Goal: Task Accomplishment & Management: Use online tool/utility

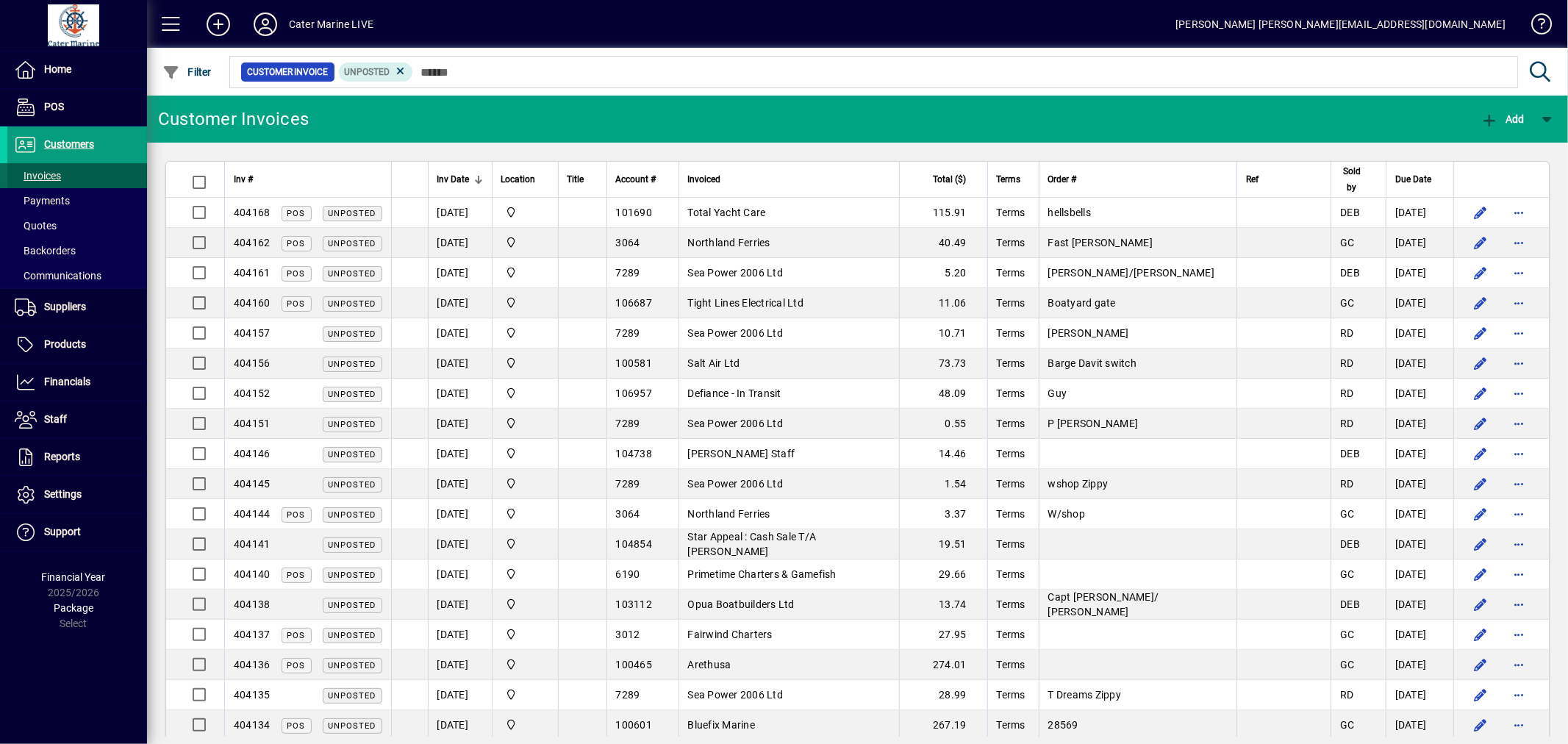
drag, startPoint x: 25, startPoint y: 175, endPoint x: 48, endPoint y: 172, distance: 23.2
click at [25, 175] on span "Invoices" at bounding box center [38, 175] width 46 height 12
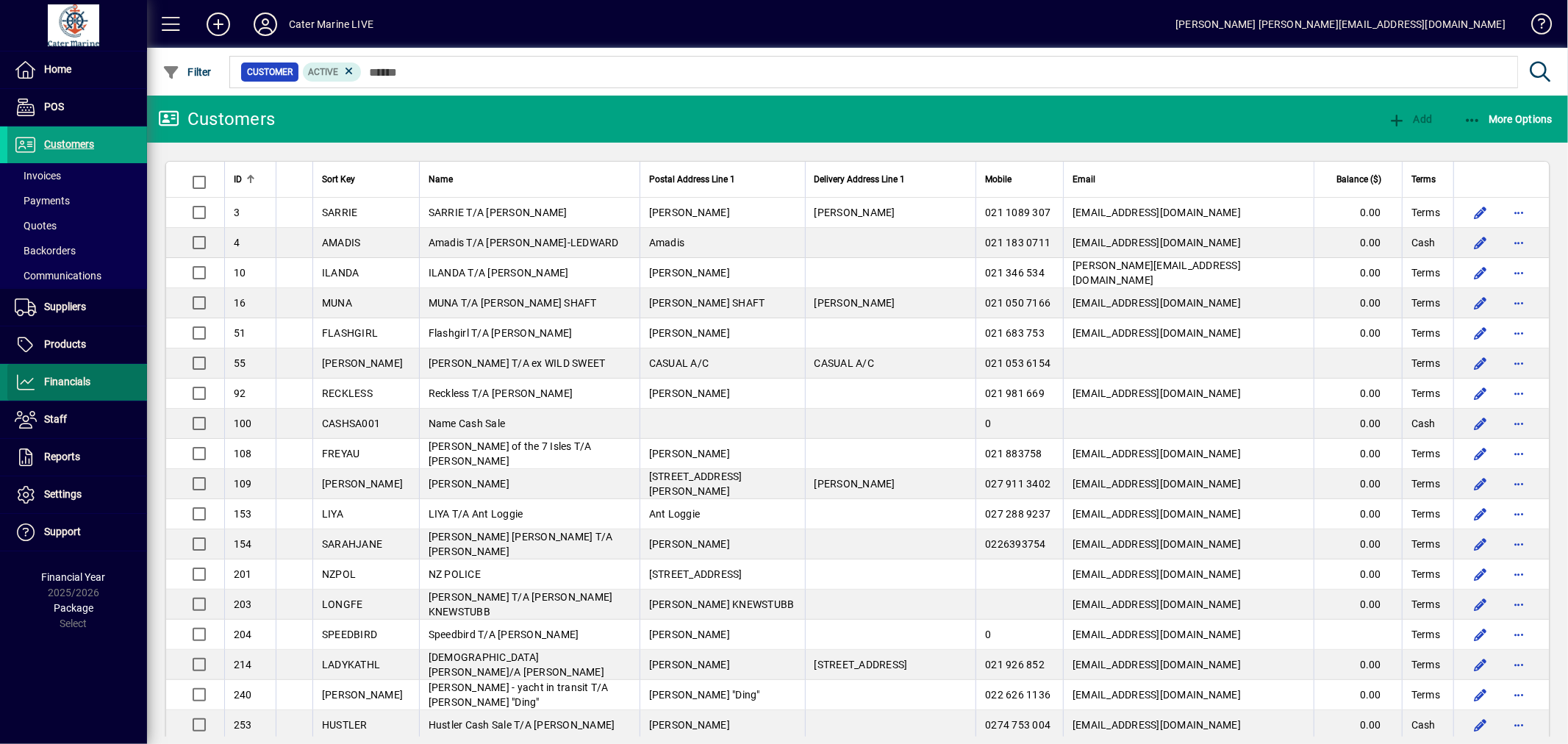
click at [56, 376] on span "Financials" at bounding box center [67, 381] width 46 height 12
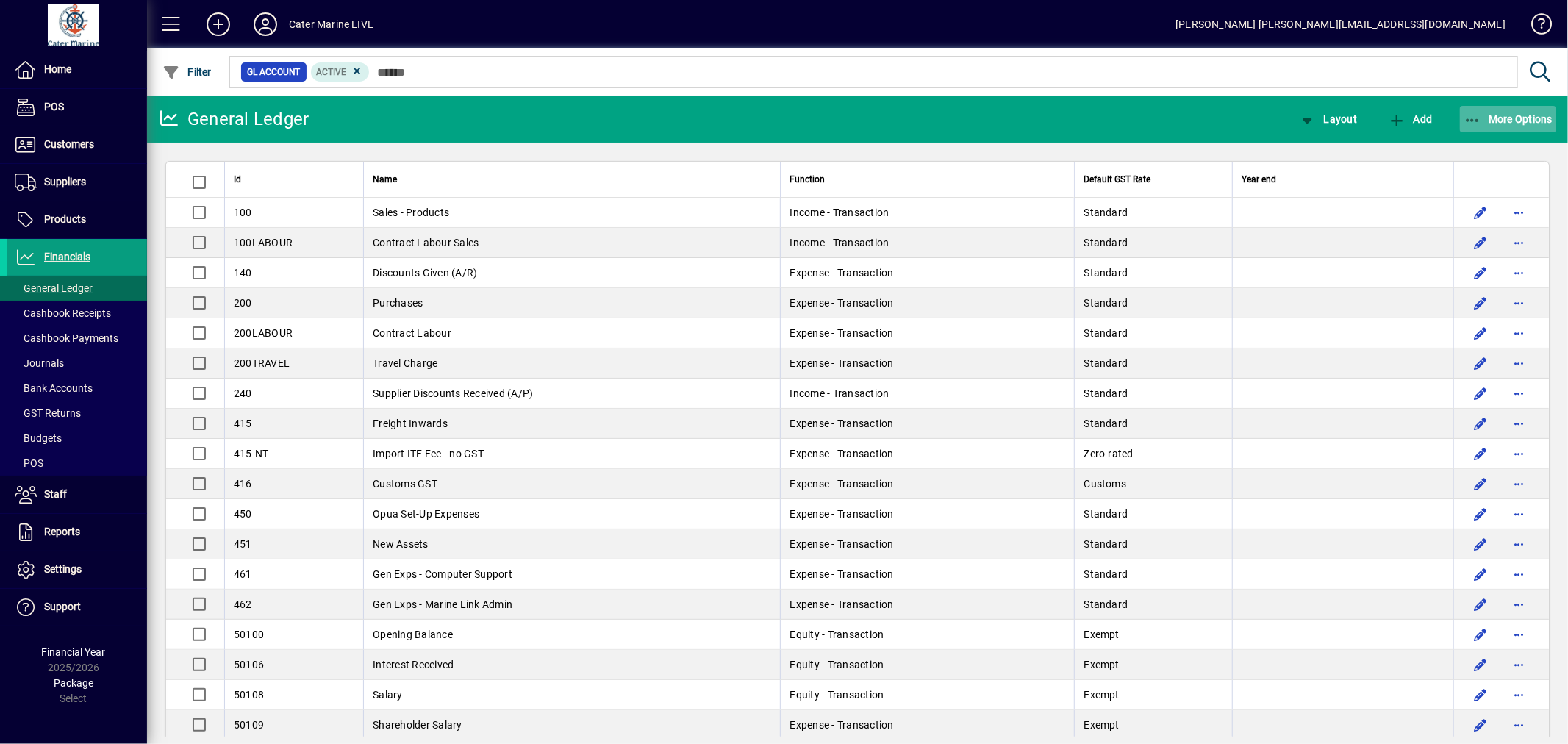
click at [1469, 115] on icon "button" at bounding box center [1473, 120] width 18 height 15
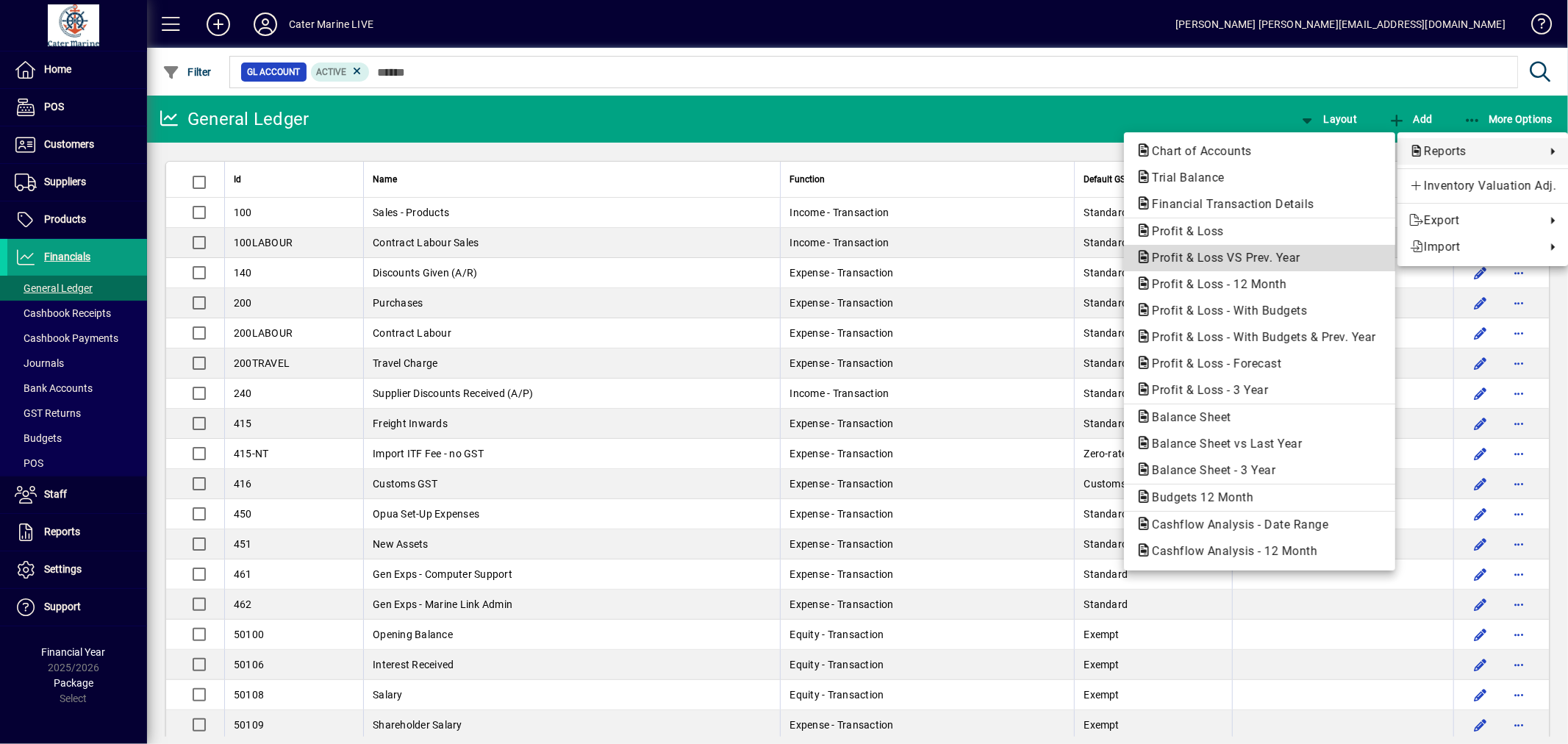
click at [1217, 253] on span "Profit & Loss VS Prev. Year" at bounding box center [1222, 258] width 172 height 14
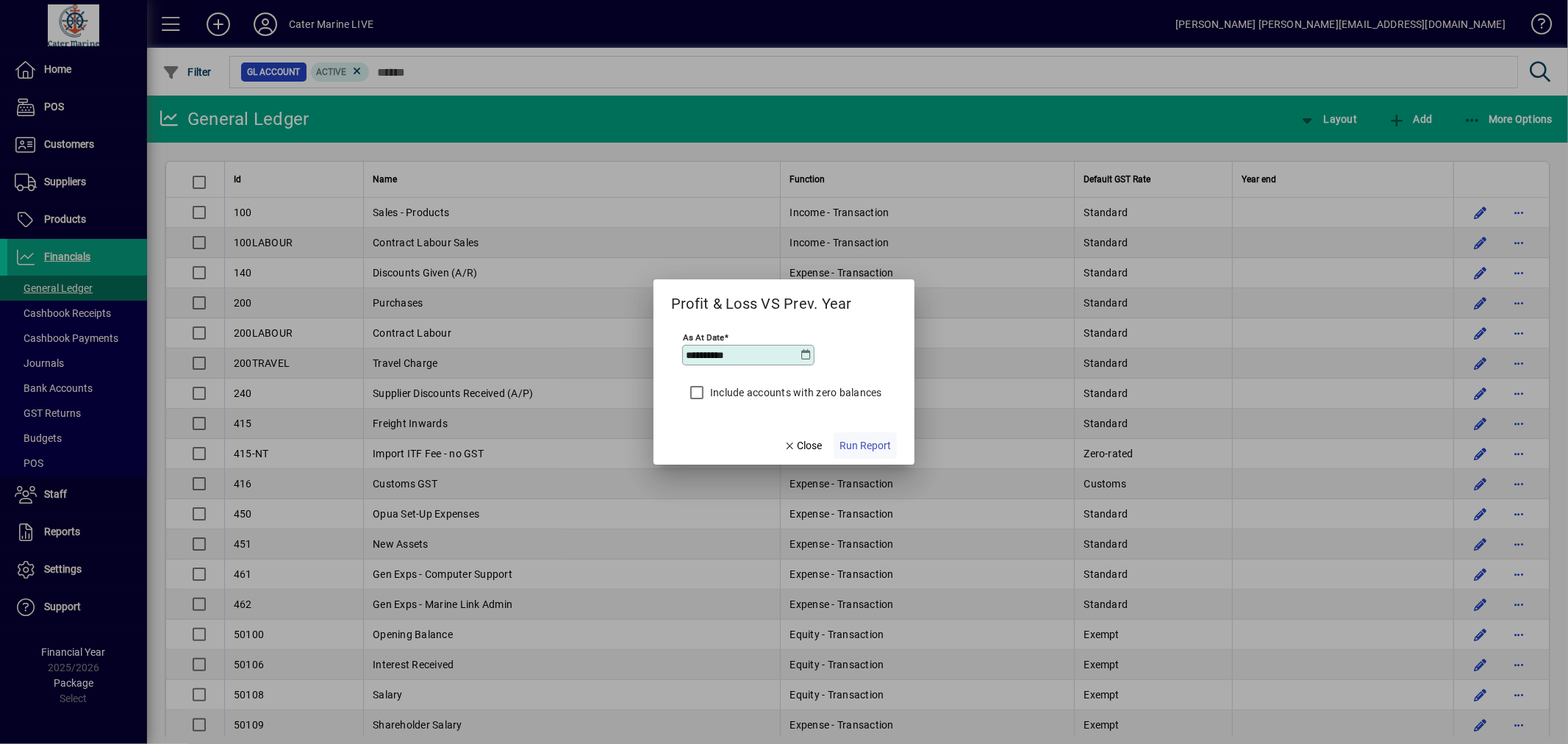
click at [859, 442] on span "Run Report" at bounding box center [865, 446] width 52 height 15
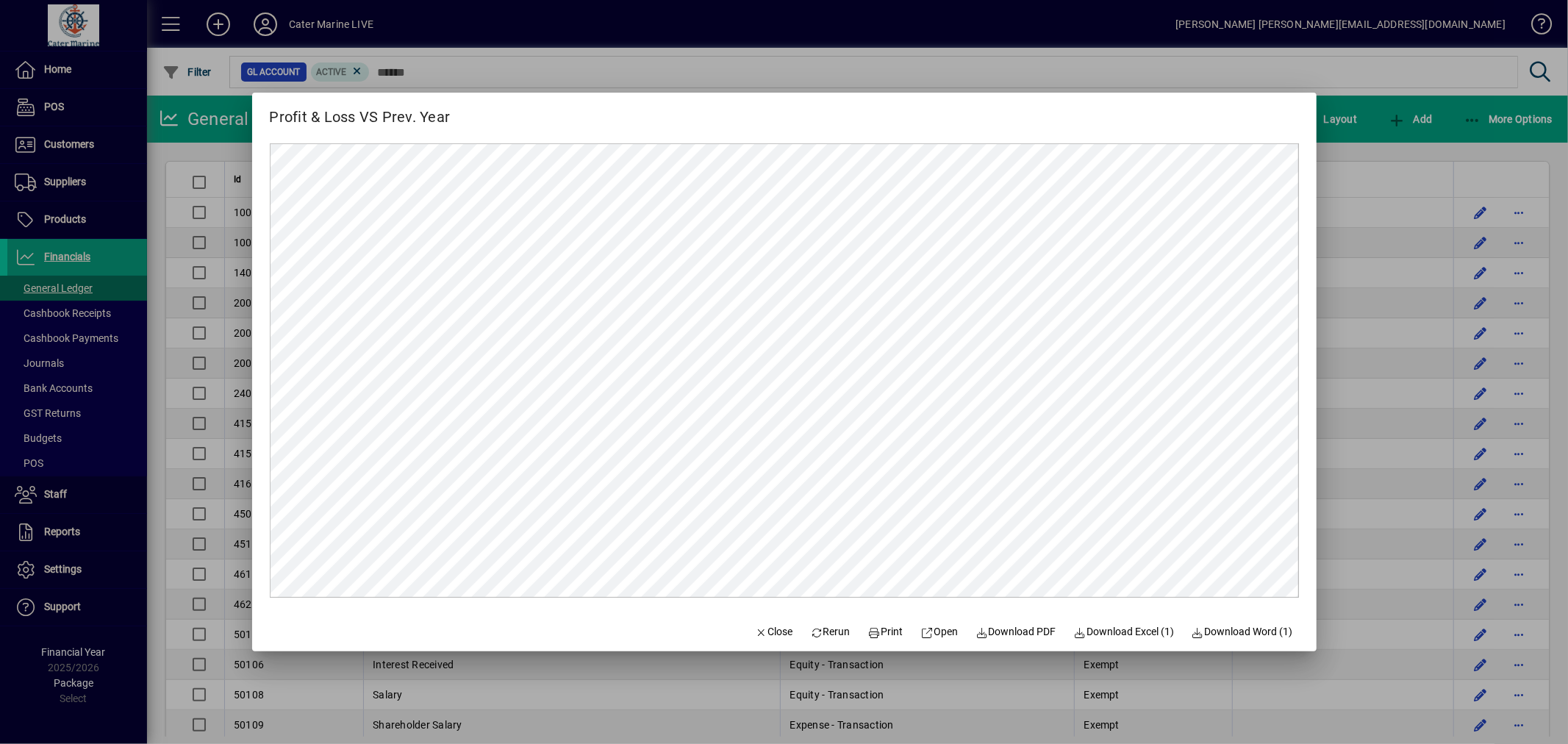
click at [1341, 279] on div at bounding box center [784, 372] width 1568 height 744
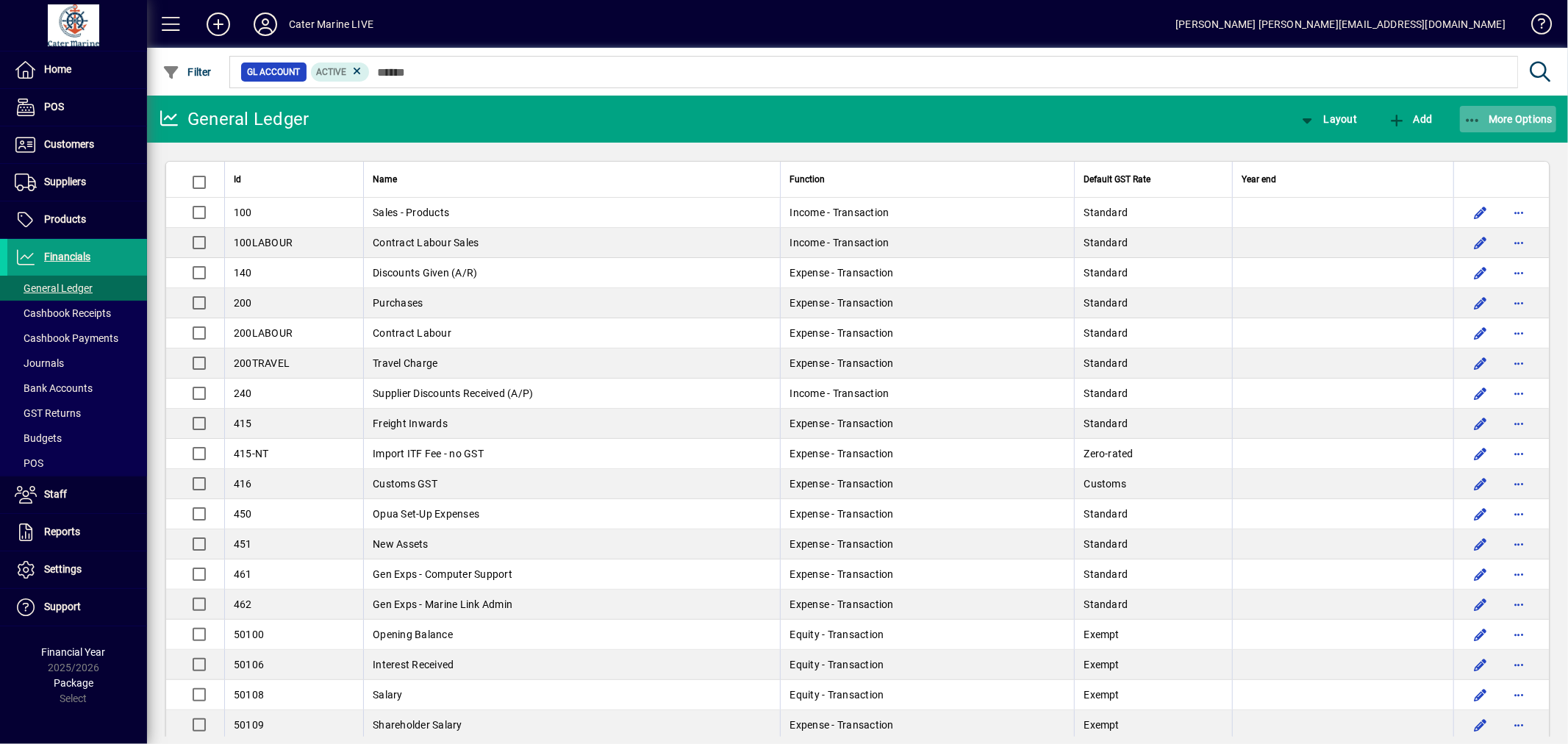
click at [1486, 119] on span "More Options" at bounding box center [1508, 118] width 90 height 12
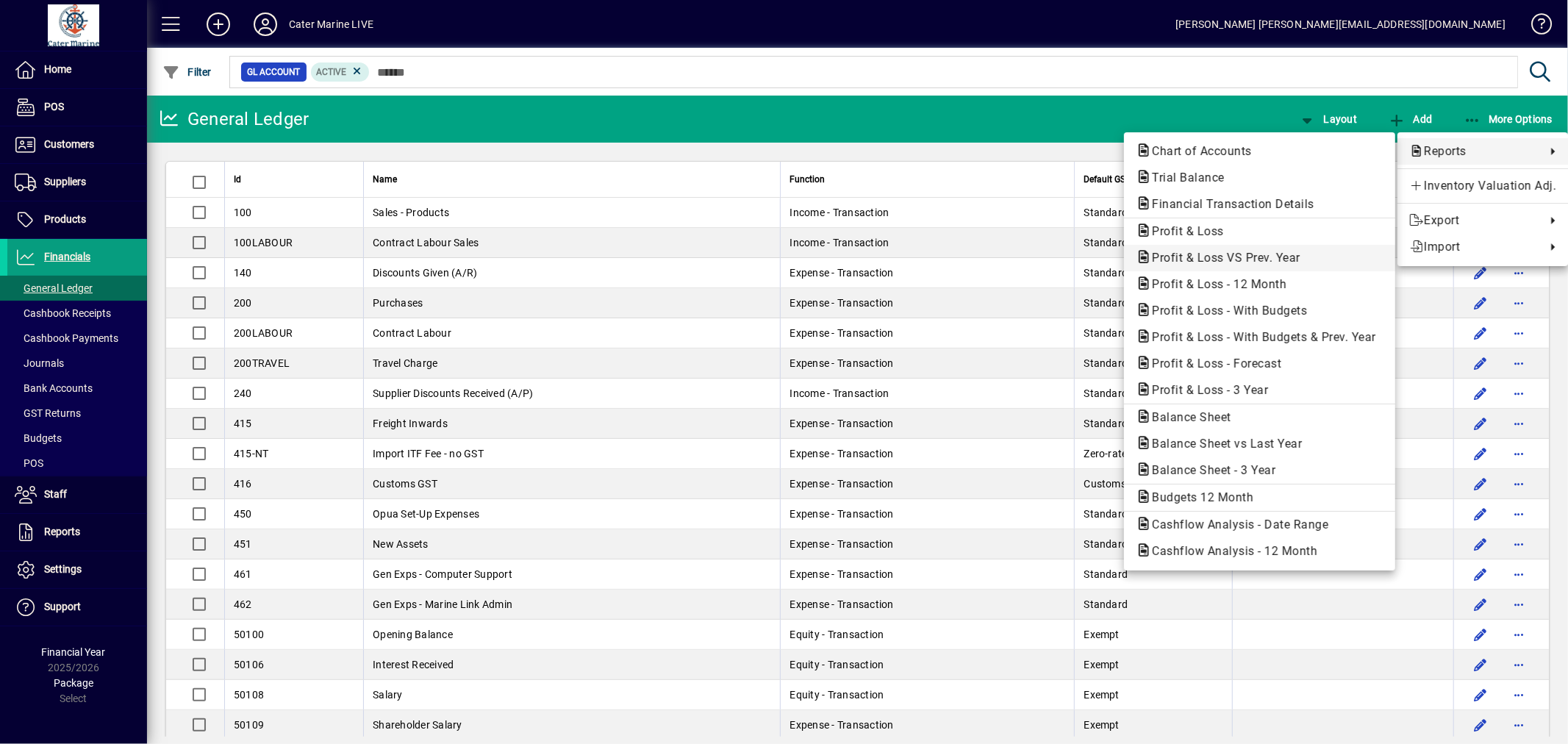
click at [1228, 259] on span "Profit & Loss VS Prev. Year" at bounding box center [1222, 258] width 172 height 14
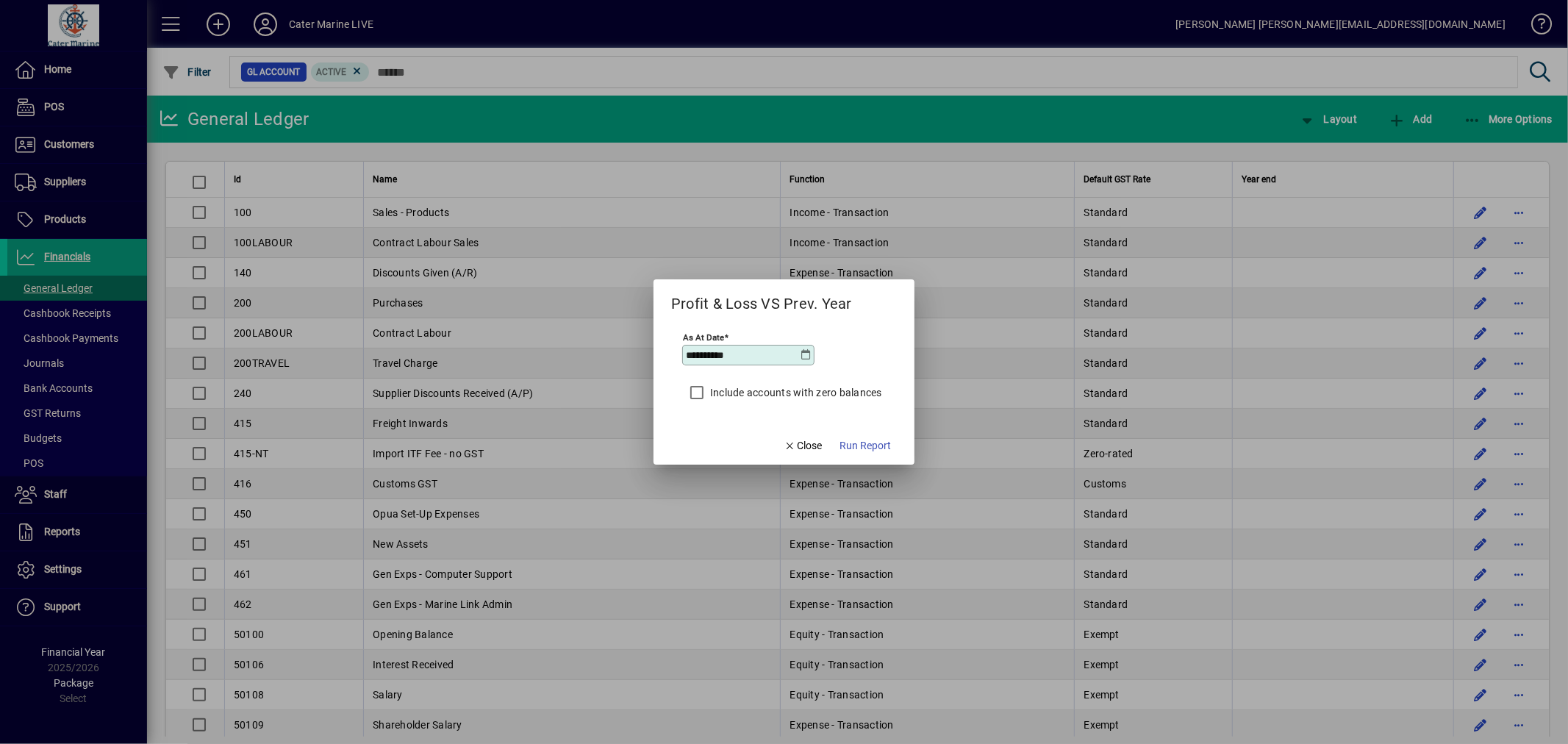
click at [801, 351] on icon at bounding box center [806, 355] width 12 height 12
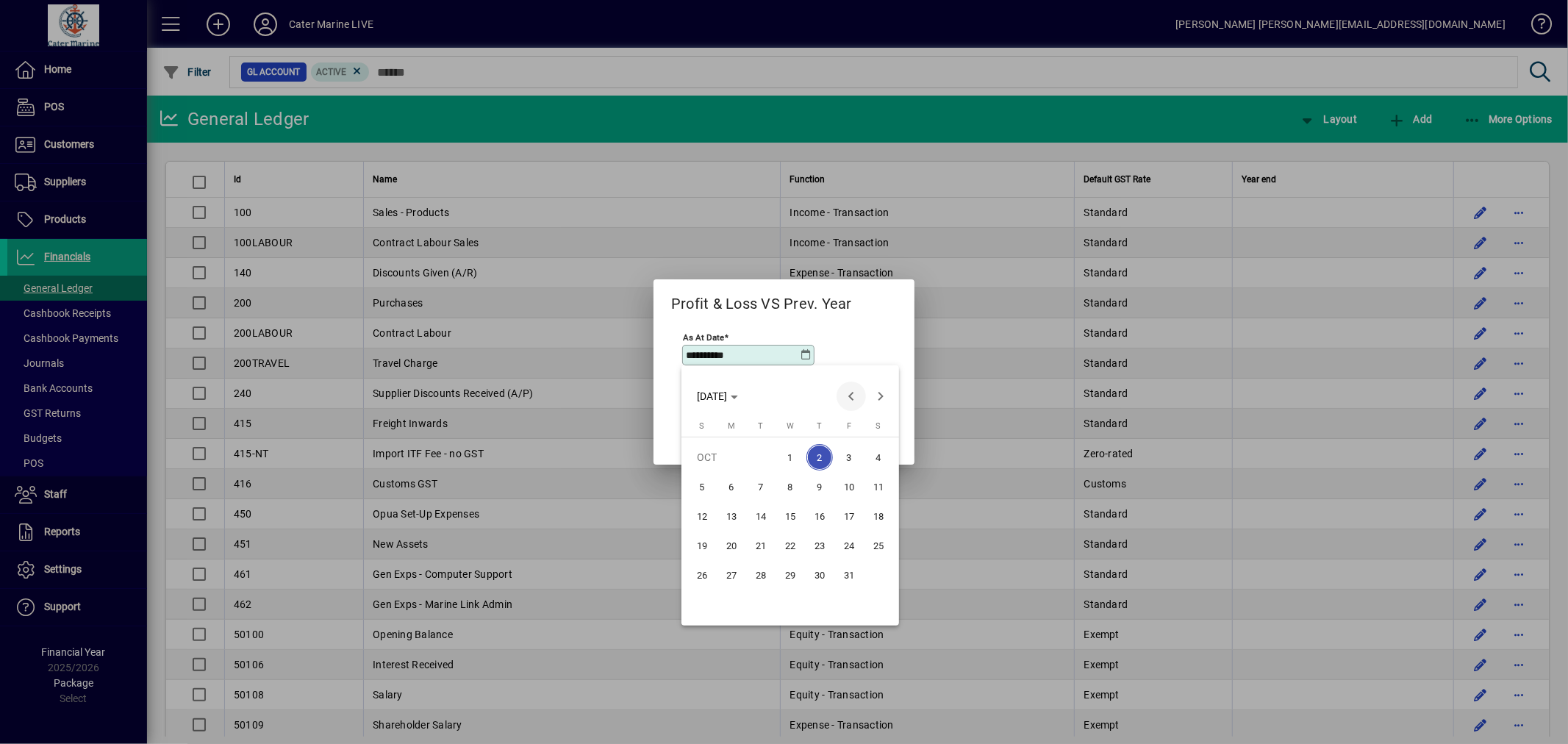
click at [847, 392] on span "Previous month" at bounding box center [851, 396] width 29 height 29
click at [756, 600] on span "30" at bounding box center [761, 605] width 26 height 26
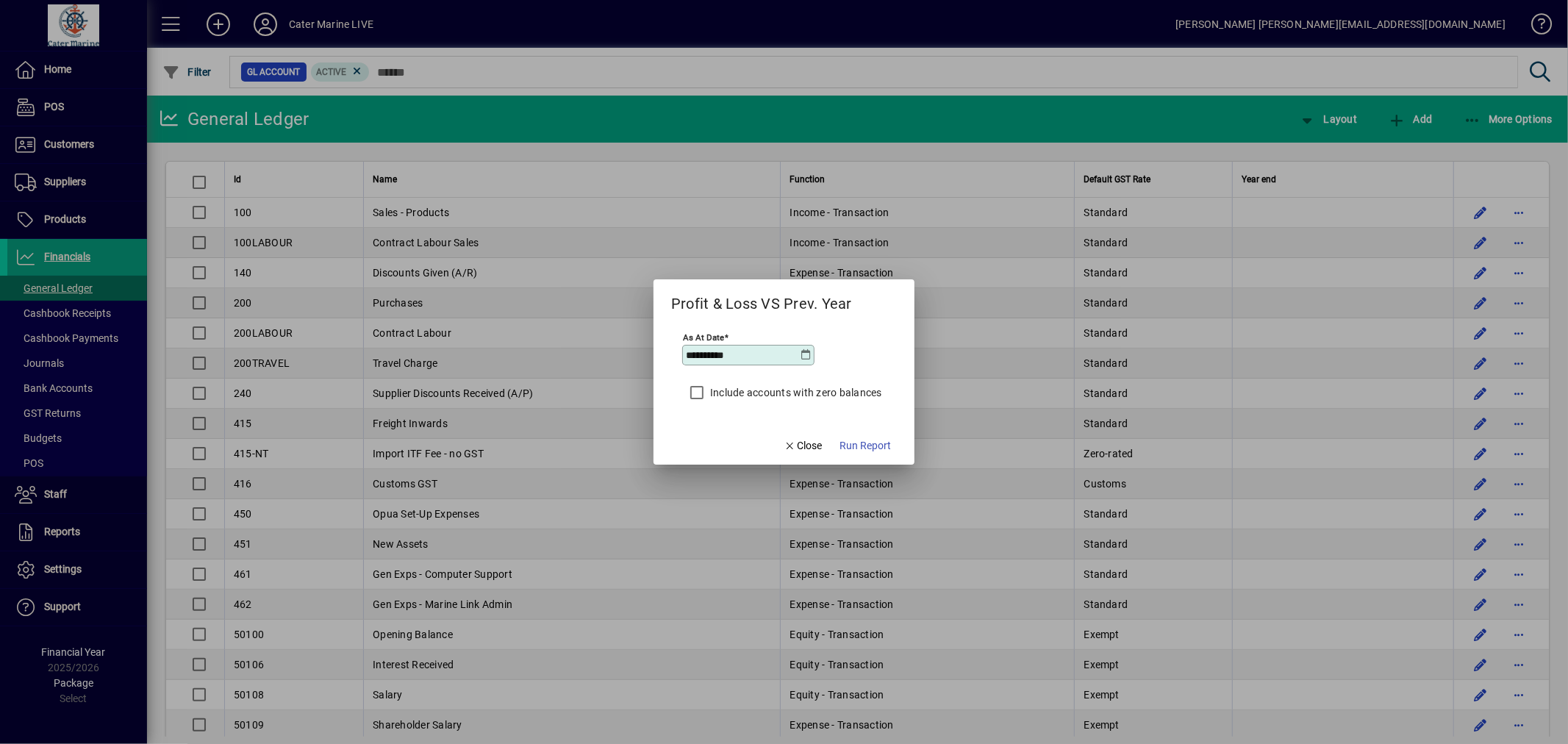
type input "**********"
click at [866, 439] on span "Run Report" at bounding box center [865, 446] width 52 height 15
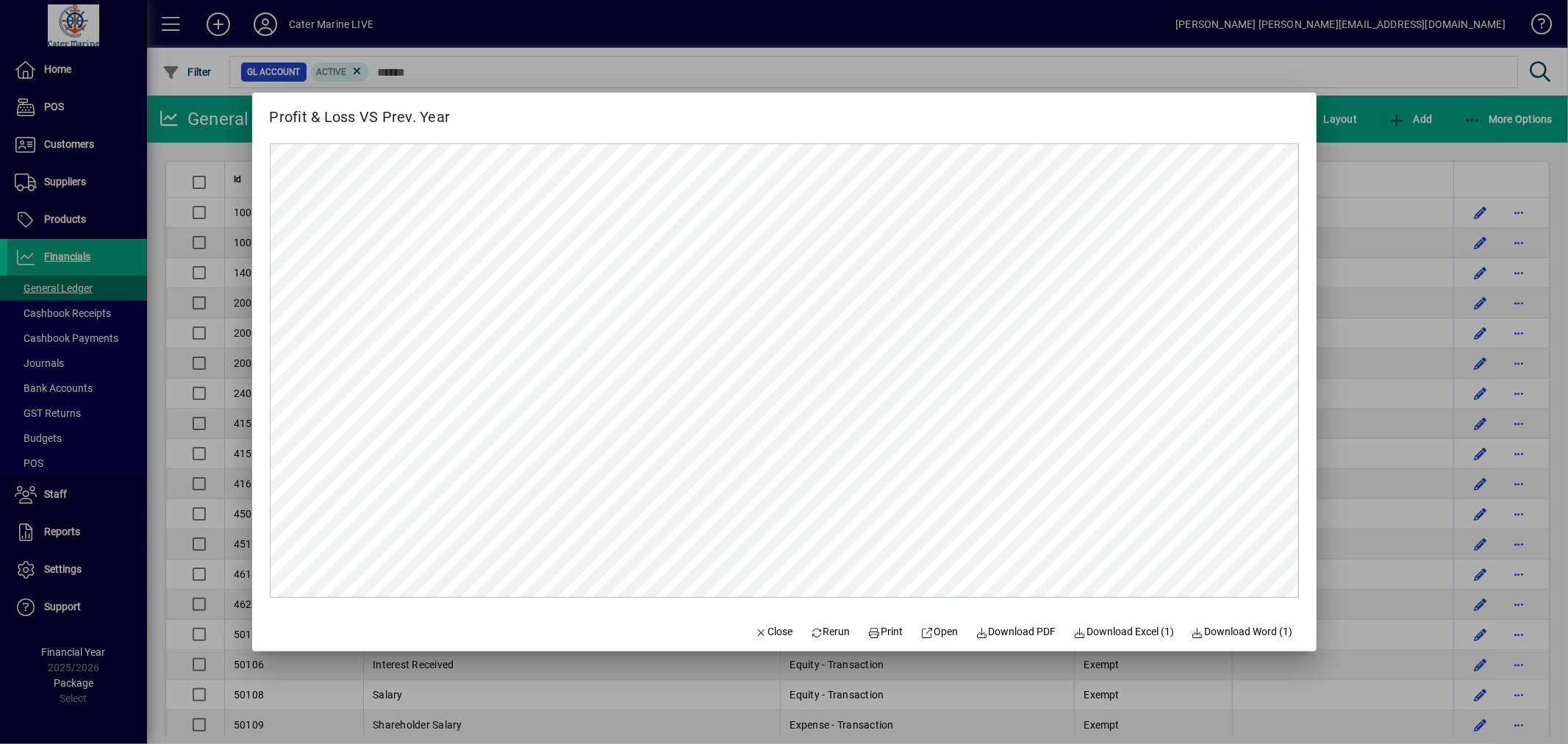
click at [1430, 172] on div at bounding box center [784, 372] width 1568 height 744
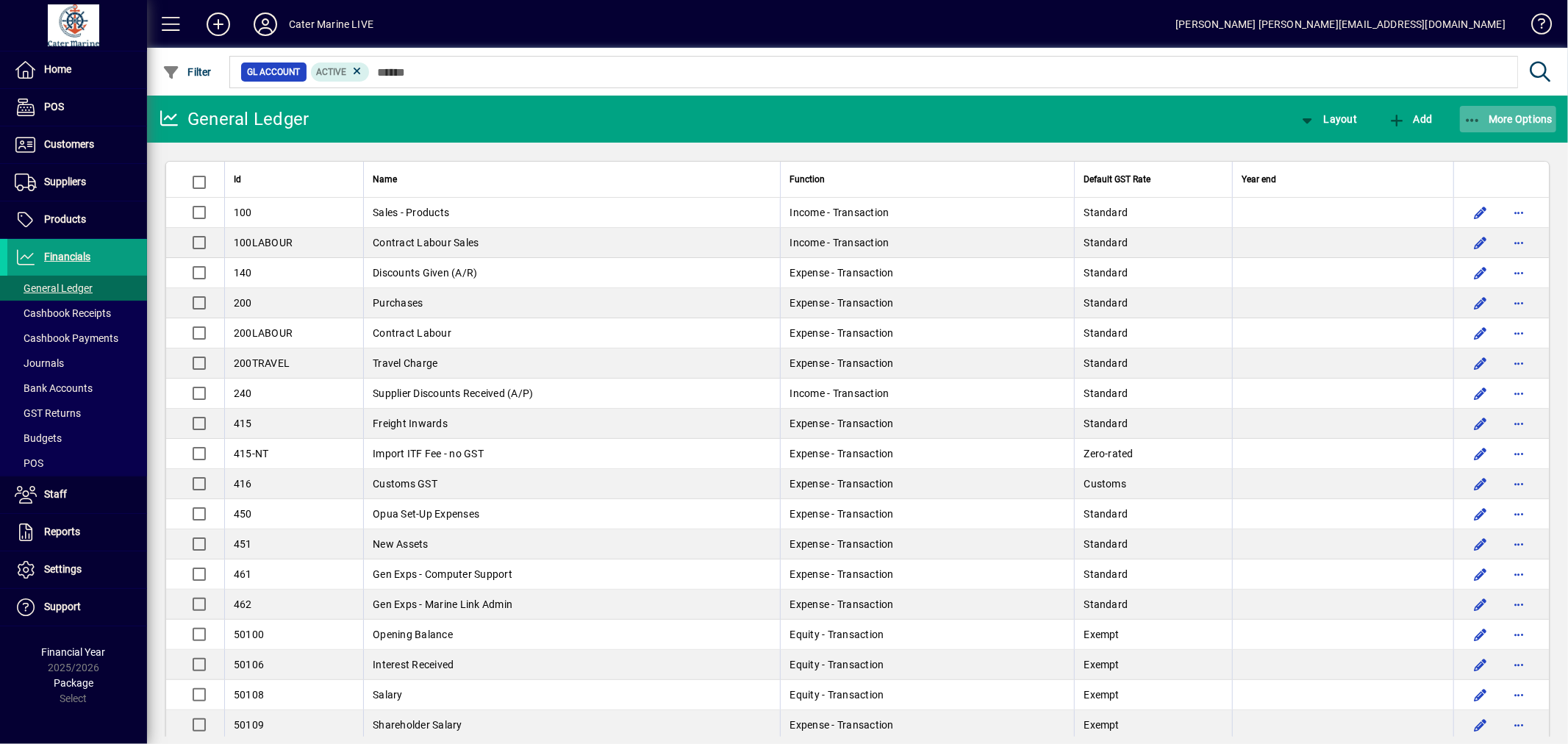
click at [1466, 118] on icon "button" at bounding box center [1473, 120] width 18 height 15
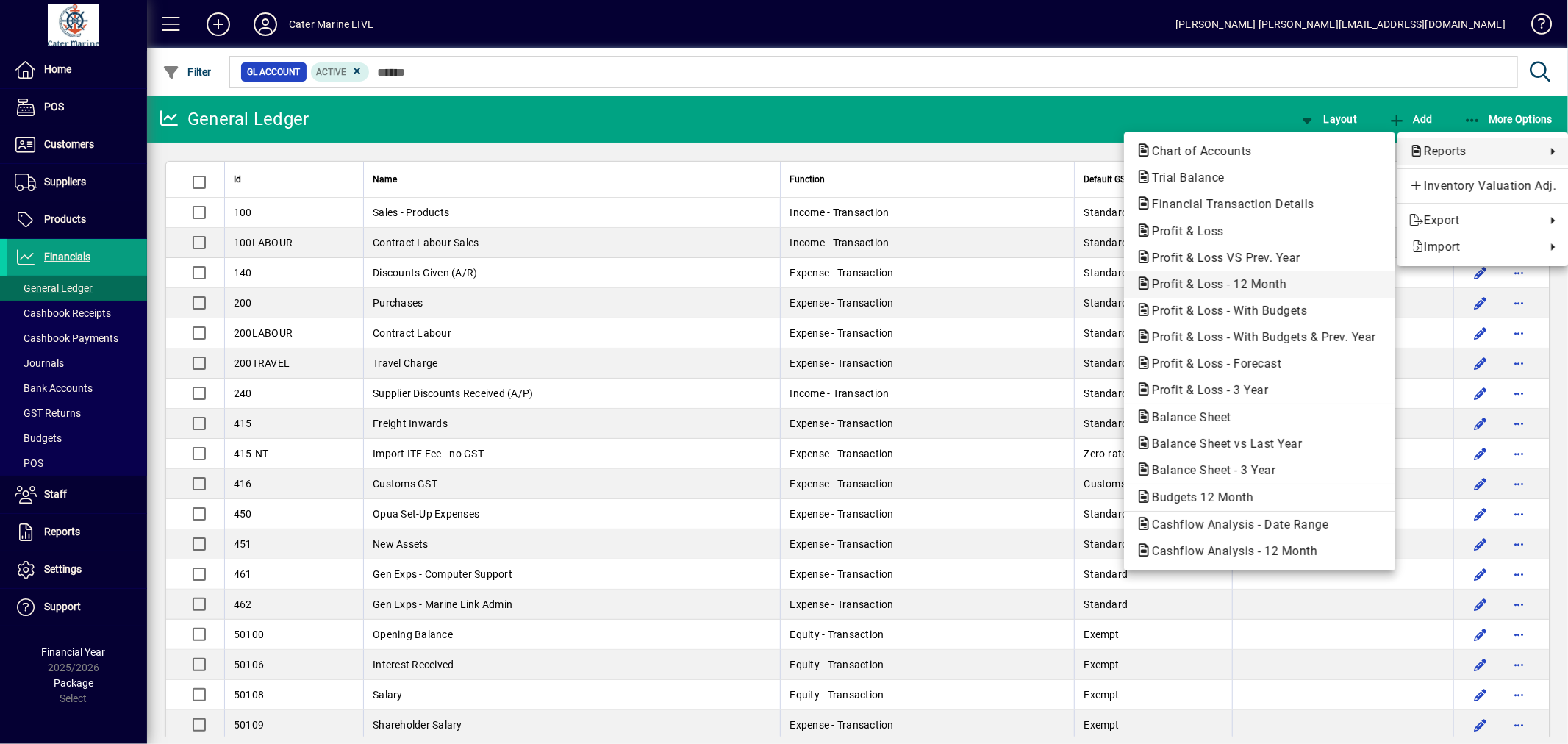
click at [1184, 283] on span "Profit & Loss - 12 Month" at bounding box center [1215, 284] width 158 height 14
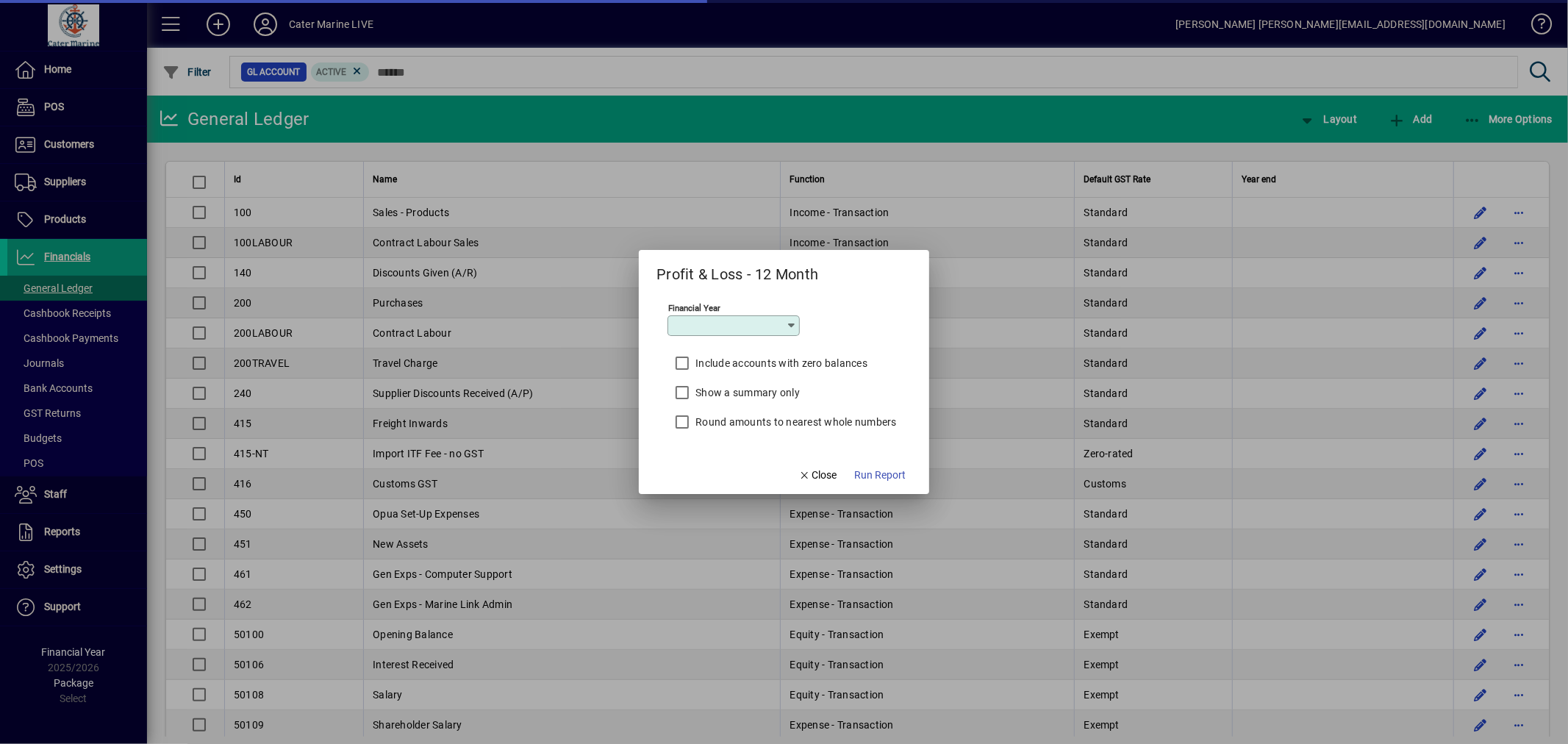
type input "*********"
click at [809, 476] on icon "button" at bounding box center [804, 475] width 13 height 10
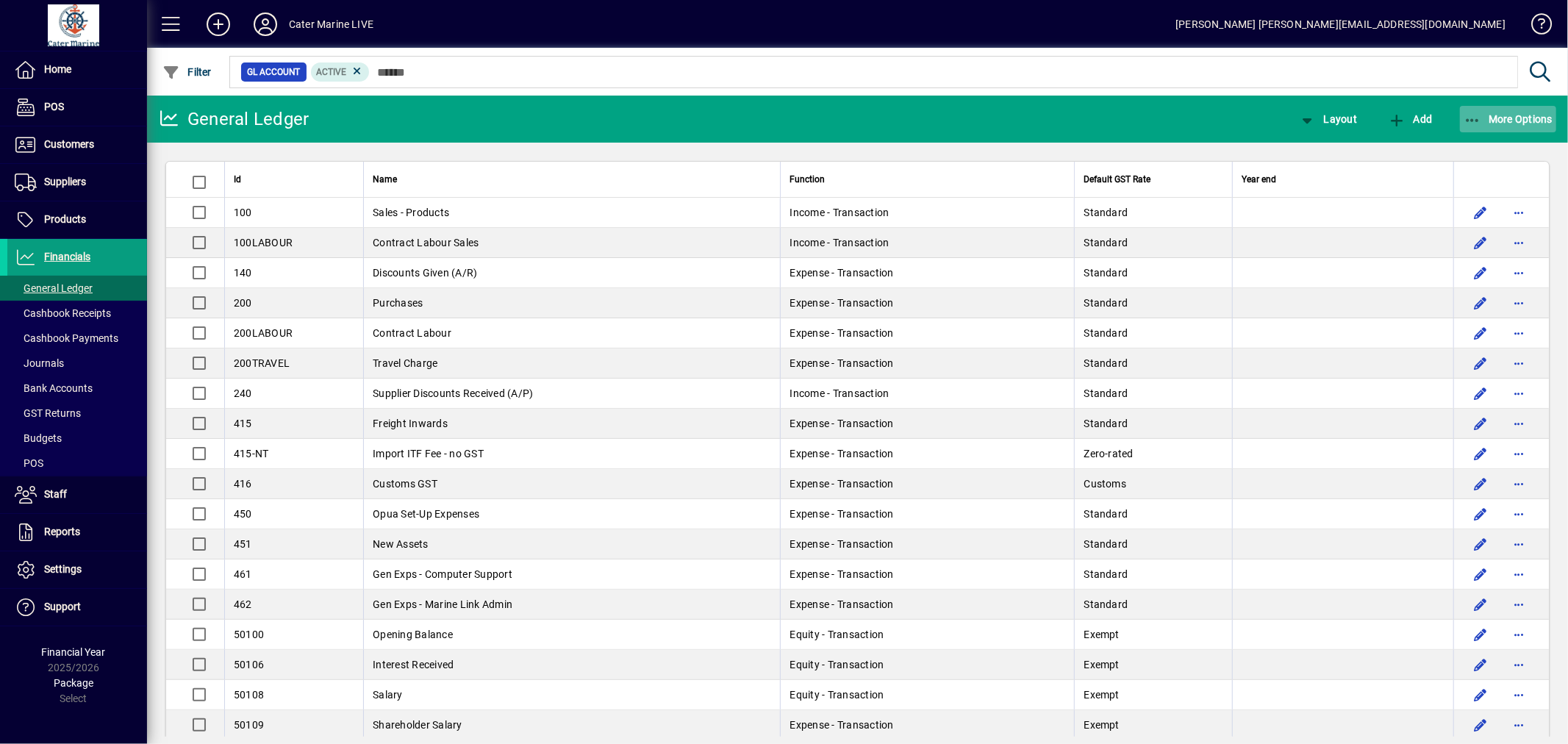
click at [1503, 104] on span "button" at bounding box center [1508, 119] width 97 height 35
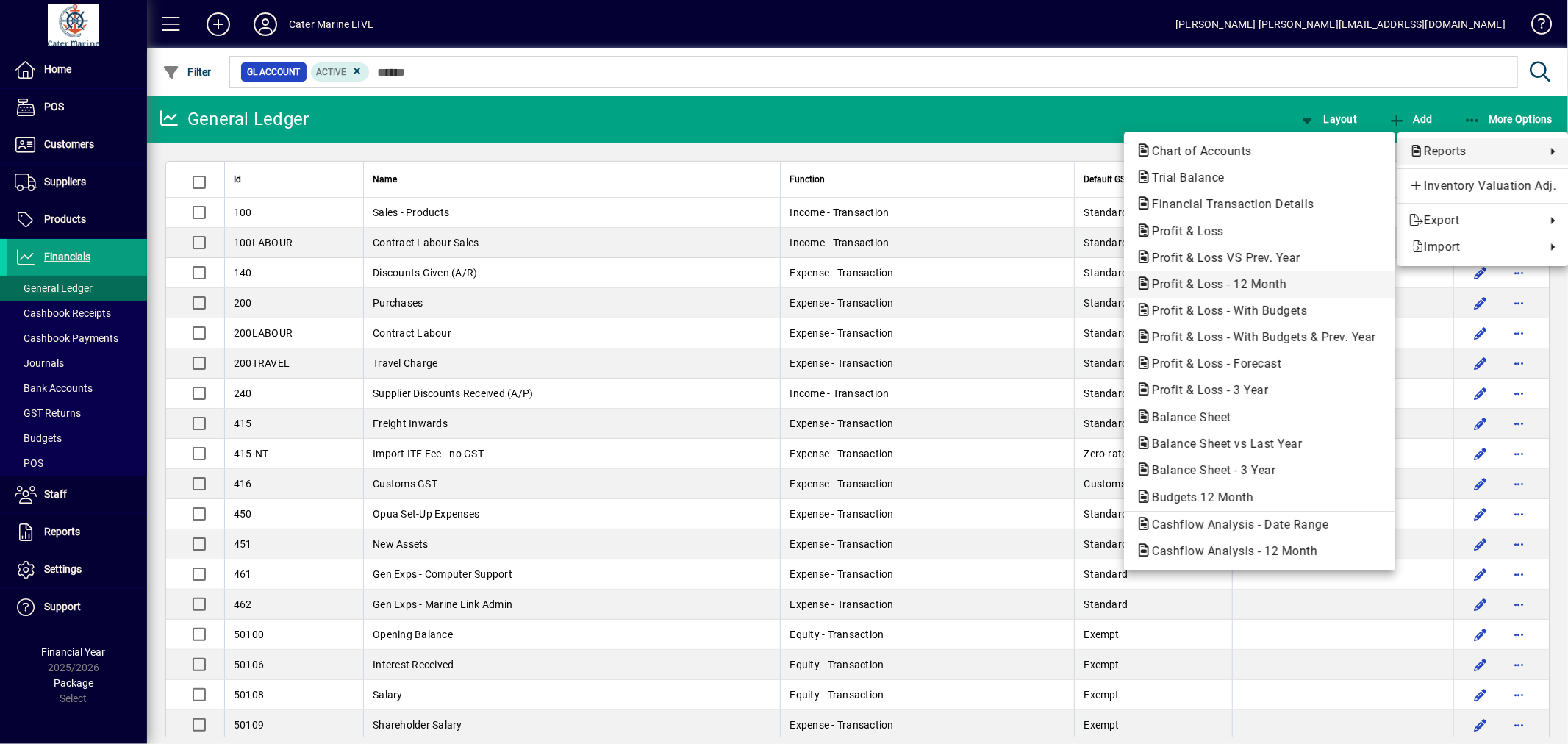
click at [1215, 281] on span "Profit & Loss - 12 Month" at bounding box center [1215, 284] width 158 height 14
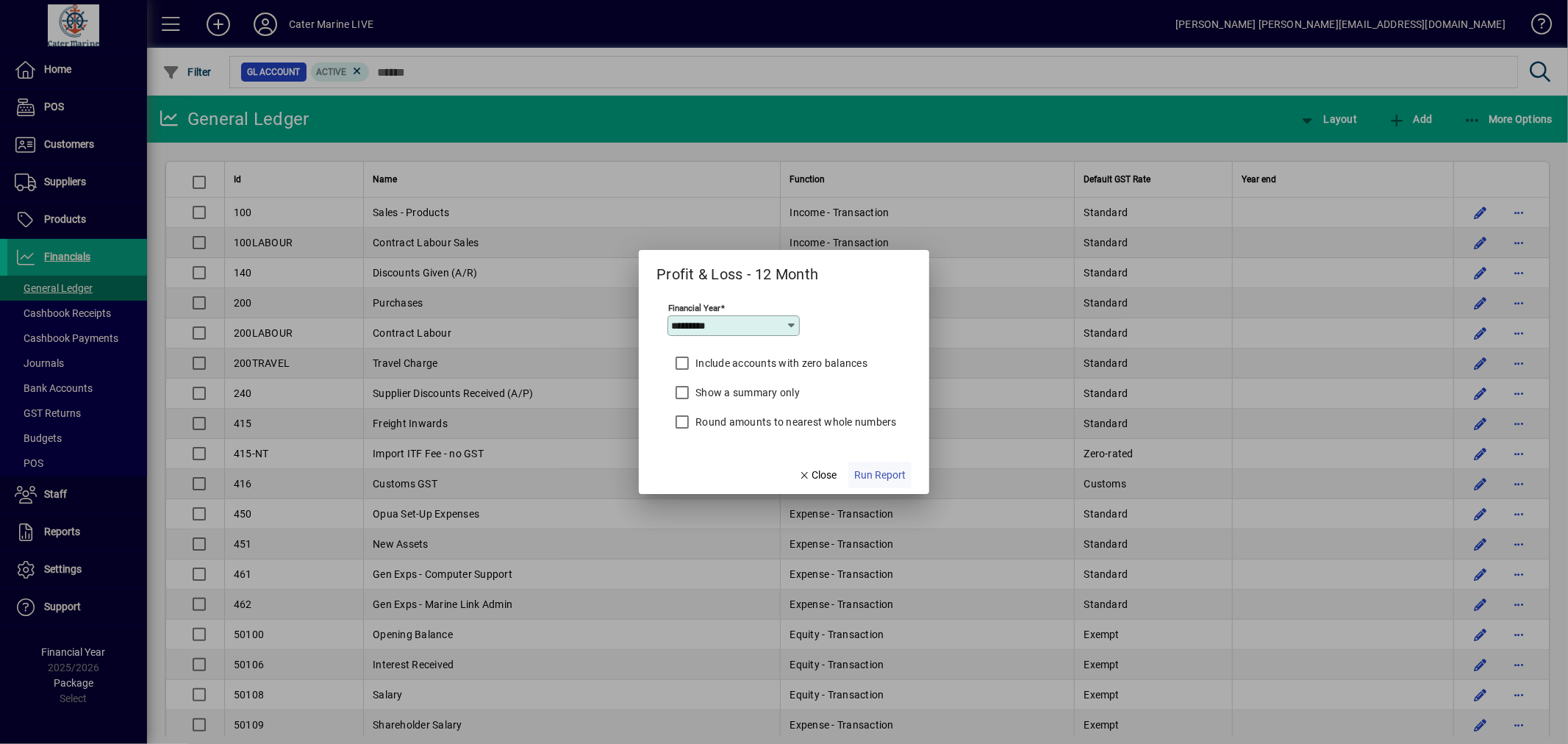
click at [875, 476] on span "Run Report" at bounding box center [880, 475] width 52 height 15
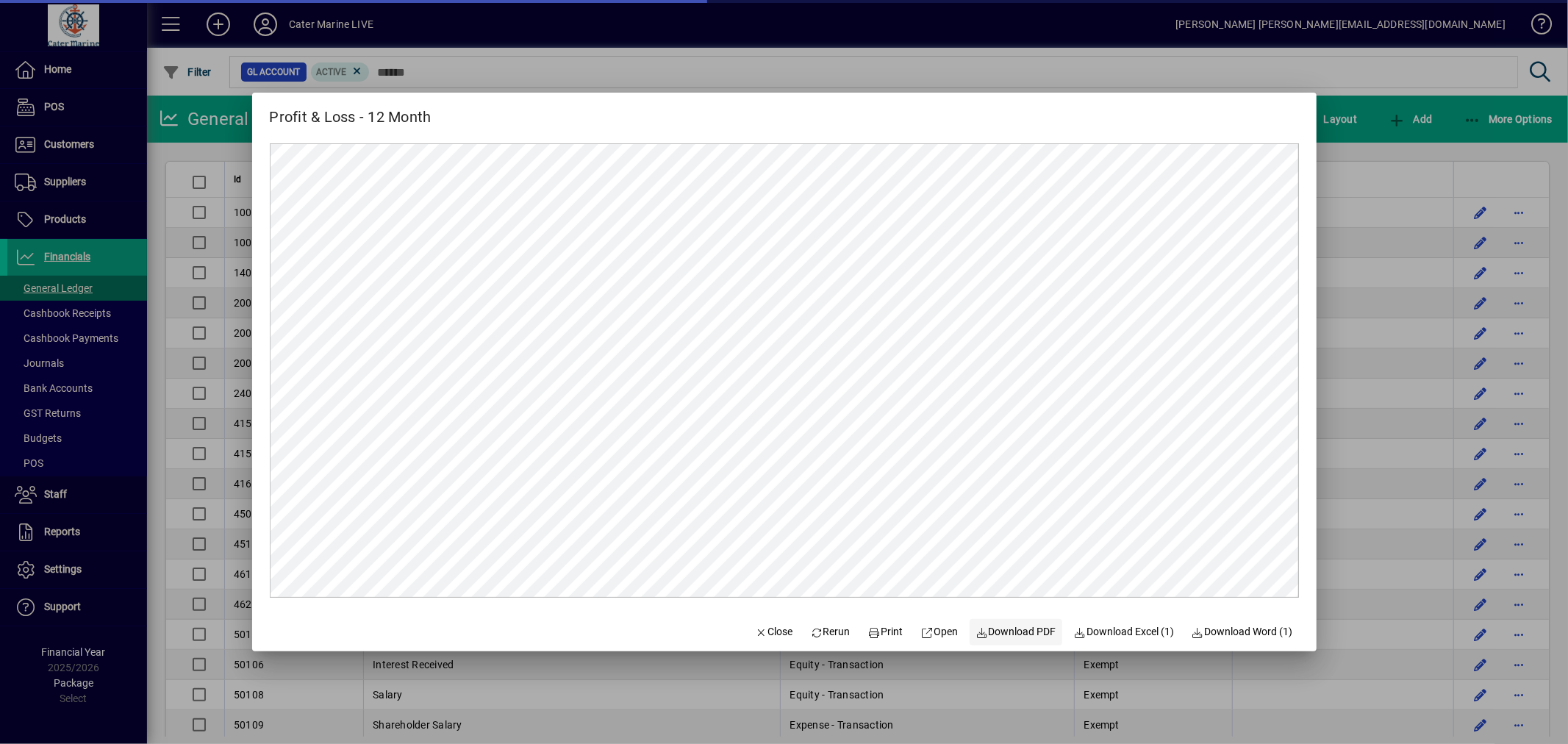
click at [1009, 642] on span at bounding box center [1016, 632] width 92 height 35
click at [817, 632] on span "Rerun" at bounding box center [830, 632] width 41 height 15
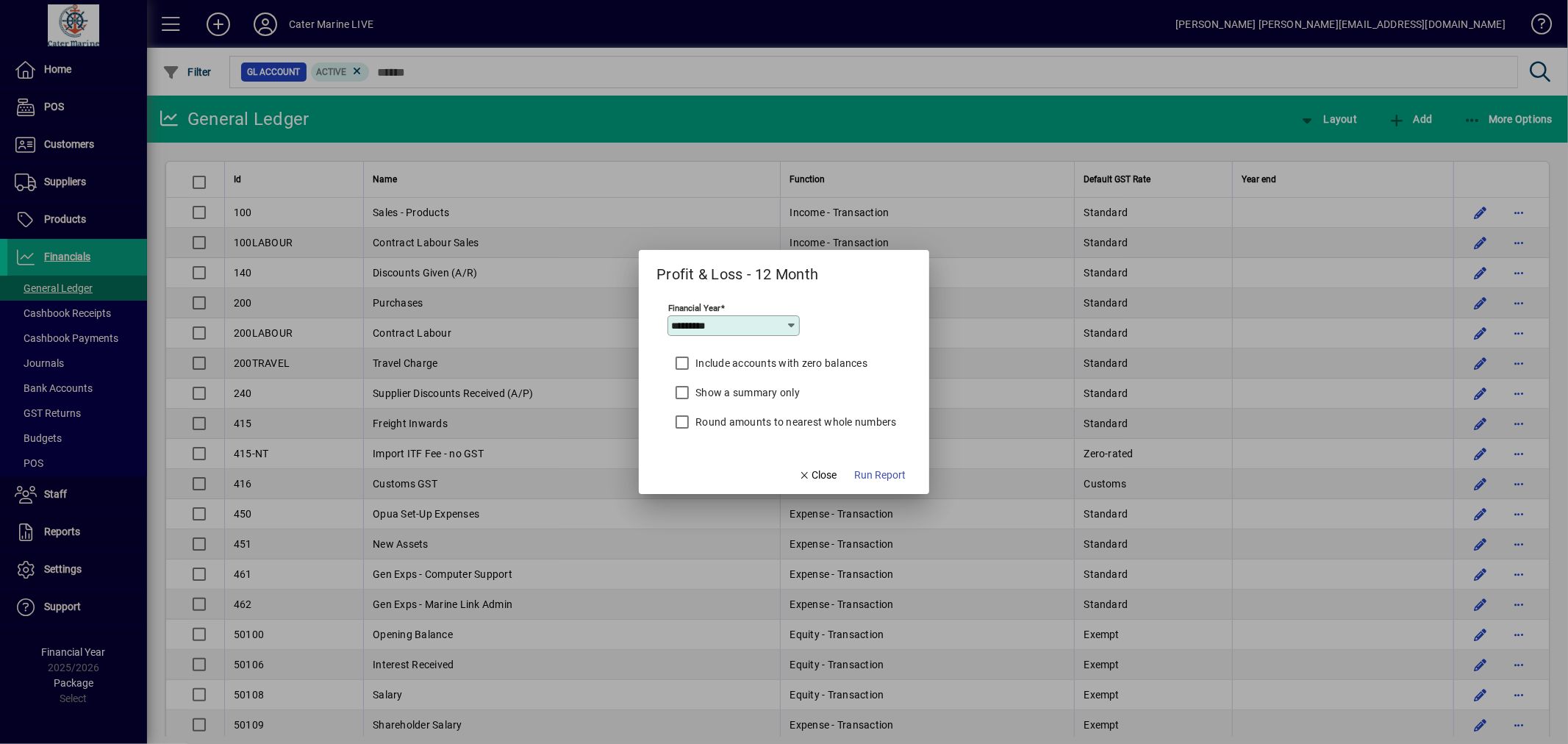
click at [788, 325] on icon at bounding box center [791, 325] width 12 height 12
click at [707, 466] on div "2024/2025" at bounding box center [706, 468] width 55 height 15
type input "*********"
click at [871, 479] on span "Run Report" at bounding box center [880, 475] width 52 height 15
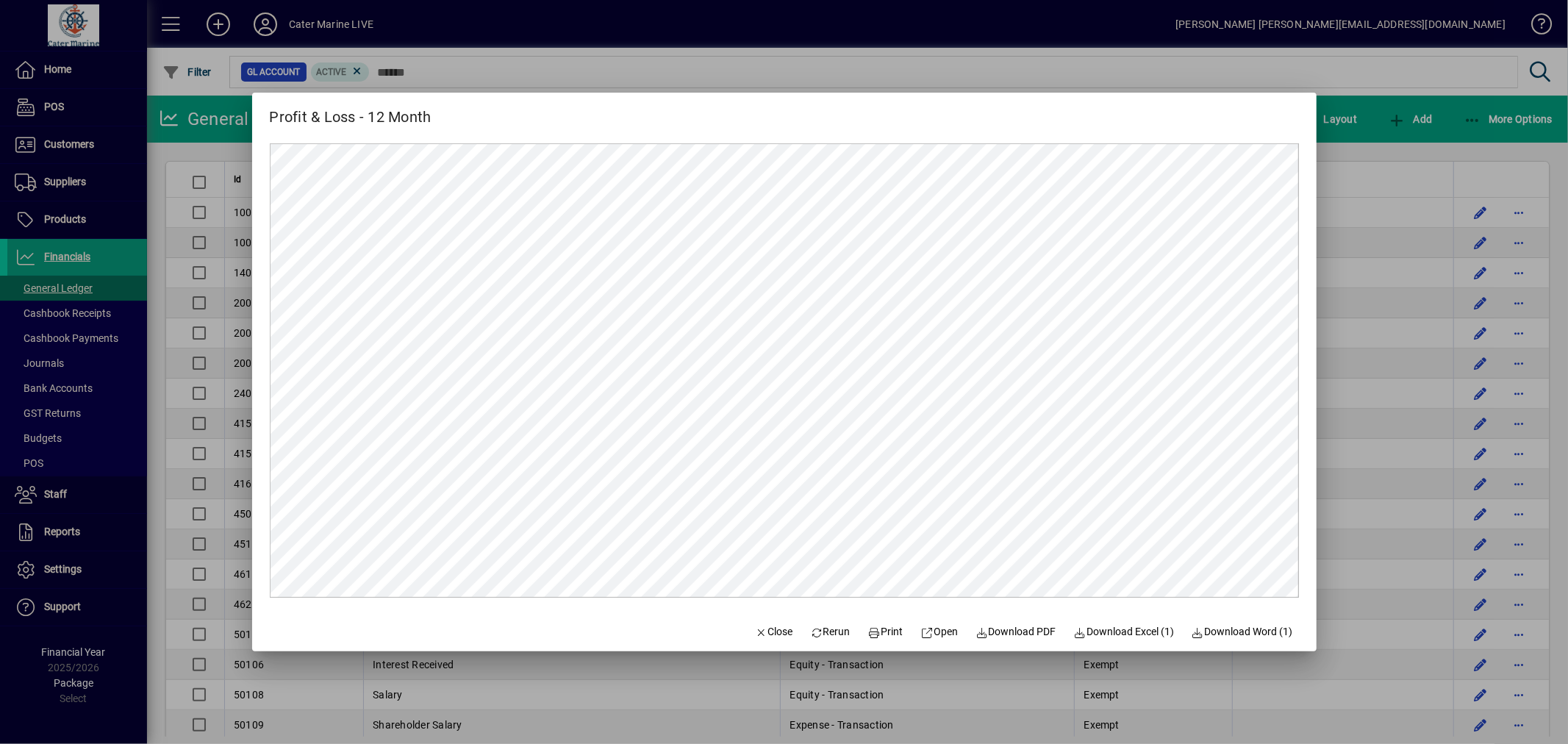
click at [1368, 179] on div at bounding box center [784, 372] width 1568 height 744
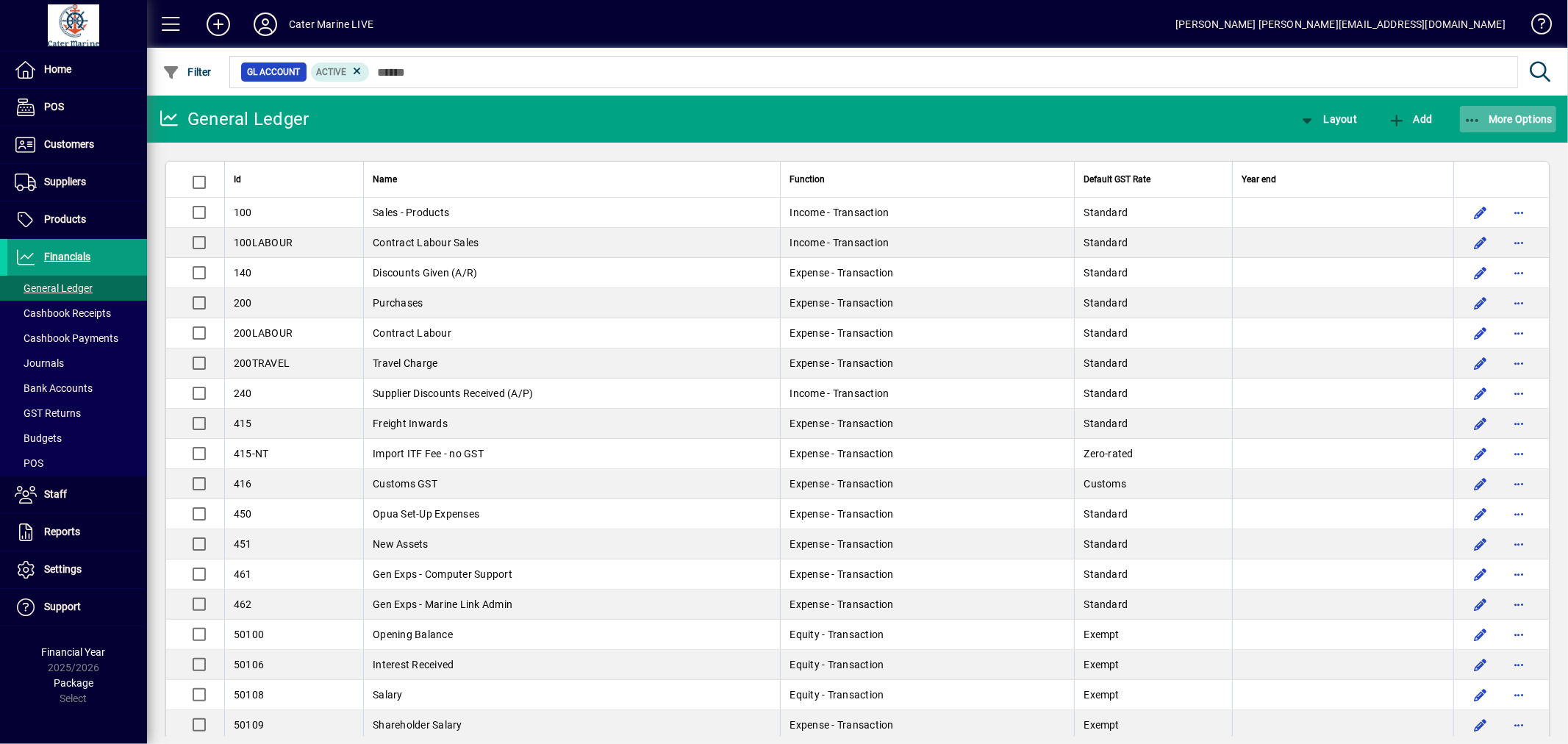
click at [1482, 113] on span "More Options" at bounding box center [1508, 118] width 90 height 12
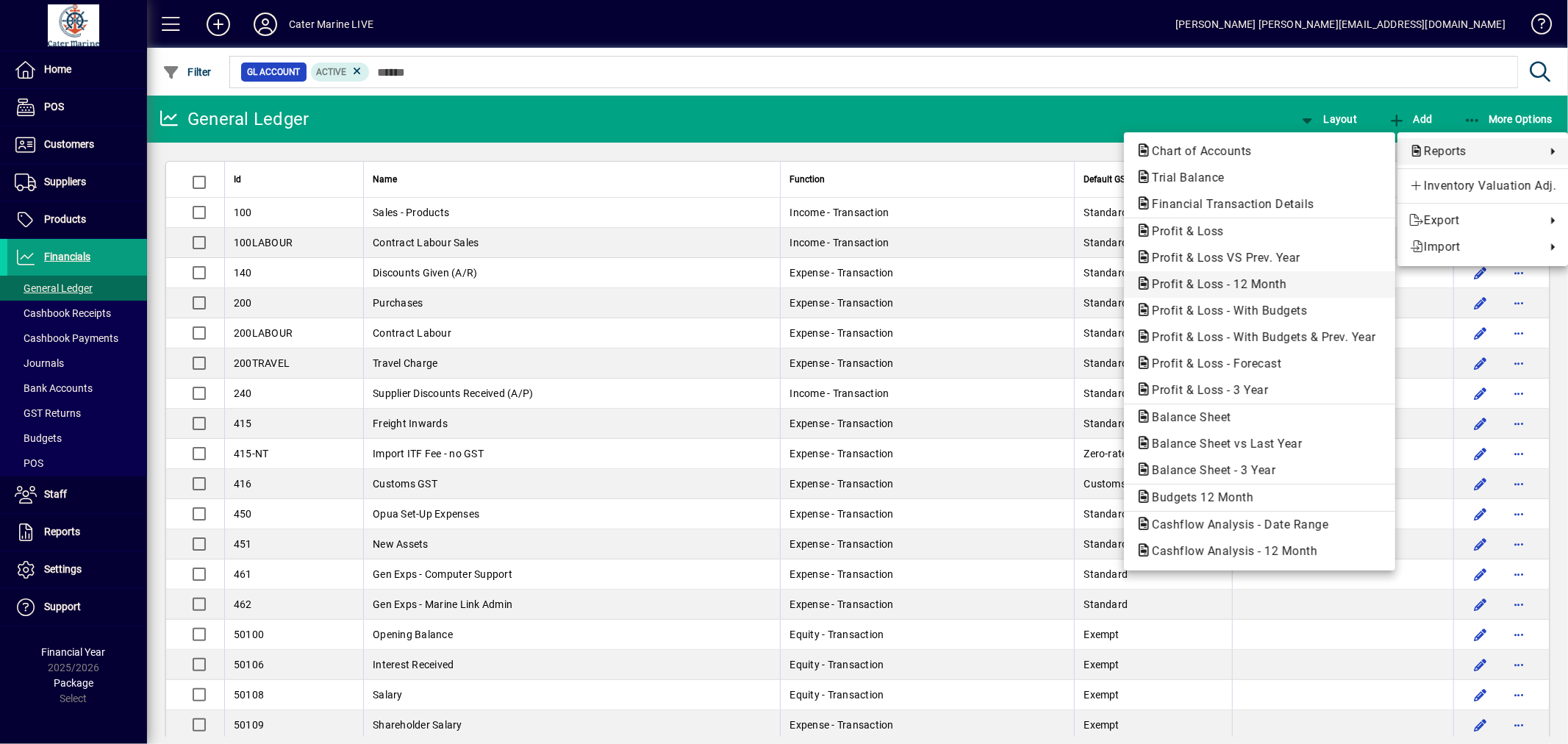
click at [1259, 288] on span "Profit & Loss - 12 Month" at bounding box center [1215, 284] width 158 height 14
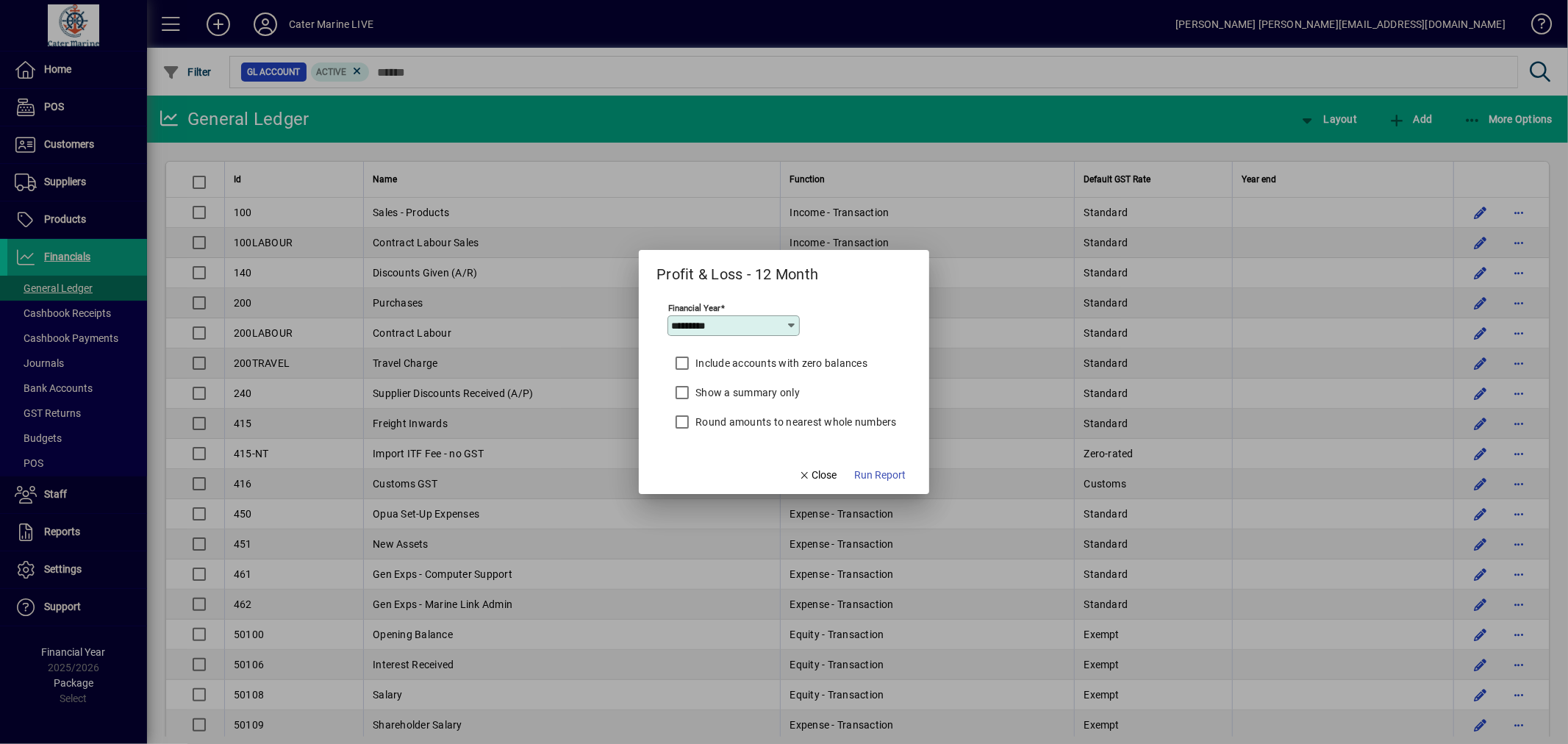
click at [794, 325] on icon at bounding box center [791, 325] width 12 height 12
click at [722, 437] on div "2023/2024" at bounding box center [706, 440] width 55 height 15
type input "*********"
click at [876, 474] on span "Run Report" at bounding box center [880, 475] width 52 height 15
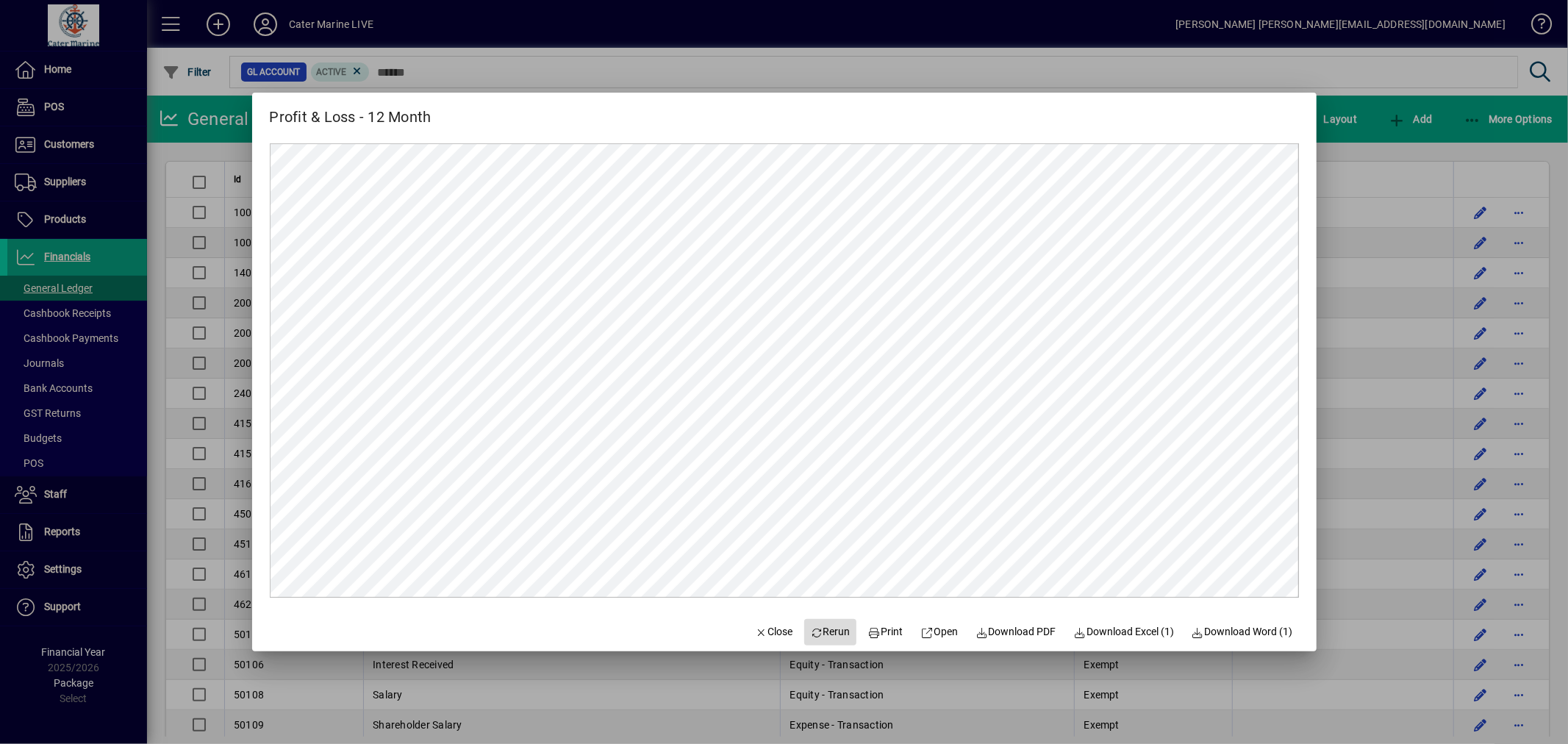
click at [826, 629] on span "Rerun" at bounding box center [830, 632] width 41 height 15
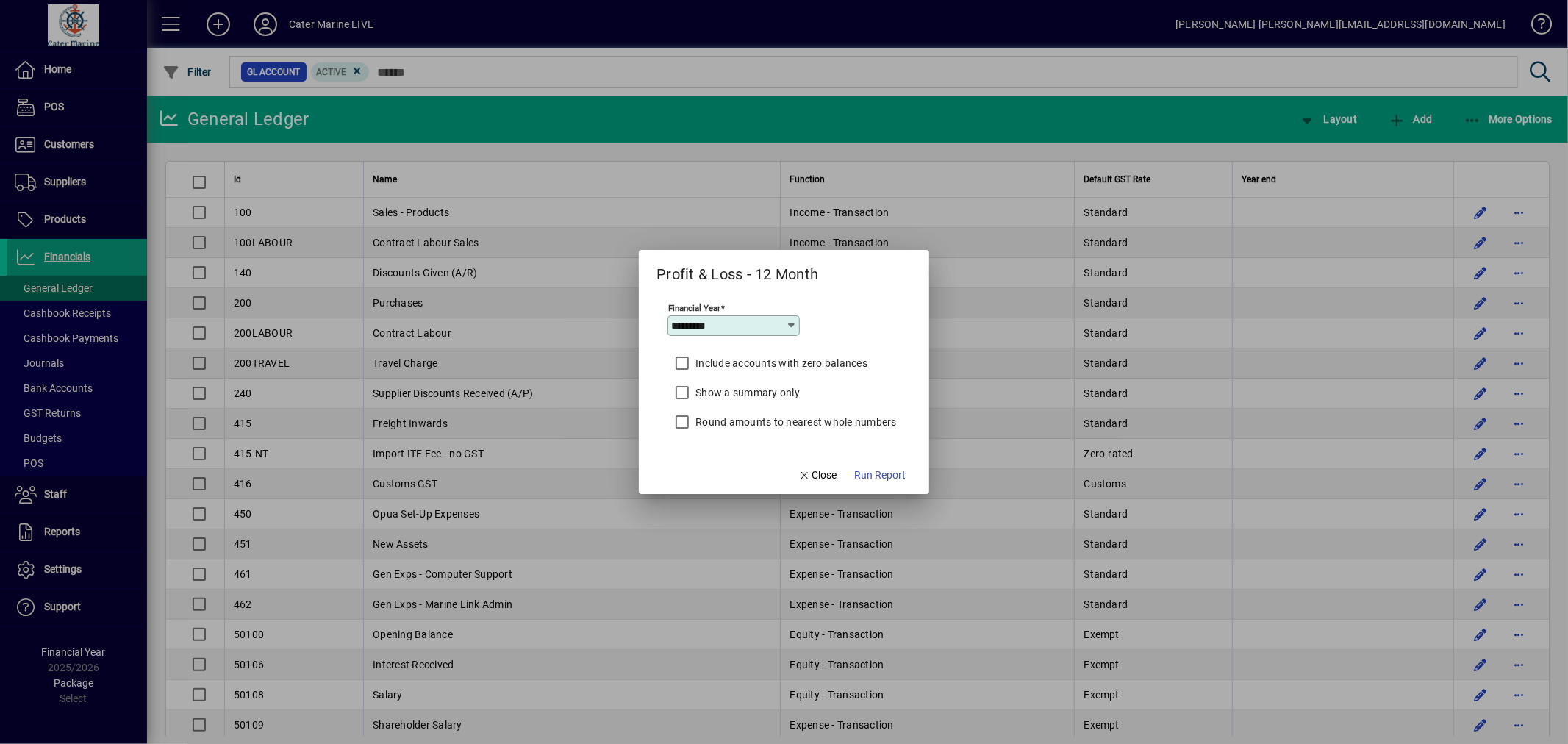
click at [792, 322] on icon at bounding box center [791, 325] width 12 height 12
click at [711, 409] on div "2022/2023" at bounding box center [706, 412] width 55 height 15
type input "*********"
click at [891, 479] on span "Run Report" at bounding box center [880, 475] width 52 height 15
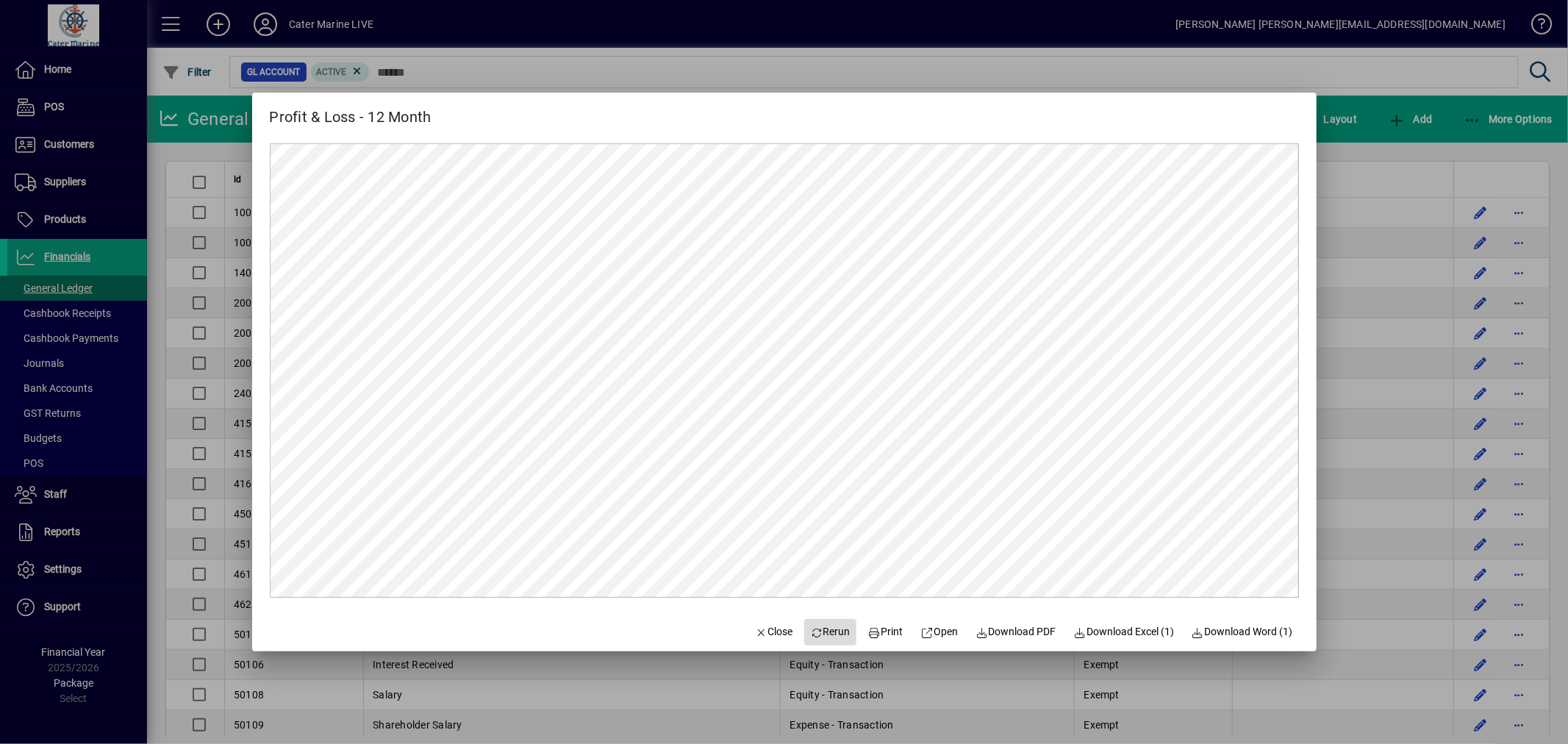
click at [811, 631] on span "Rerun" at bounding box center [830, 632] width 41 height 15
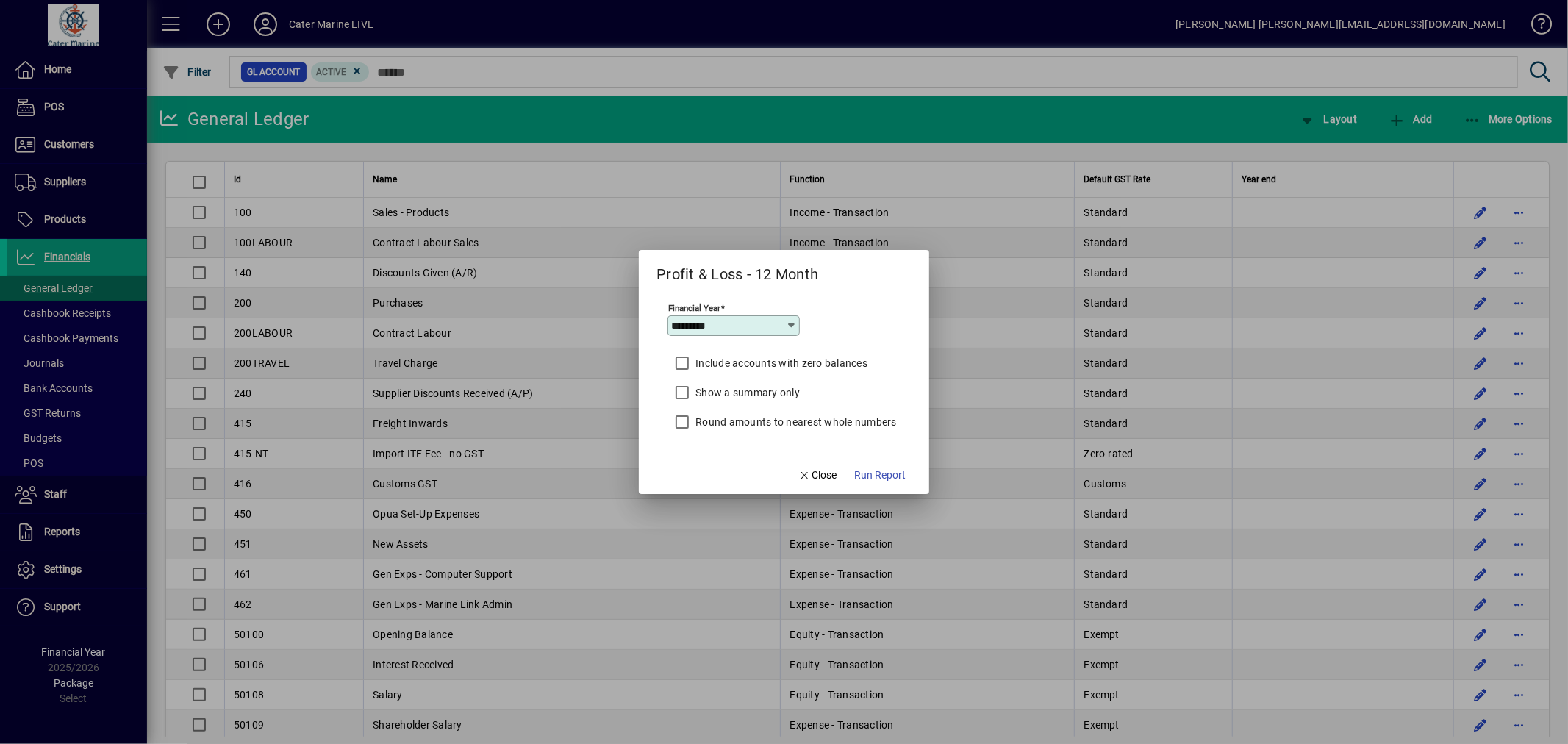
click at [791, 325] on icon at bounding box center [791, 325] width 12 height 12
click at [718, 384] on div "2021/2022" at bounding box center [706, 384] width 55 height 15
type input "*********"
click at [887, 471] on span "Run Report" at bounding box center [880, 475] width 52 height 15
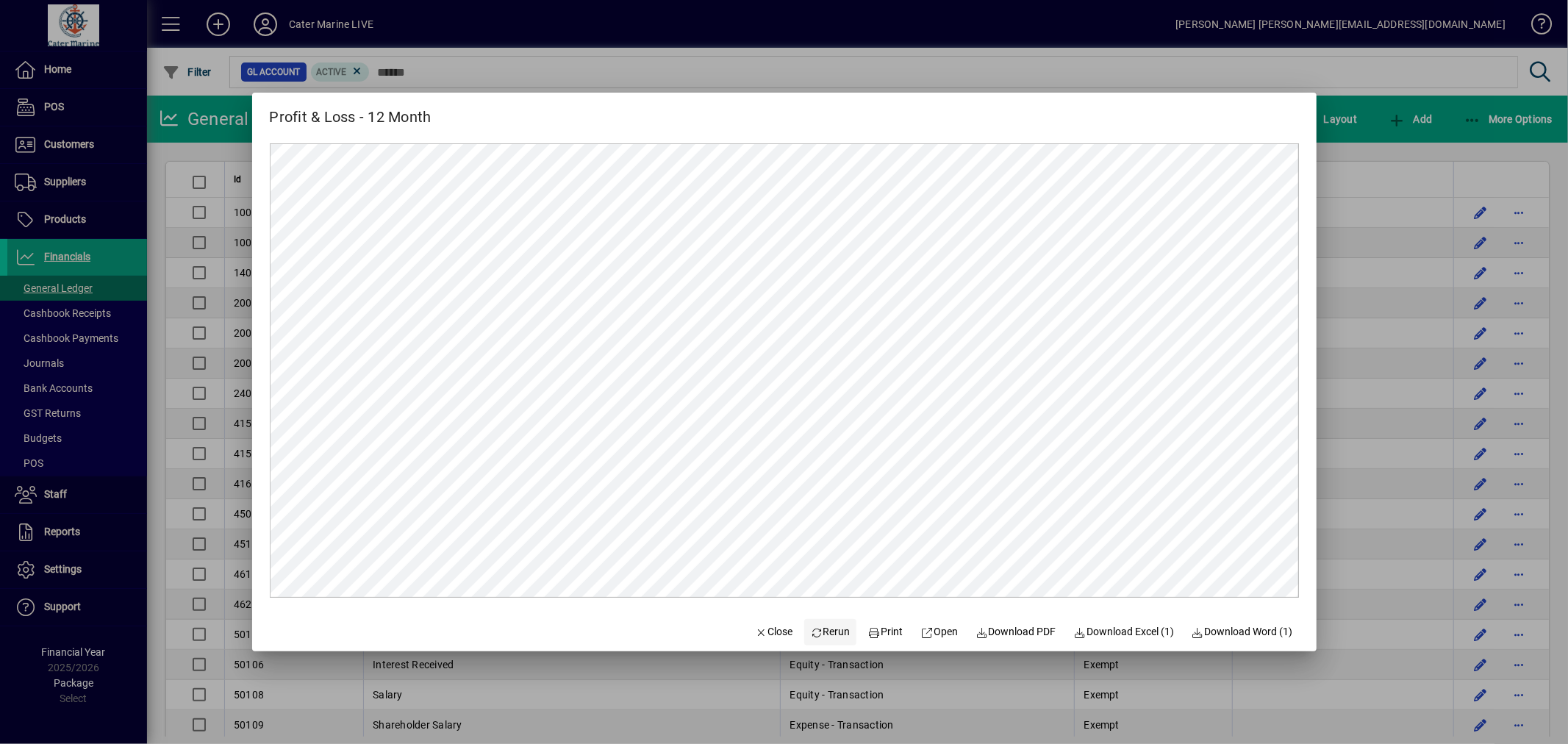
click at [821, 632] on span "Rerun" at bounding box center [830, 632] width 41 height 15
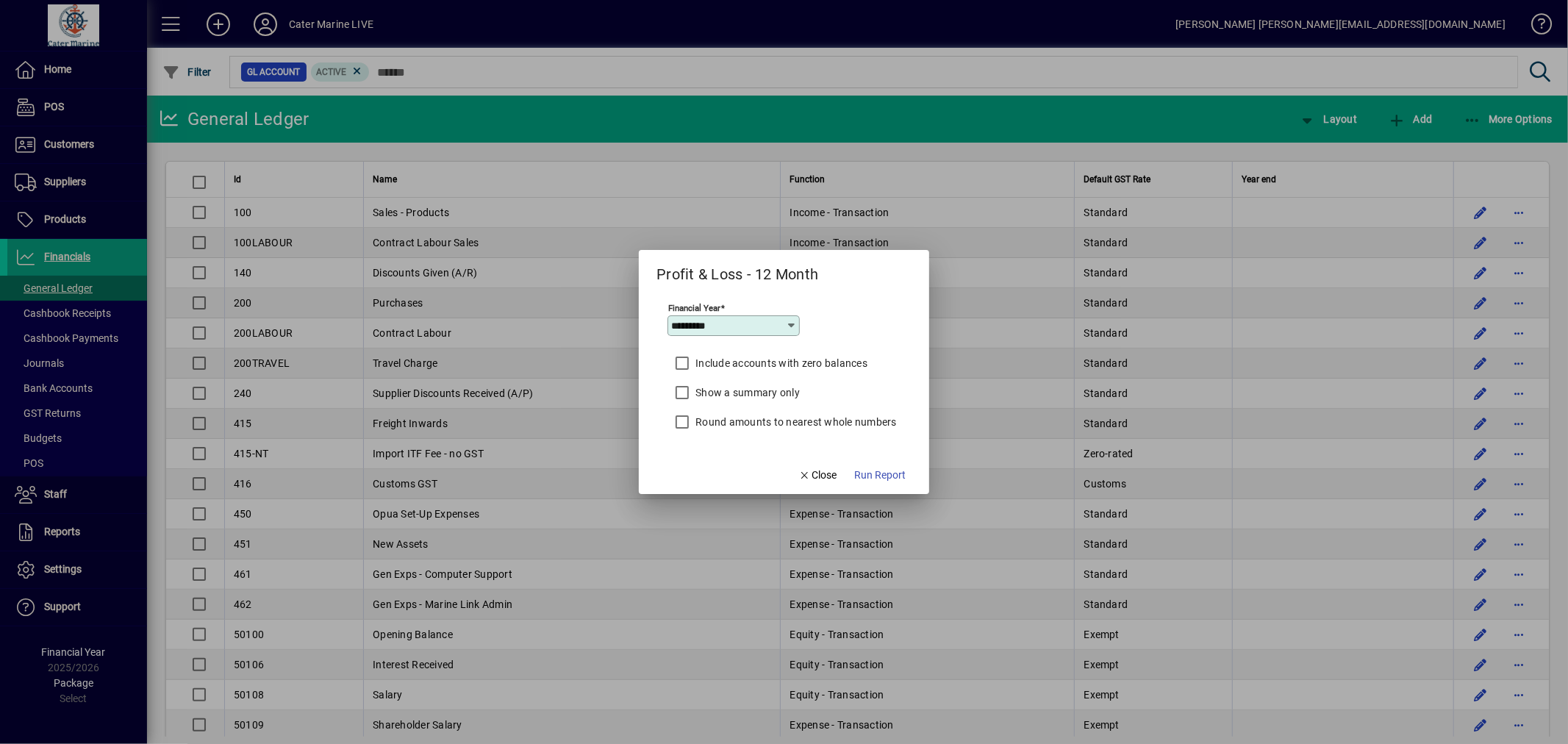
click at [790, 324] on icon at bounding box center [791, 325] width 12 height 12
click at [710, 360] on div "2020/2021" at bounding box center [706, 356] width 55 height 15
type input "*********"
click at [878, 479] on span "Run Report" at bounding box center [880, 475] width 52 height 15
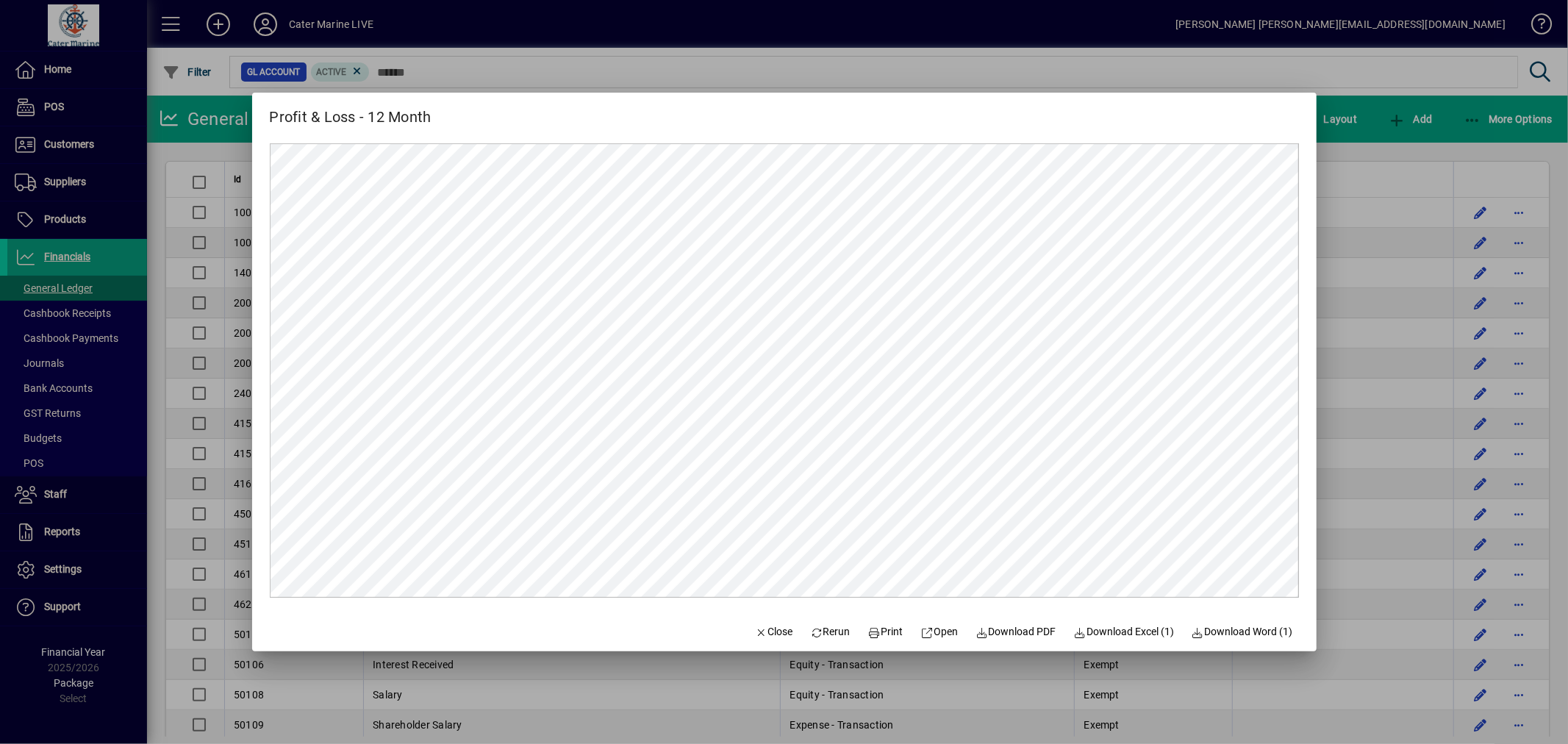
click at [1351, 166] on div at bounding box center [784, 372] width 1568 height 744
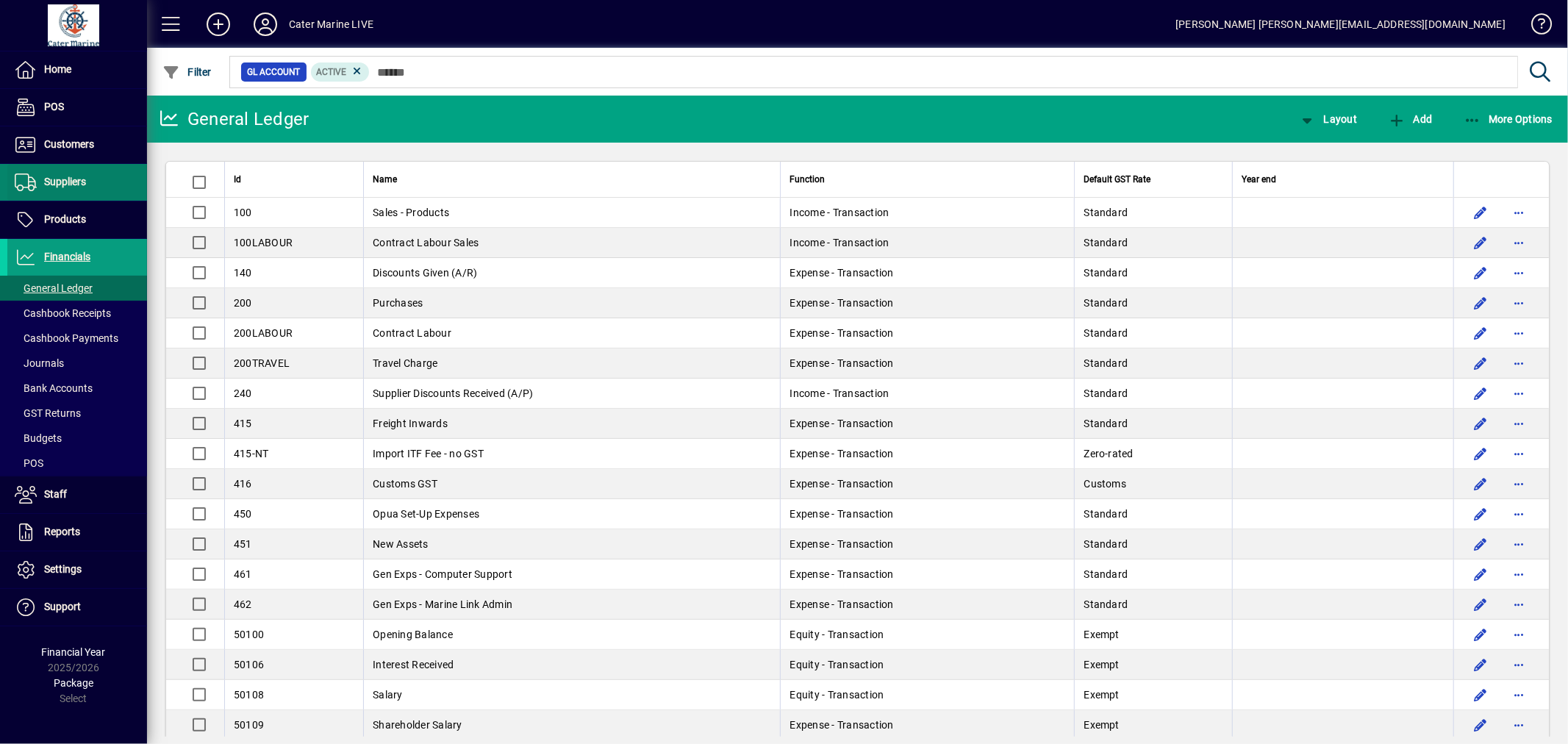
click at [84, 172] on span at bounding box center [78, 182] width 140 height 35
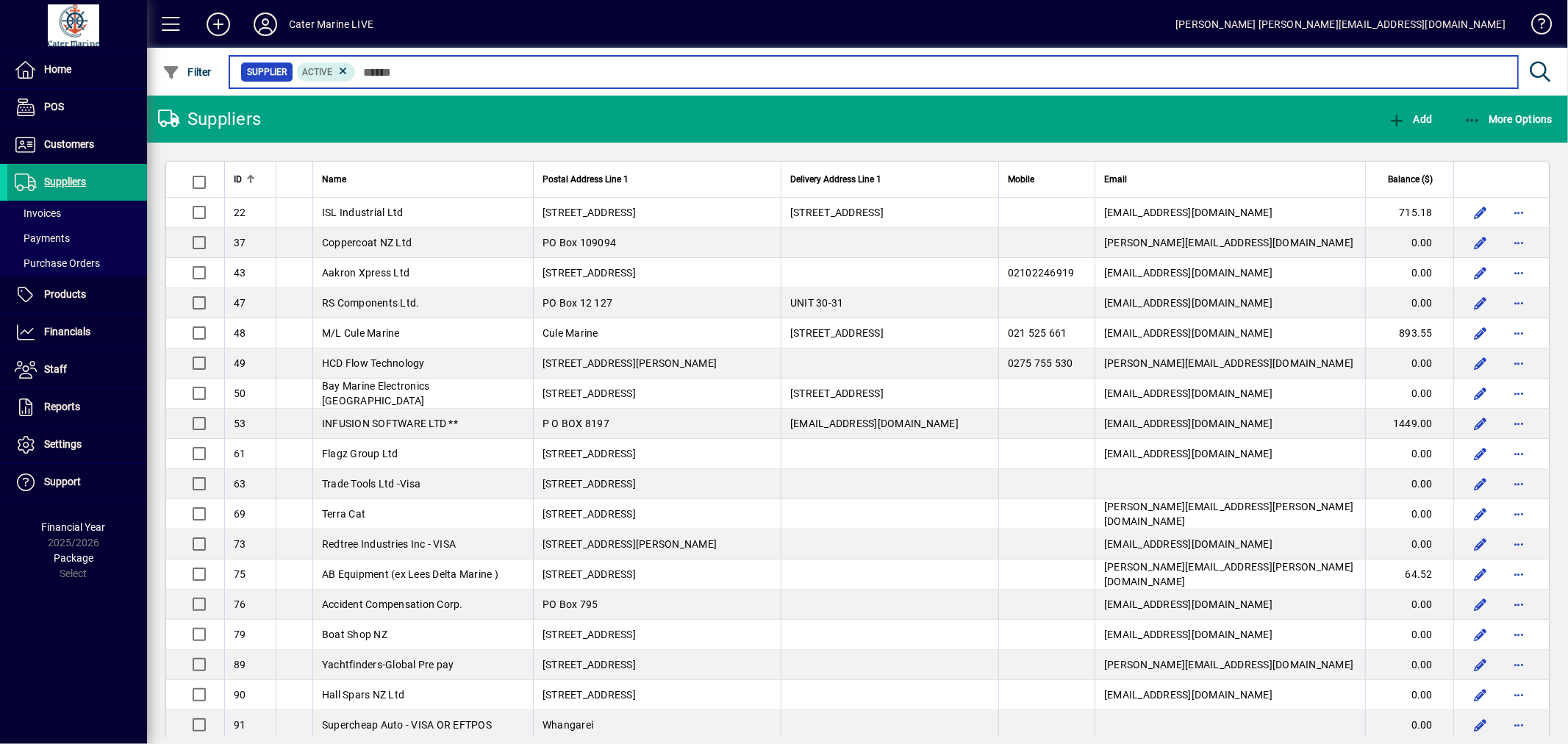
click at [429, 75] on input "text" at bounding box center [931, 72] width 1150 height 21
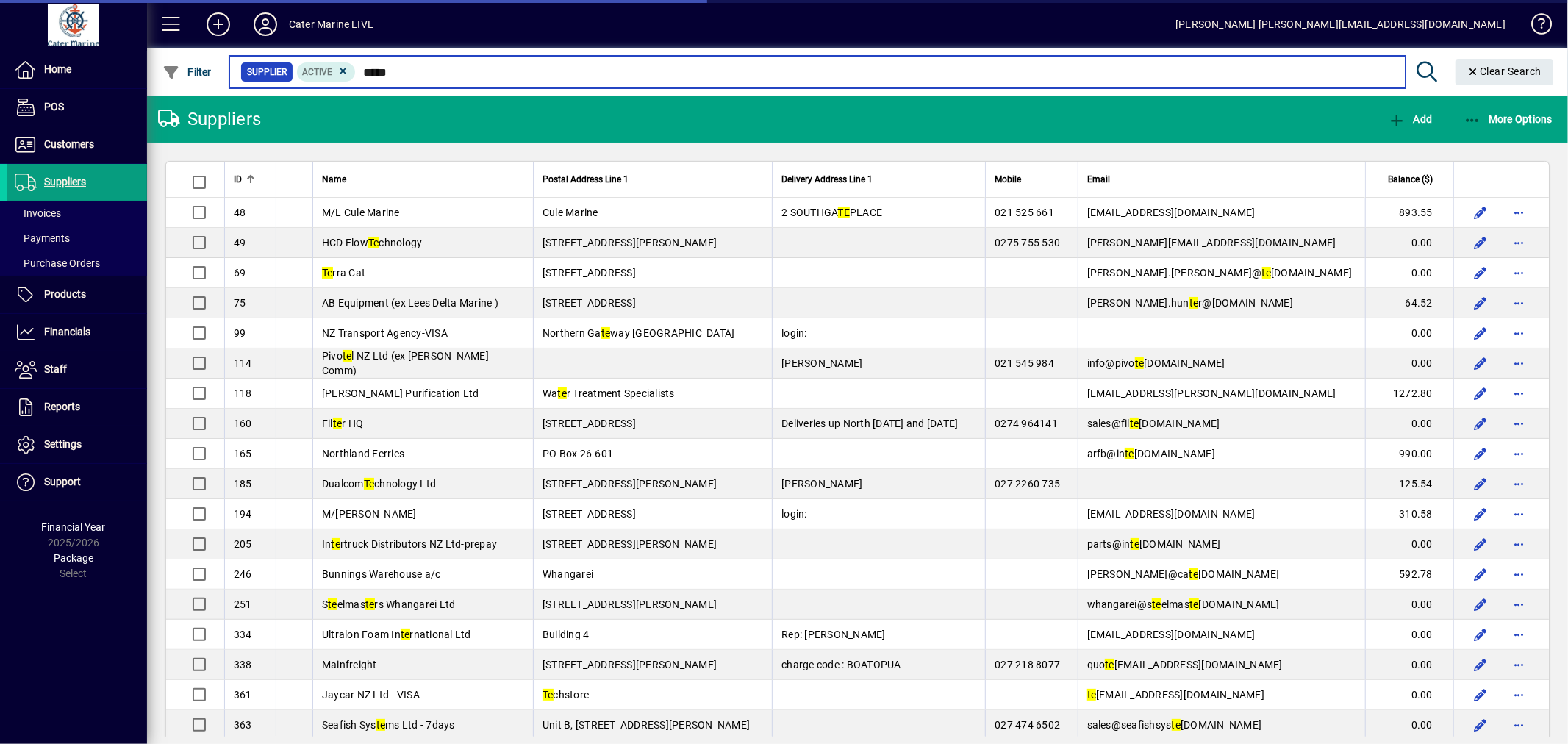
type input "*****"
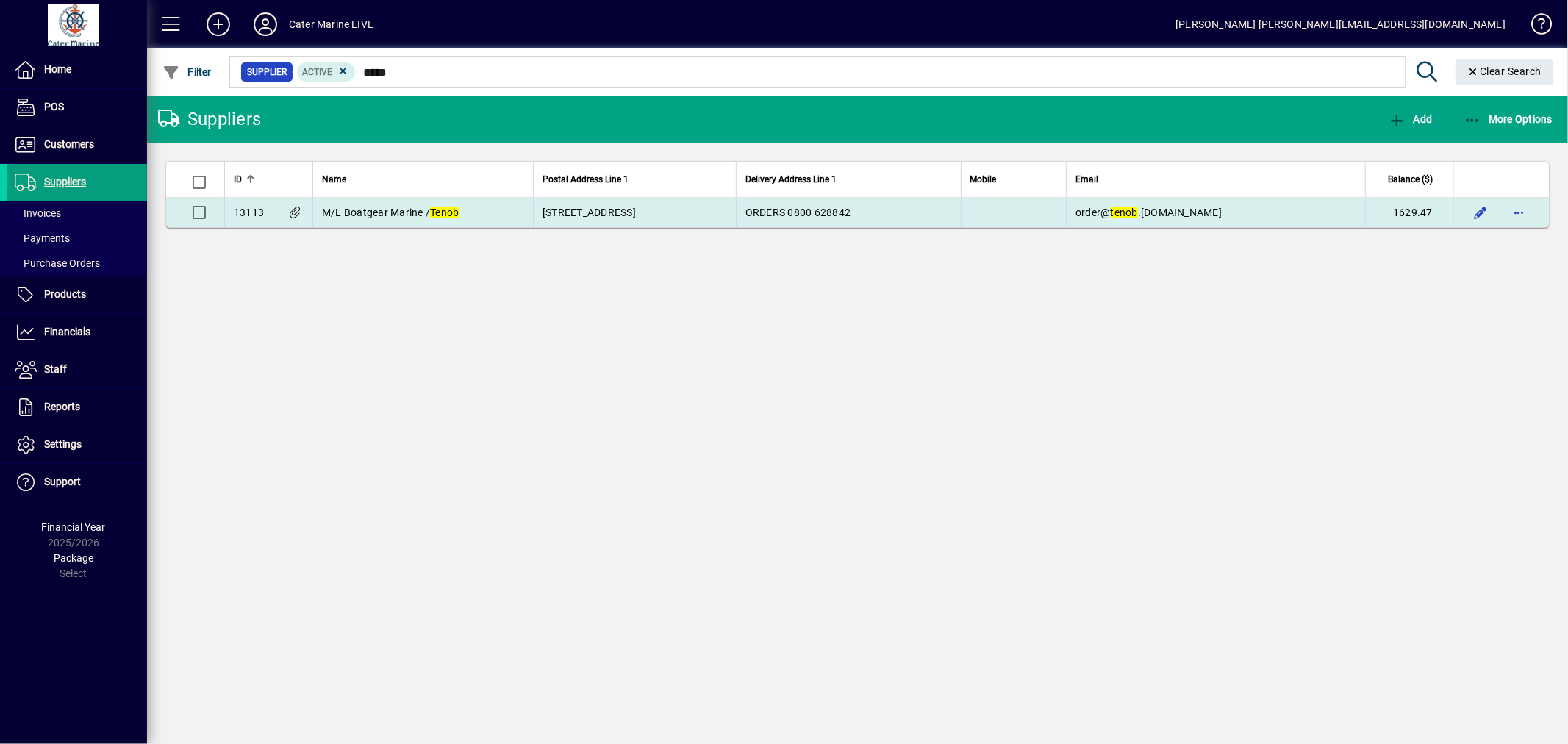
click at [614, 212] on span "[STREET_ADDRESS]" at bounding box center [588, 212] width 93 height 12
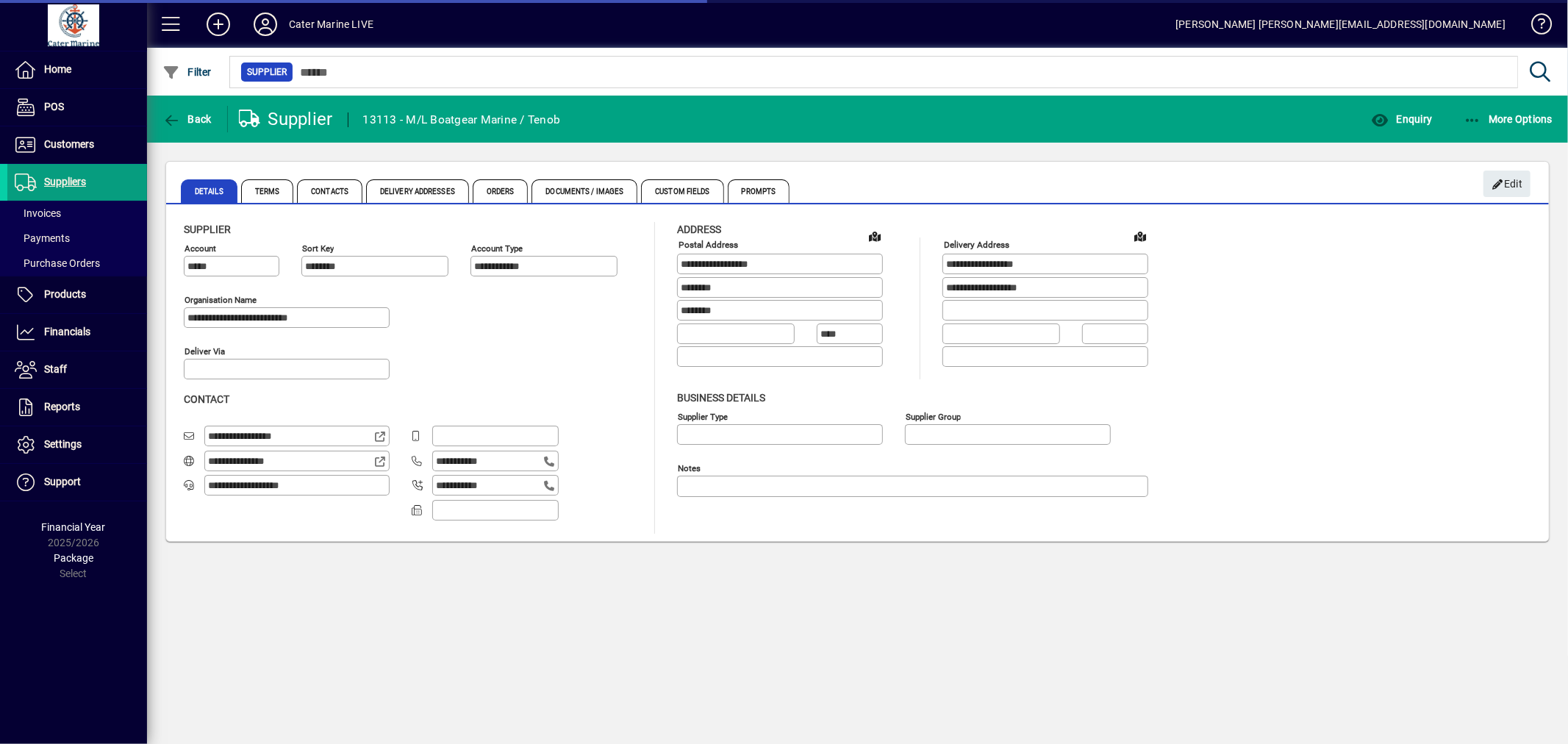
type input "**********"
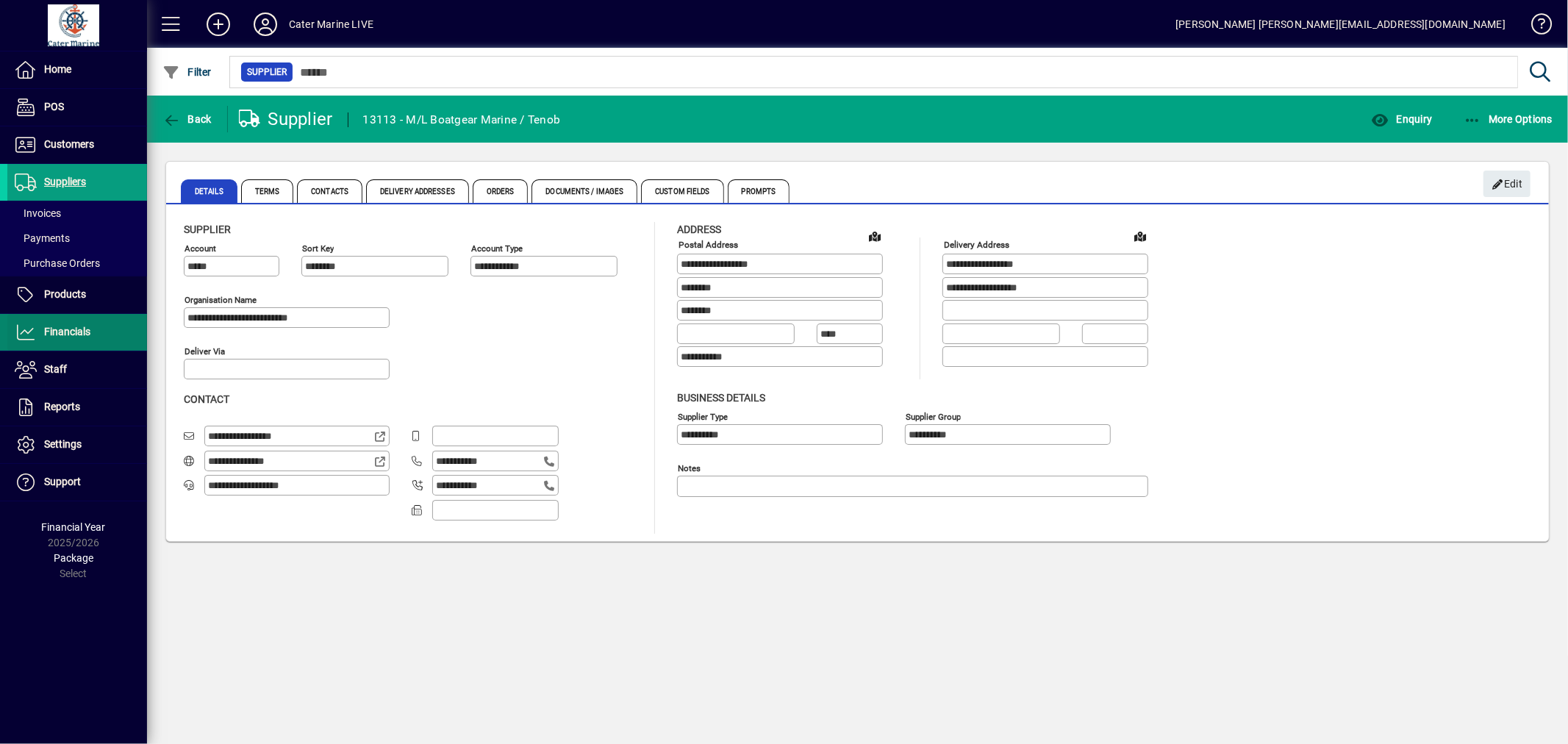
click at [62, 329] on span "Financials" at bounding box center [67, 331] width 46 height 12
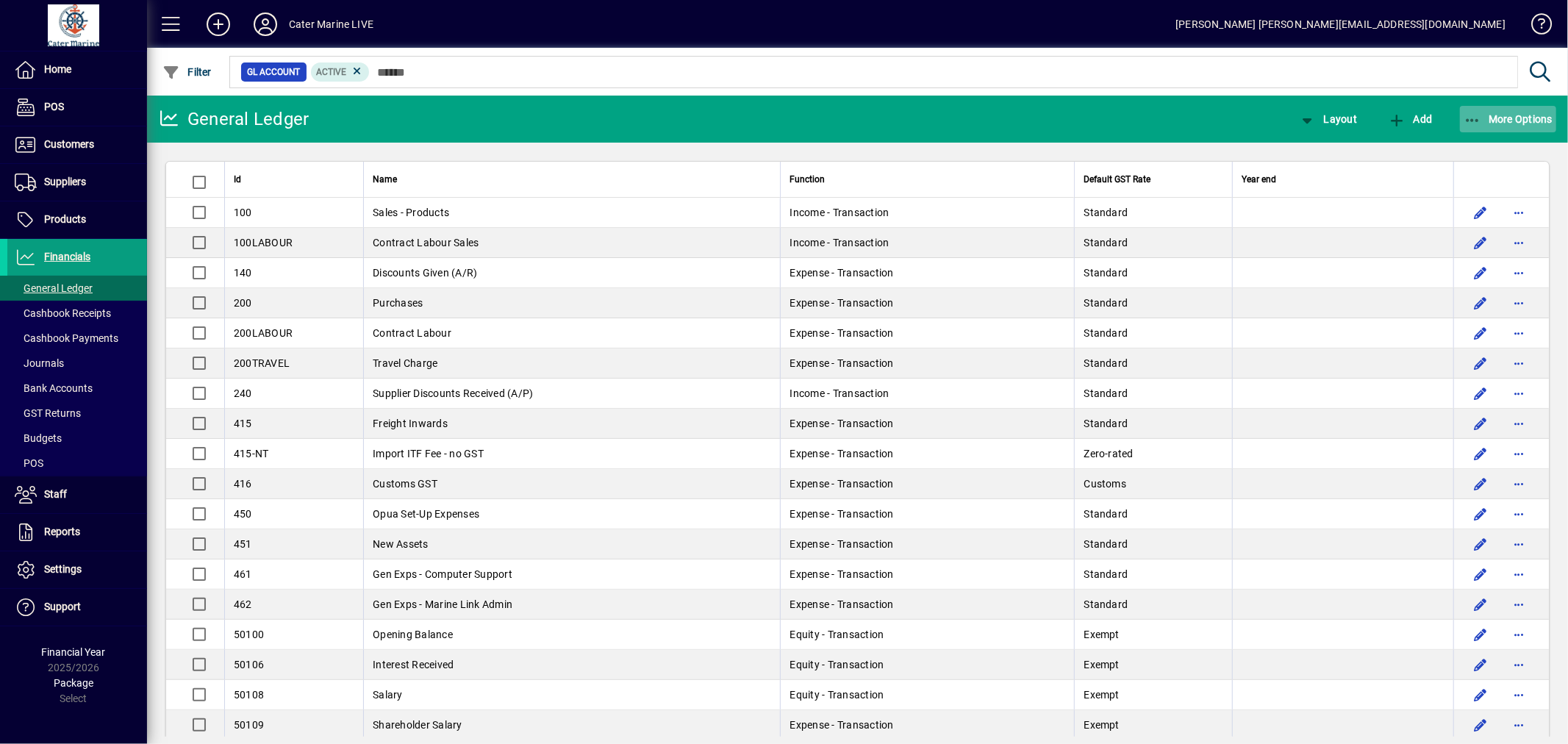
click at [1478, 121] on icon "button" at bounding box center [1473, 120] width 18 height 15
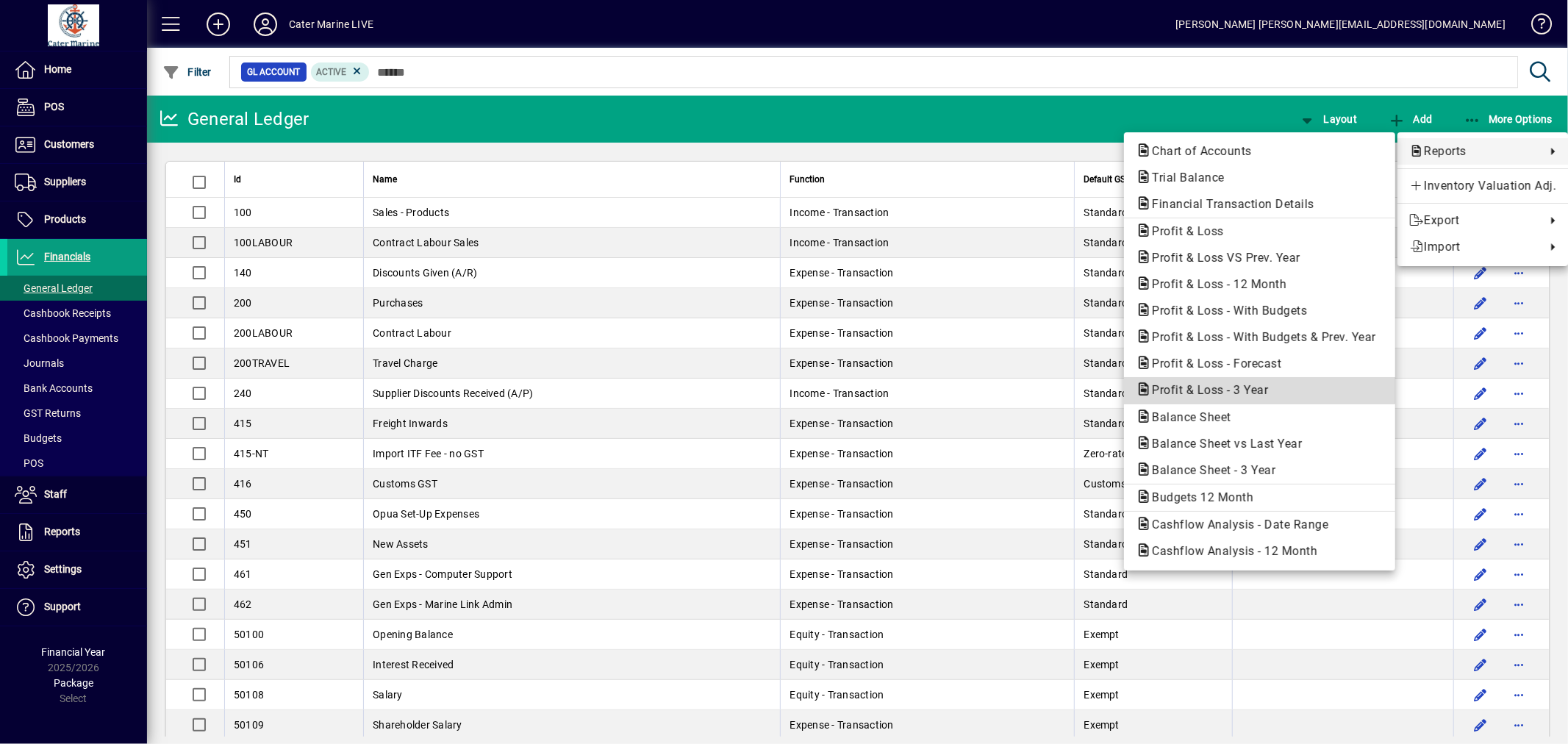
click at [1246, 387] on span "Profit & Loss - 3 Year" at bounding box center [1206, 390] width 140 height 14
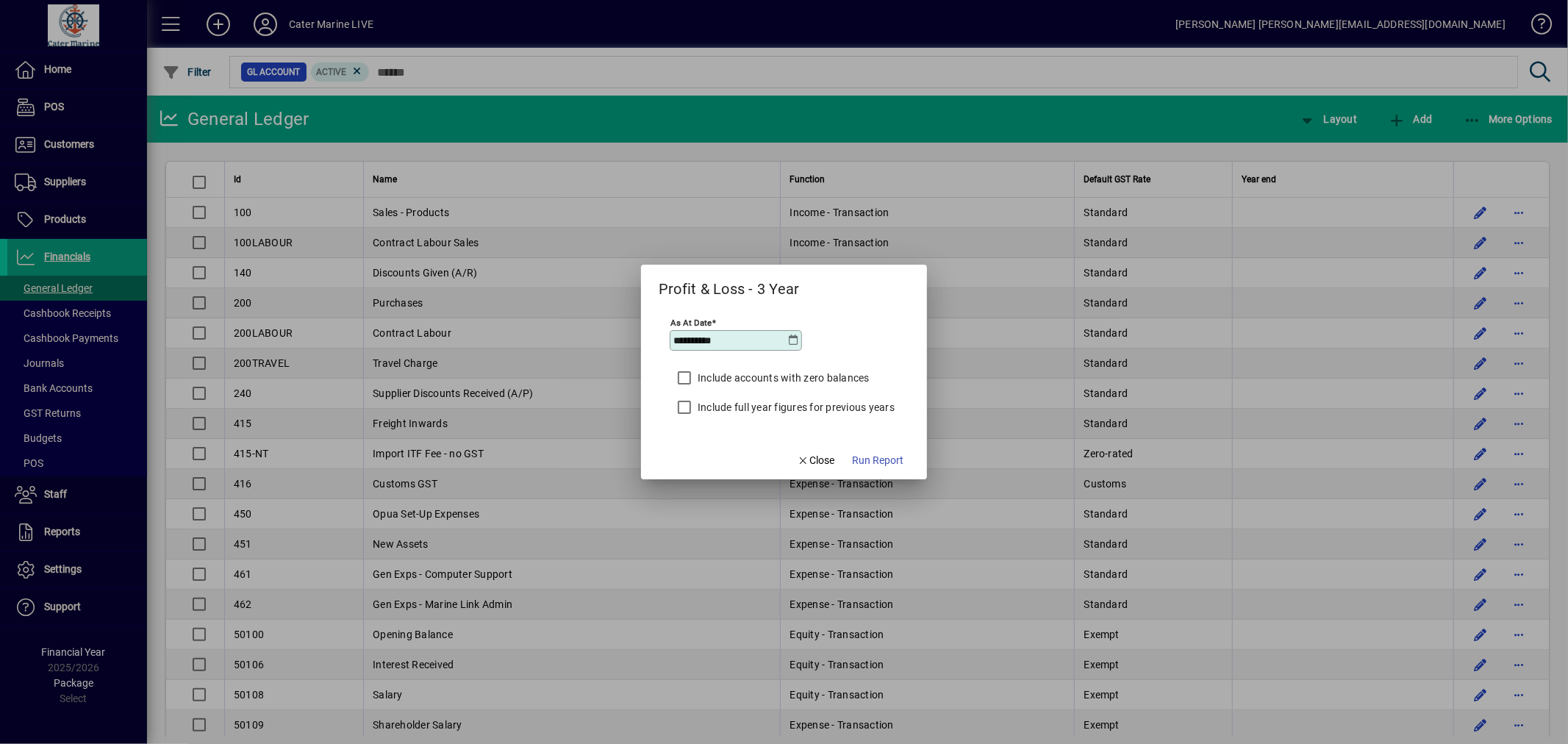
click at [790, 342] on icon at bounding box center [793, 340] width 12 height 12
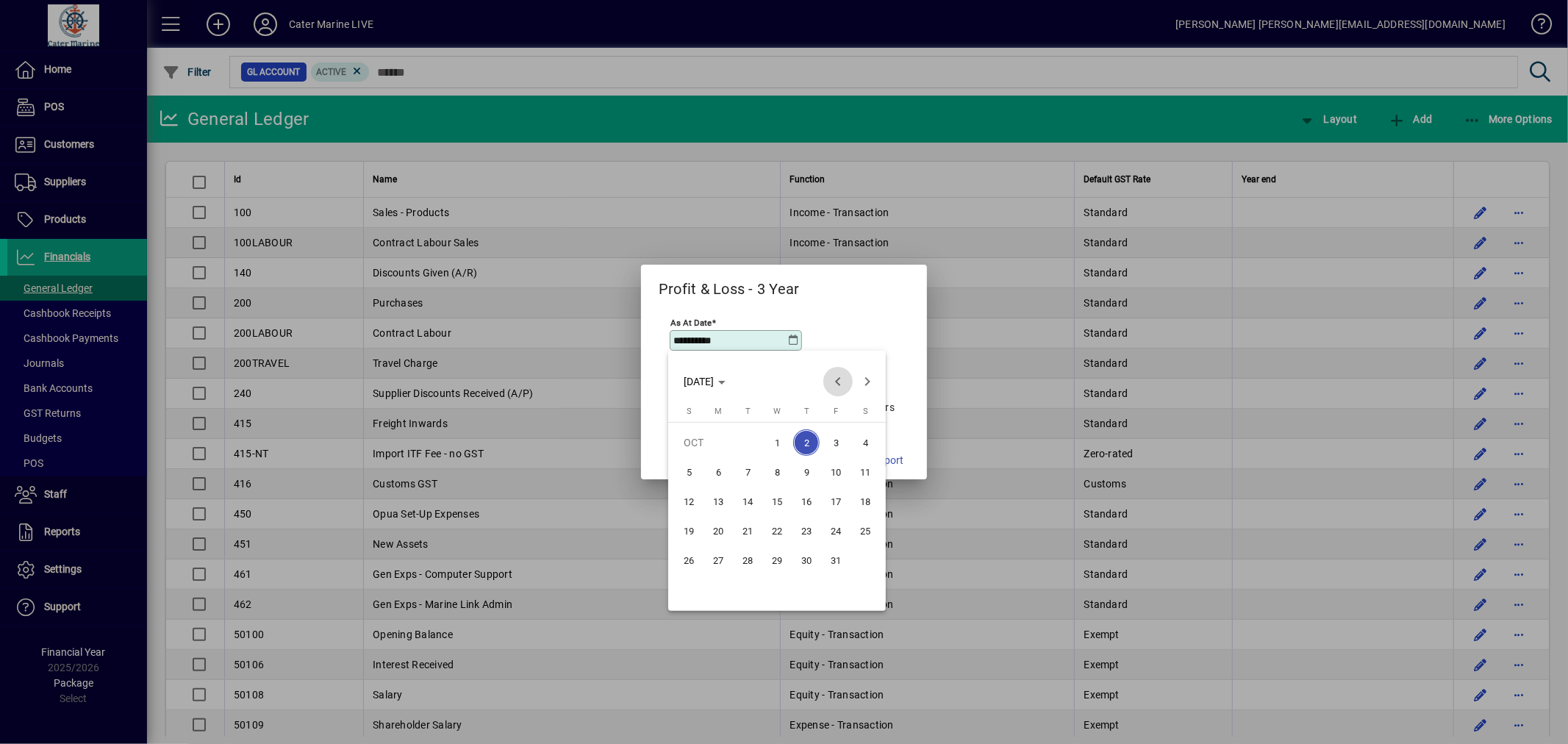
click at [838, 378] on span "Previous month" at bounding box center [838, 382] width 29 height 29
click at [751, 585] on span "30" at bounding box center [747, 589] width 26 height 26
type input "**********"
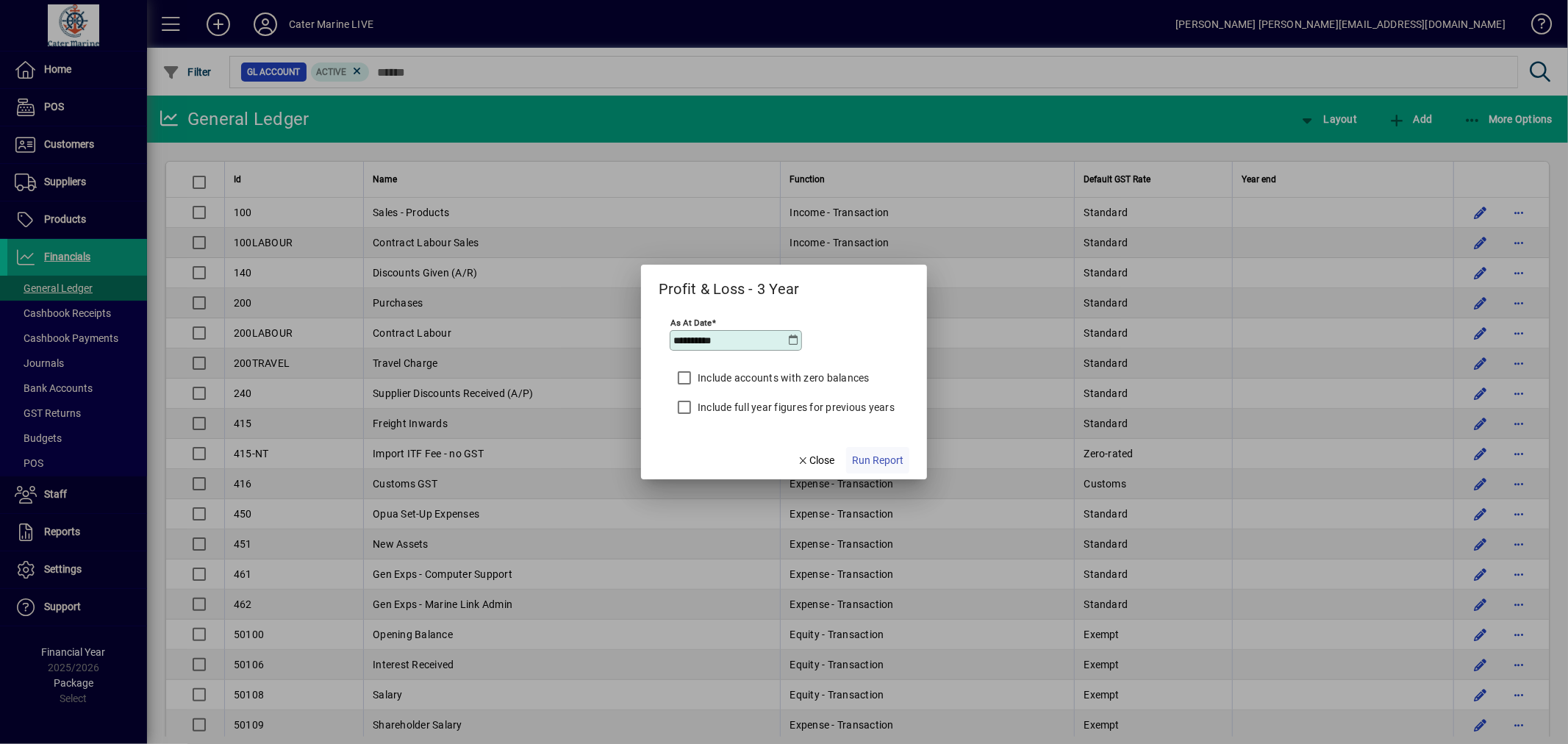
click at [886, 459] on span "Run Report" at bounding box center [877, 461] width 52 height 15
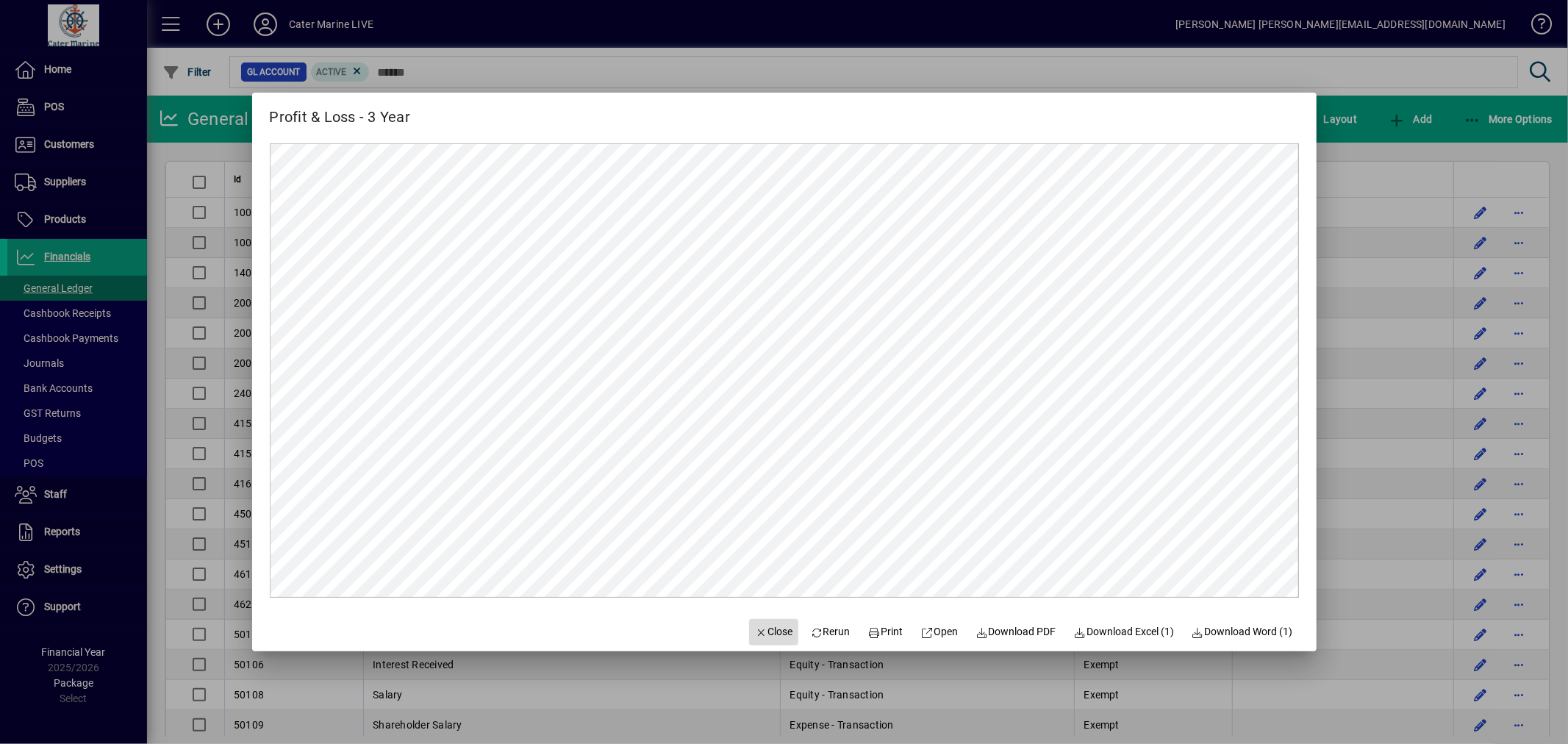
click at [755, 636] on icon "button" at bounding box center [761, 632] width 13 height 10
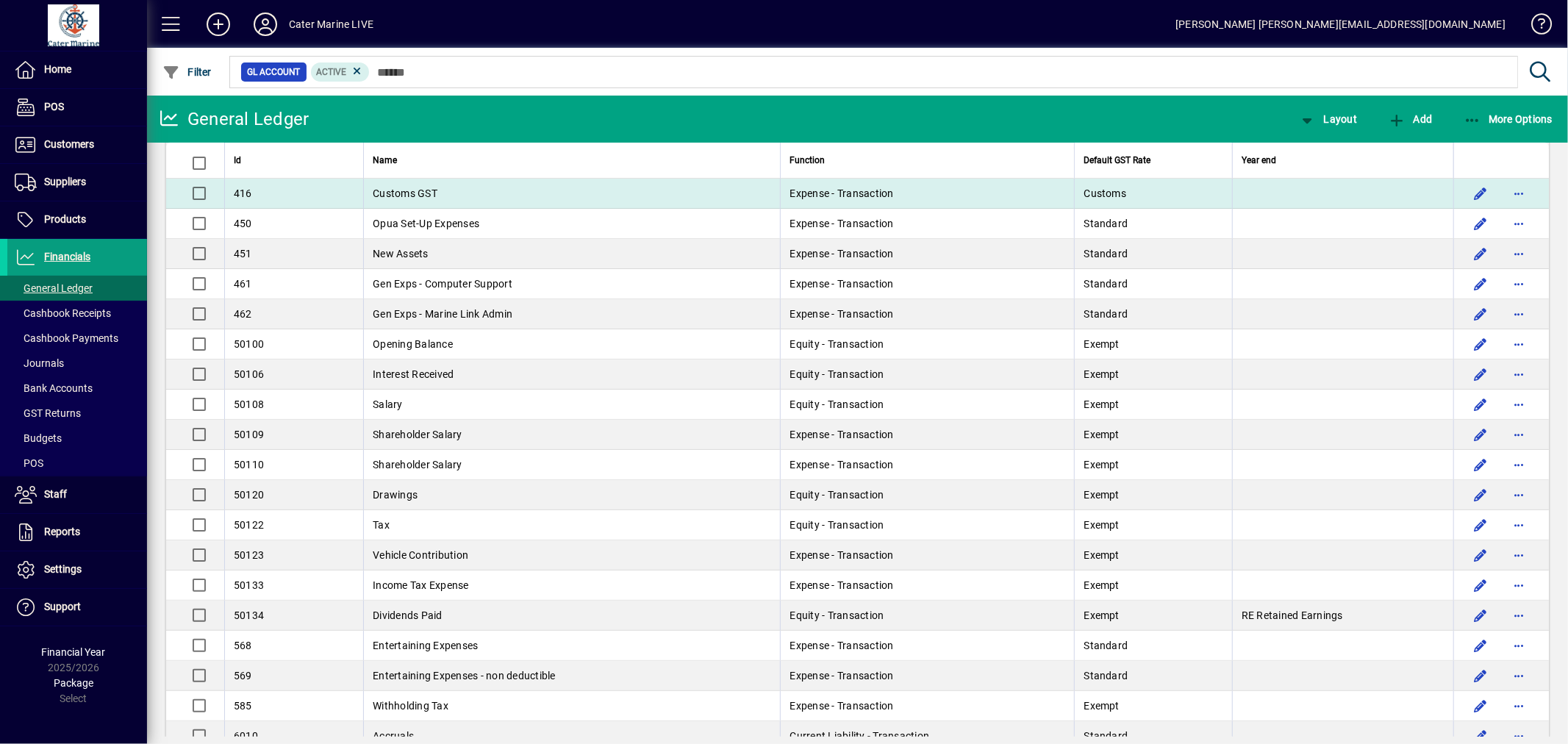
scroll to position [326, 0]
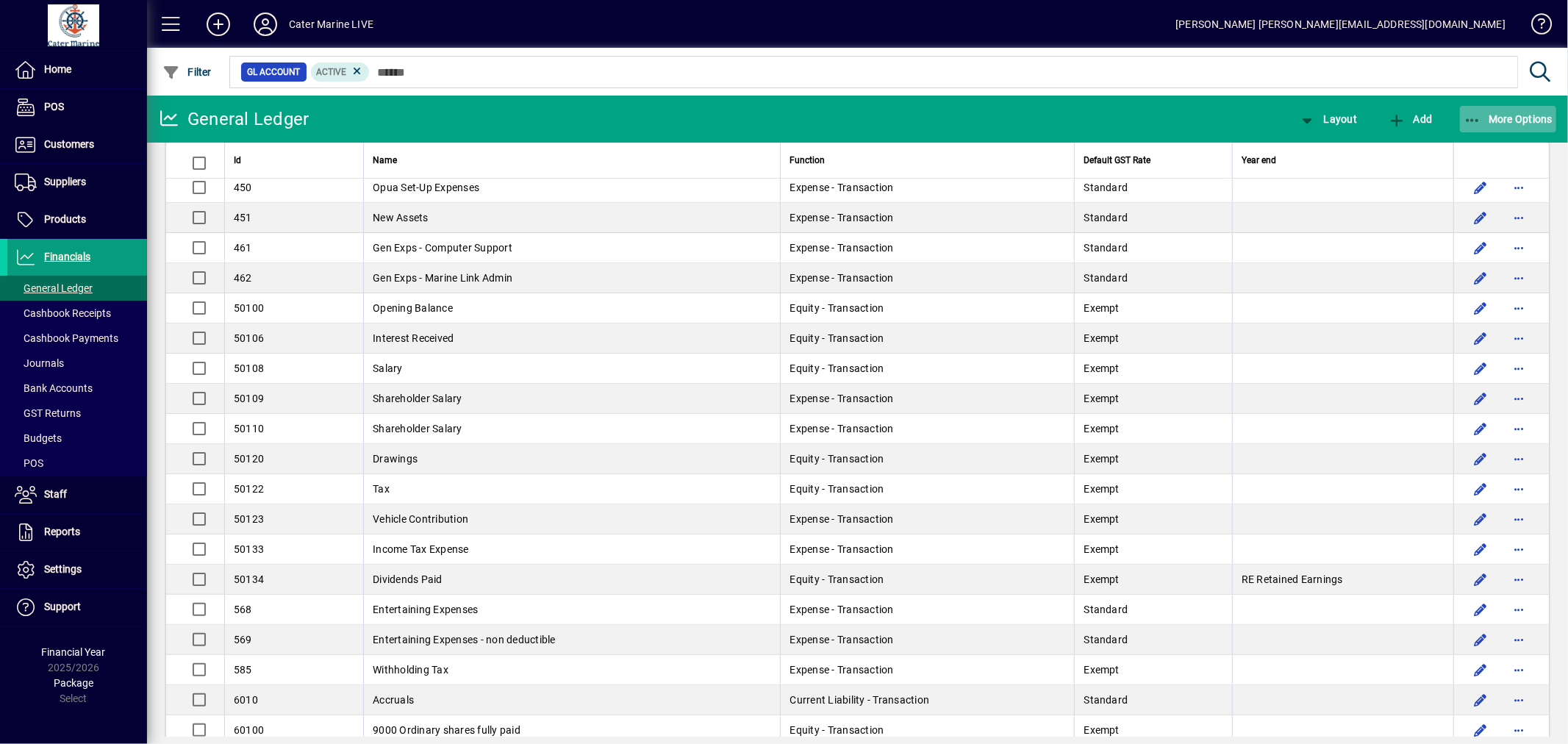
click at [1470, 132] on span "button" at bounding box center [1508, 119] width 97 height 35
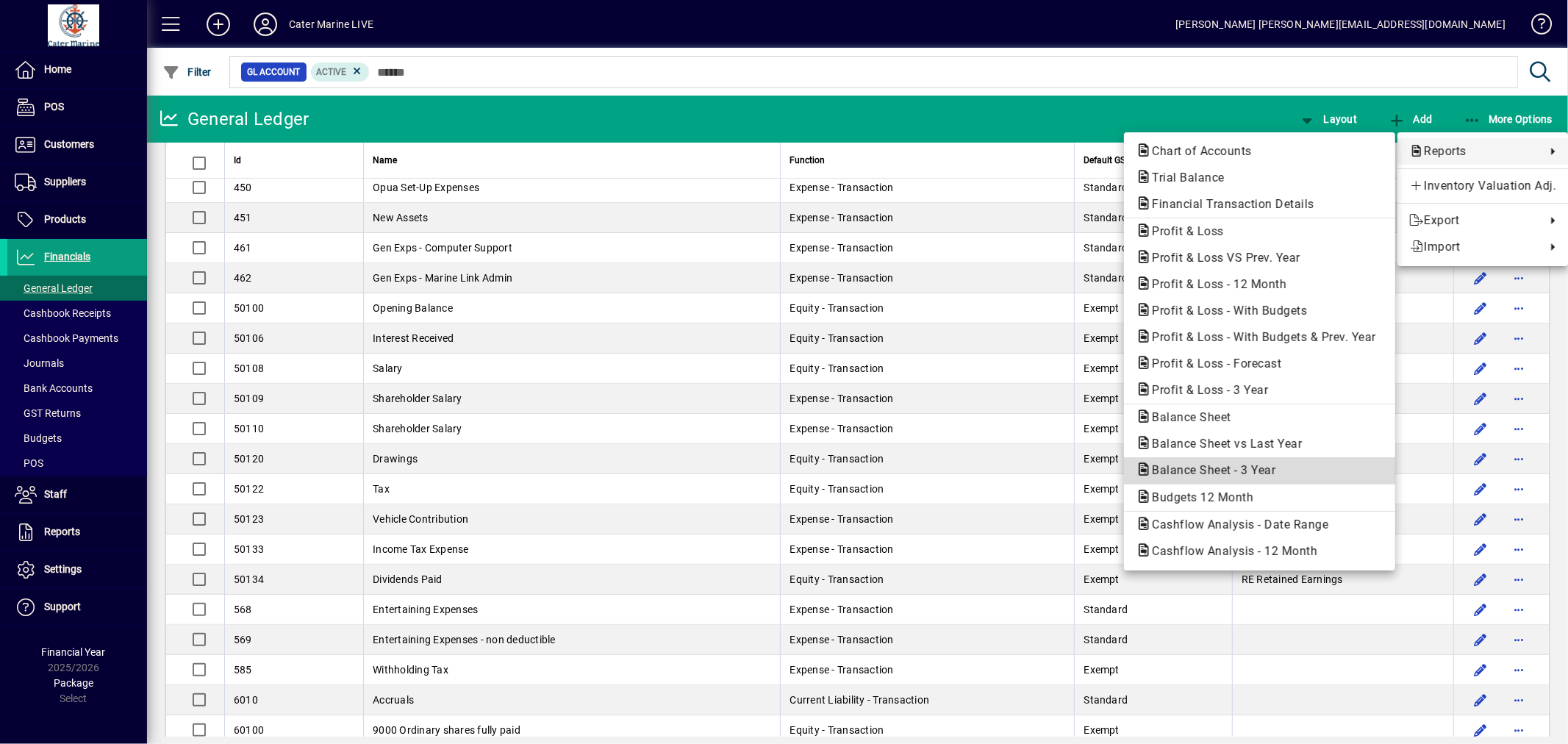
click at [1262, 464] on span "Balance Sheet - 3 Year" at bounding box center [1209, 470] width 147 height 14
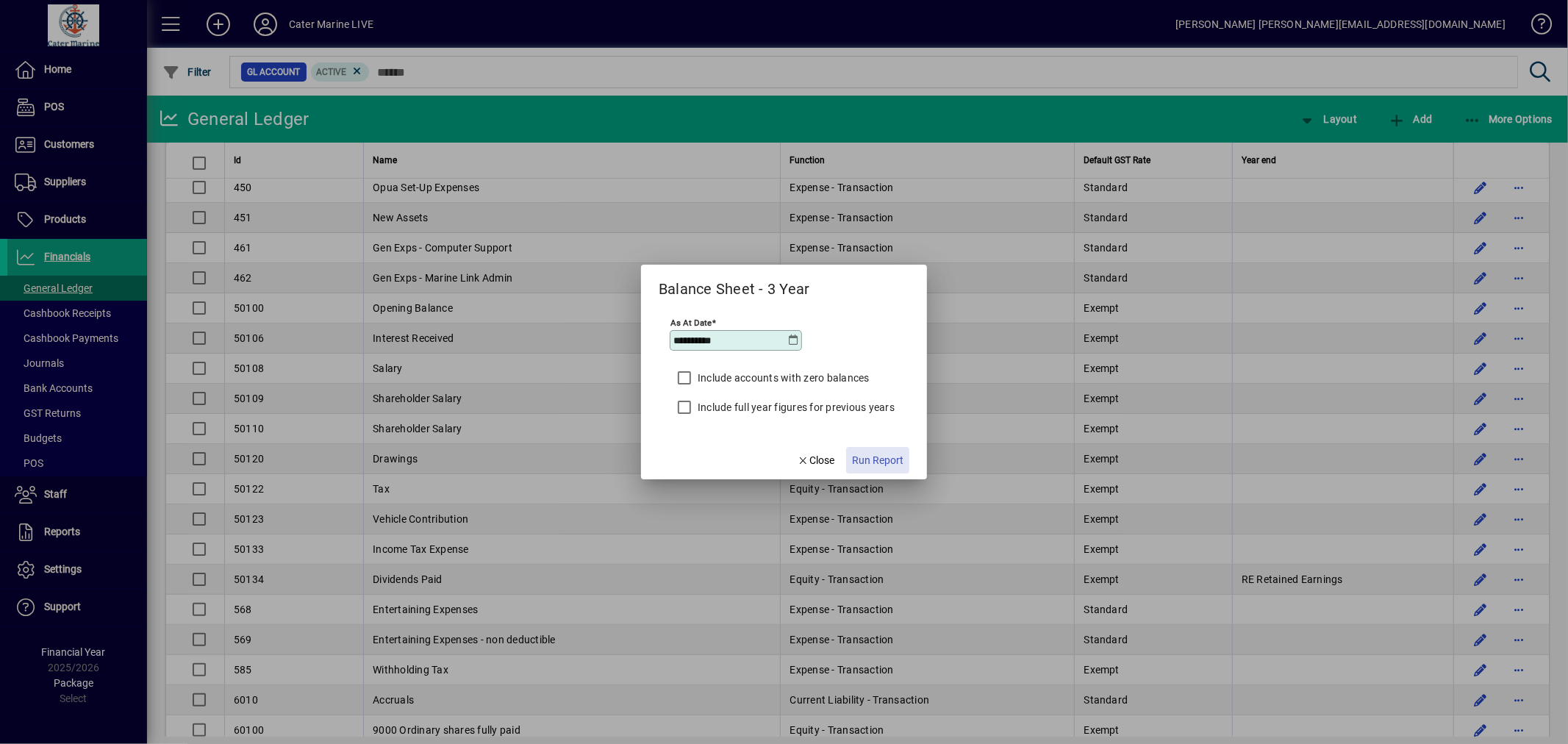
click at [887, 461] on span "Run Report" at bounding box center [877, 461] width 52 height 15
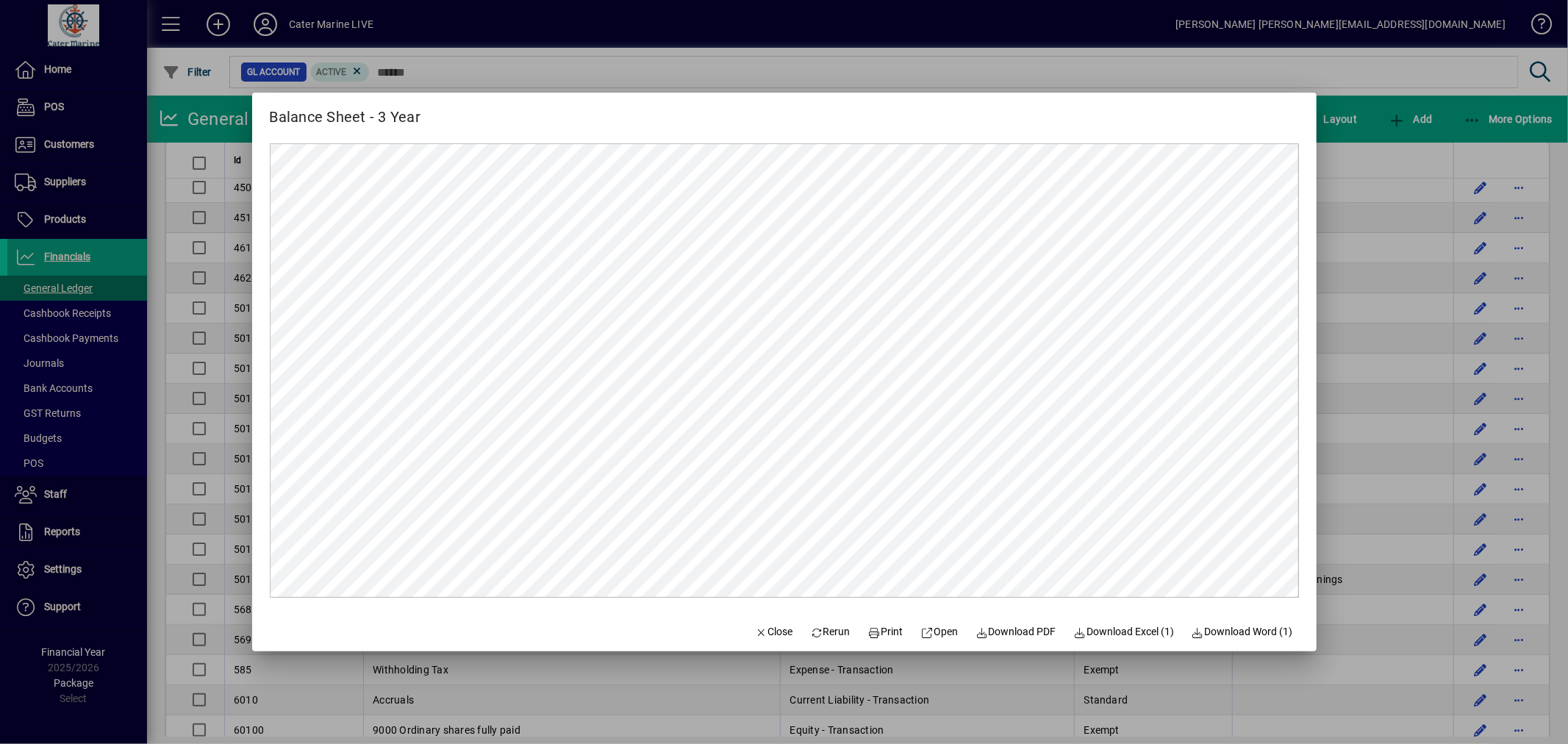
scroll to position [0, 0]
click at [1375, 152] on div at bounding box center [784, 372] width 1568 height 744
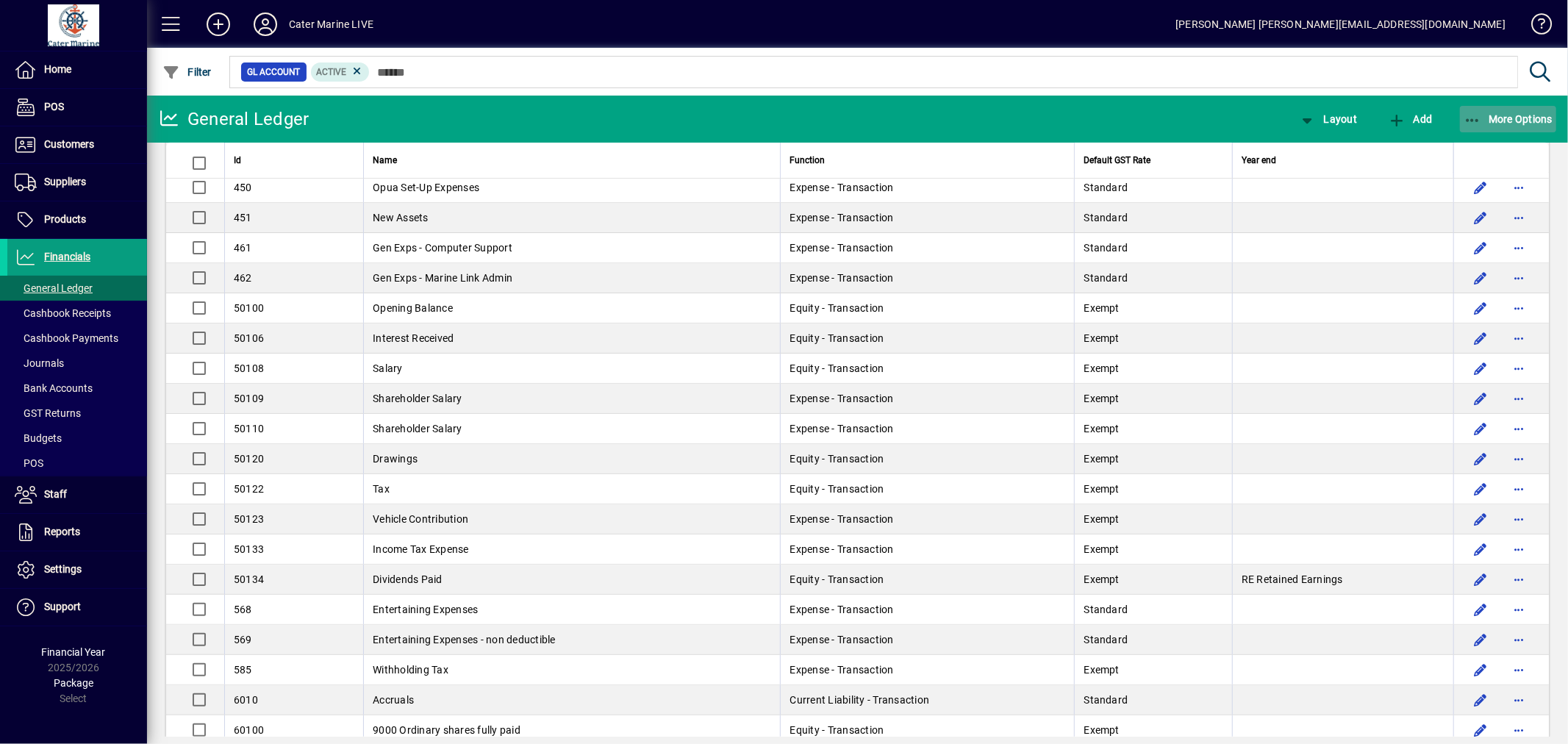
click at [1474, 122] on icon "button" at bounding box center [1473, 120] width 18 height 15
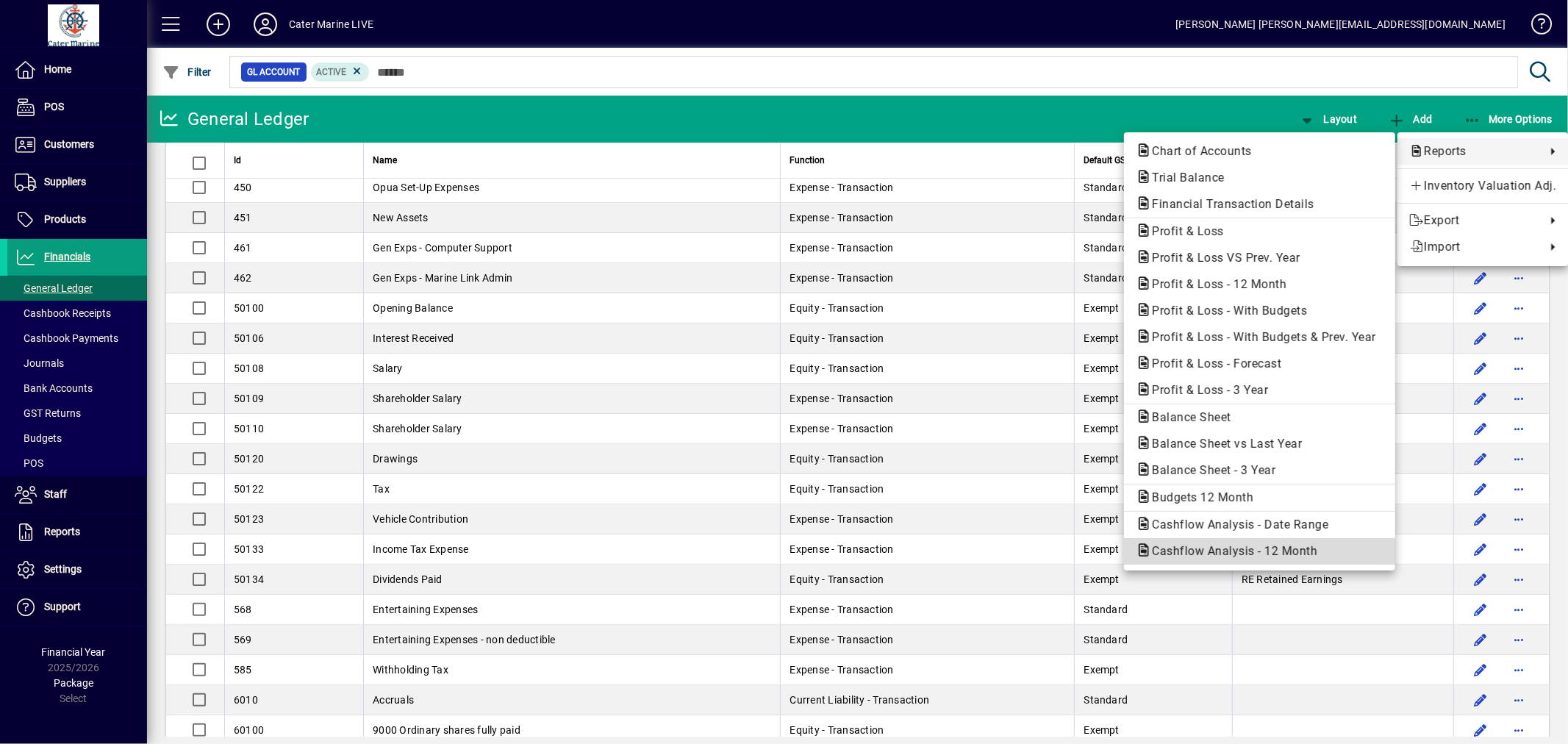
click at [1259, 544] on span "Cashflow Analysis - 12 Month" at bounding box center [1230, 551] width 189 height 14
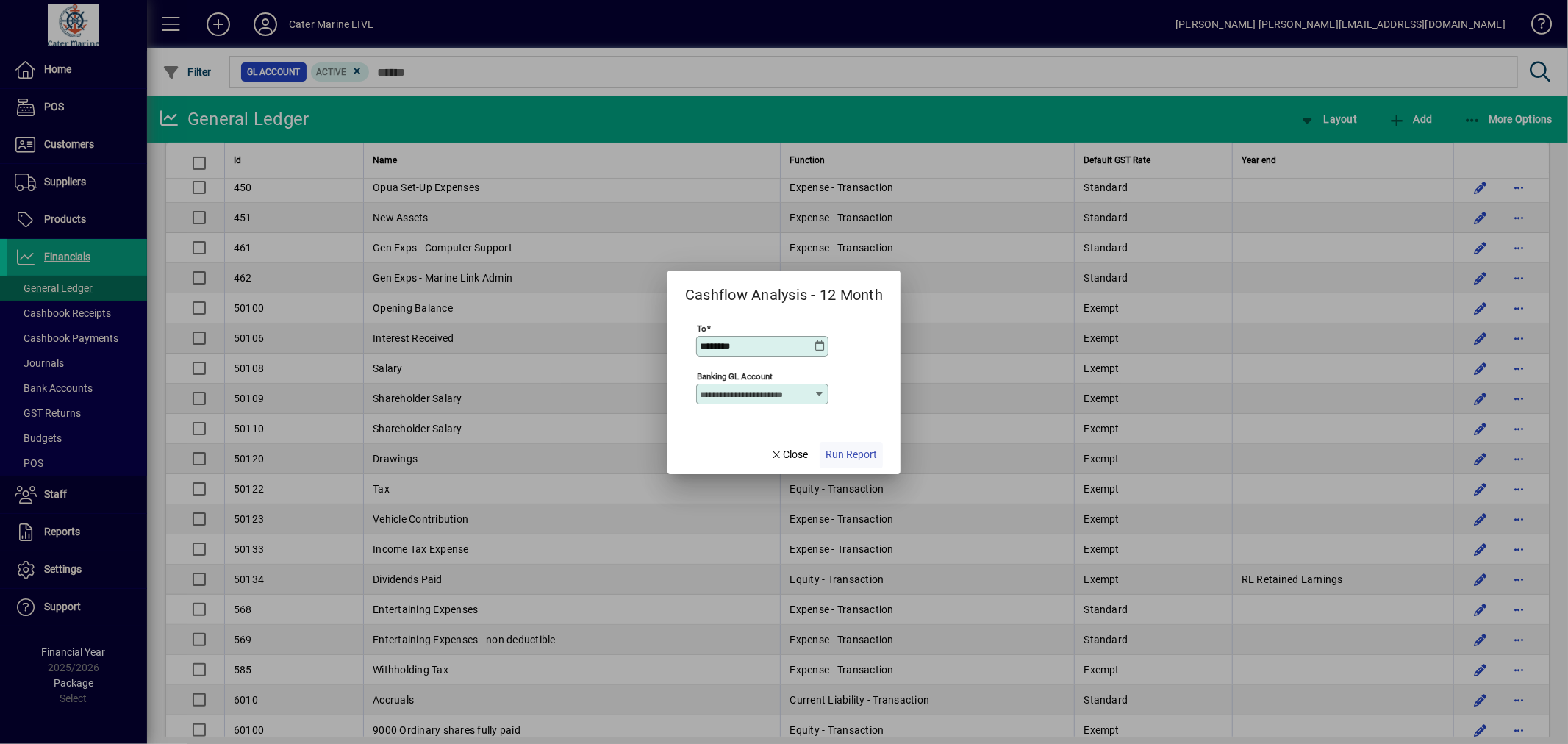
click at [865, 458] on span "Run Report" at bounding box center [851, 455] width 52 height 15
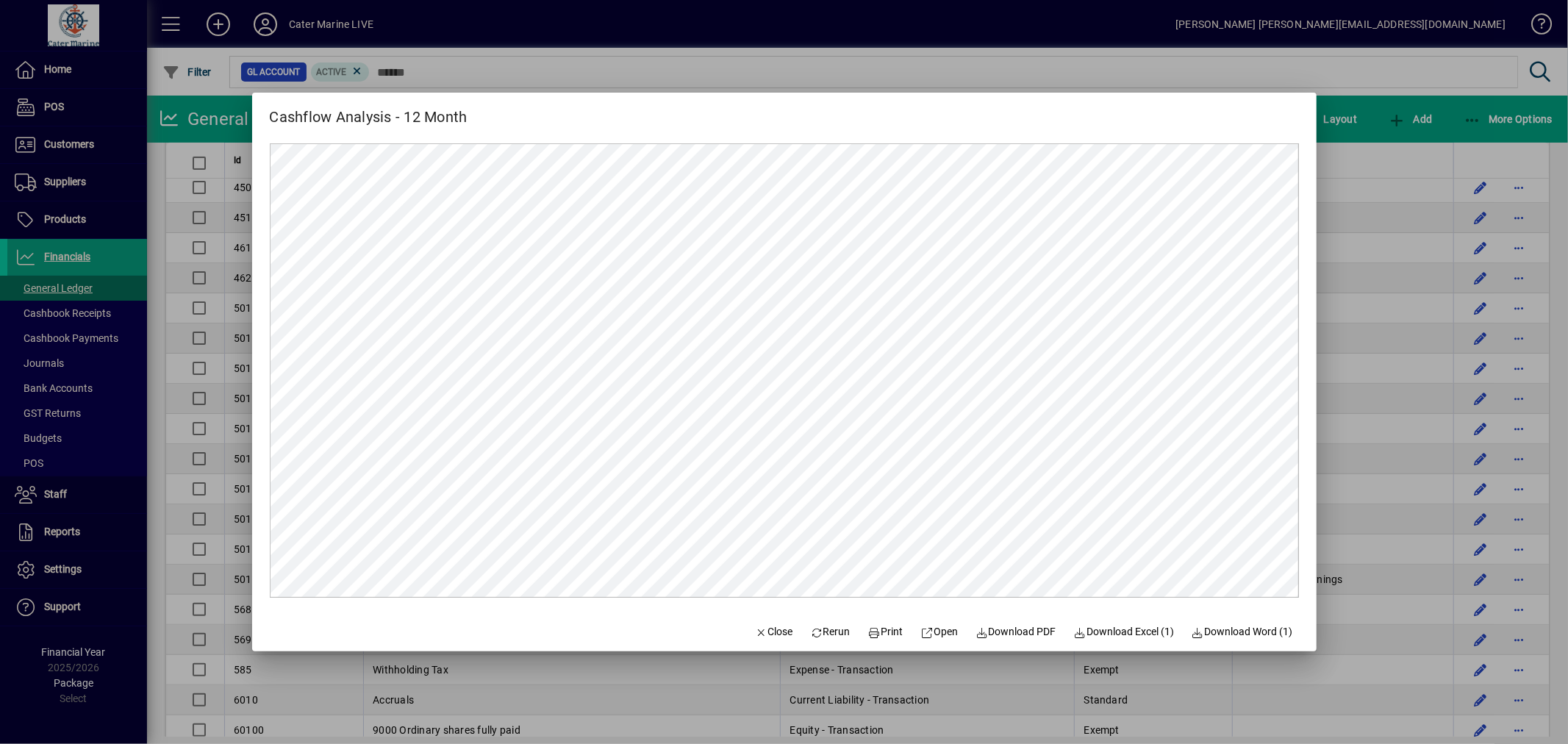
click at [1334, 362] on div at bounding box center [784, 372] width 1568 height 744
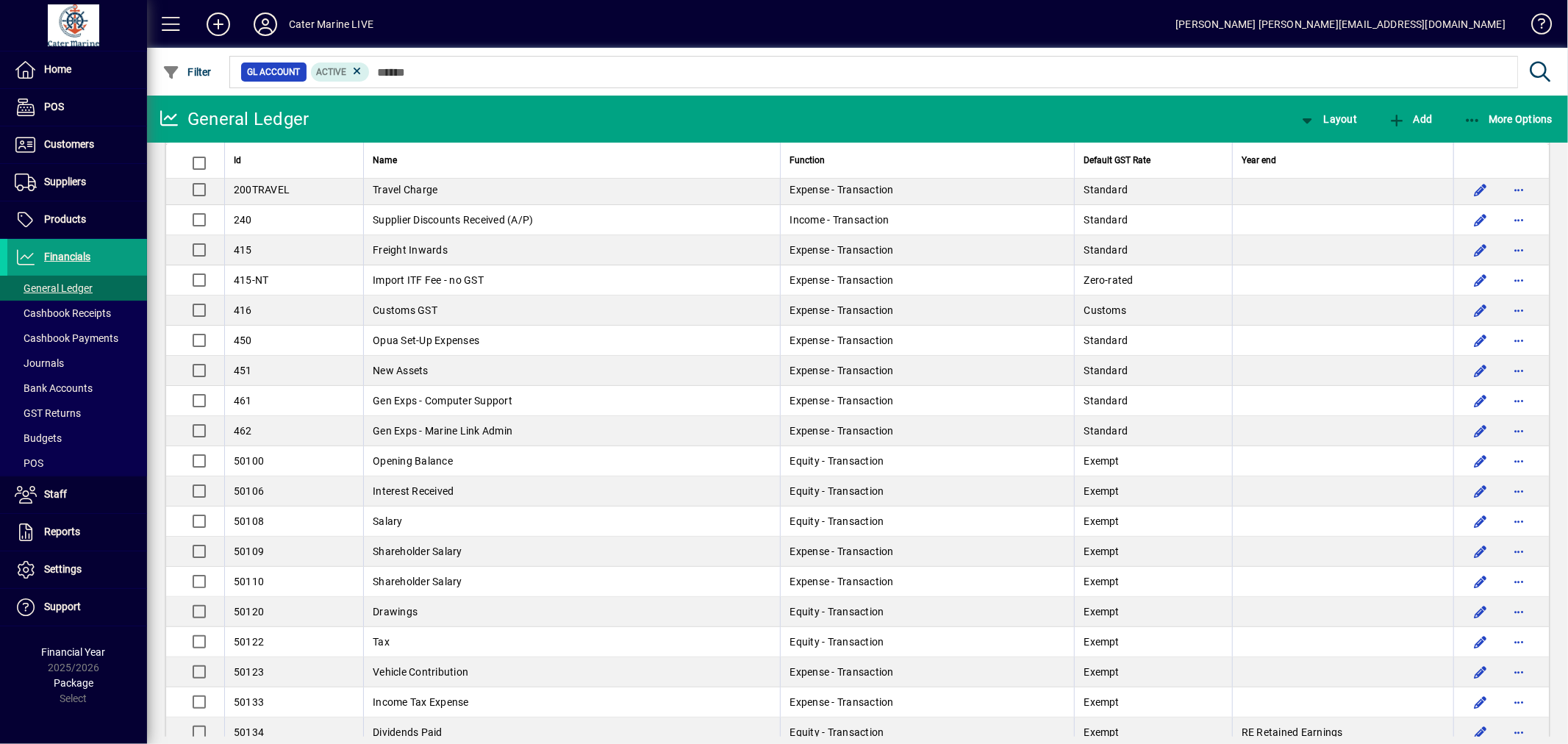
scroll to position [163, 0]
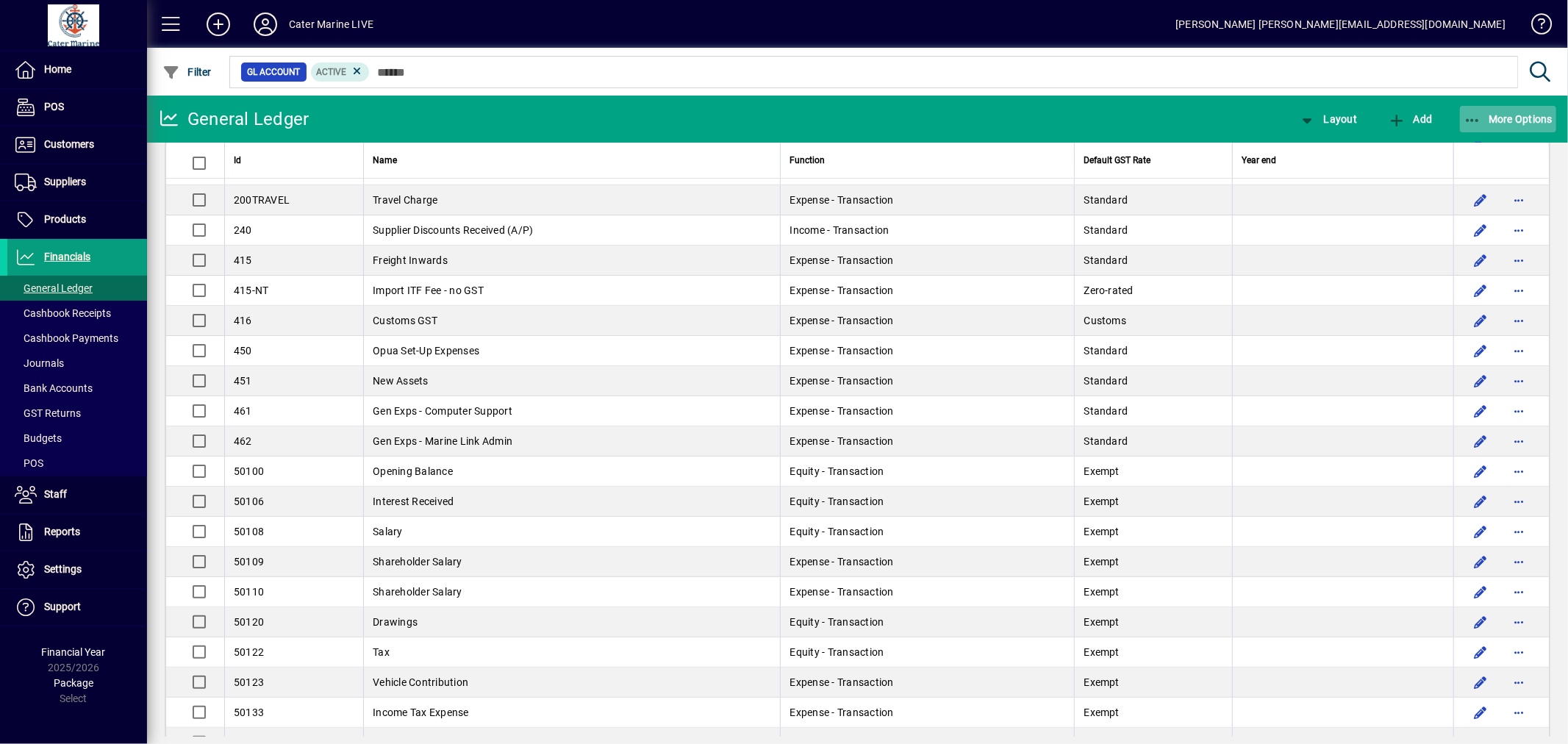
click at [1486, 119] on span "More Options" at bounding box center [1508, 118] width 90 height 12
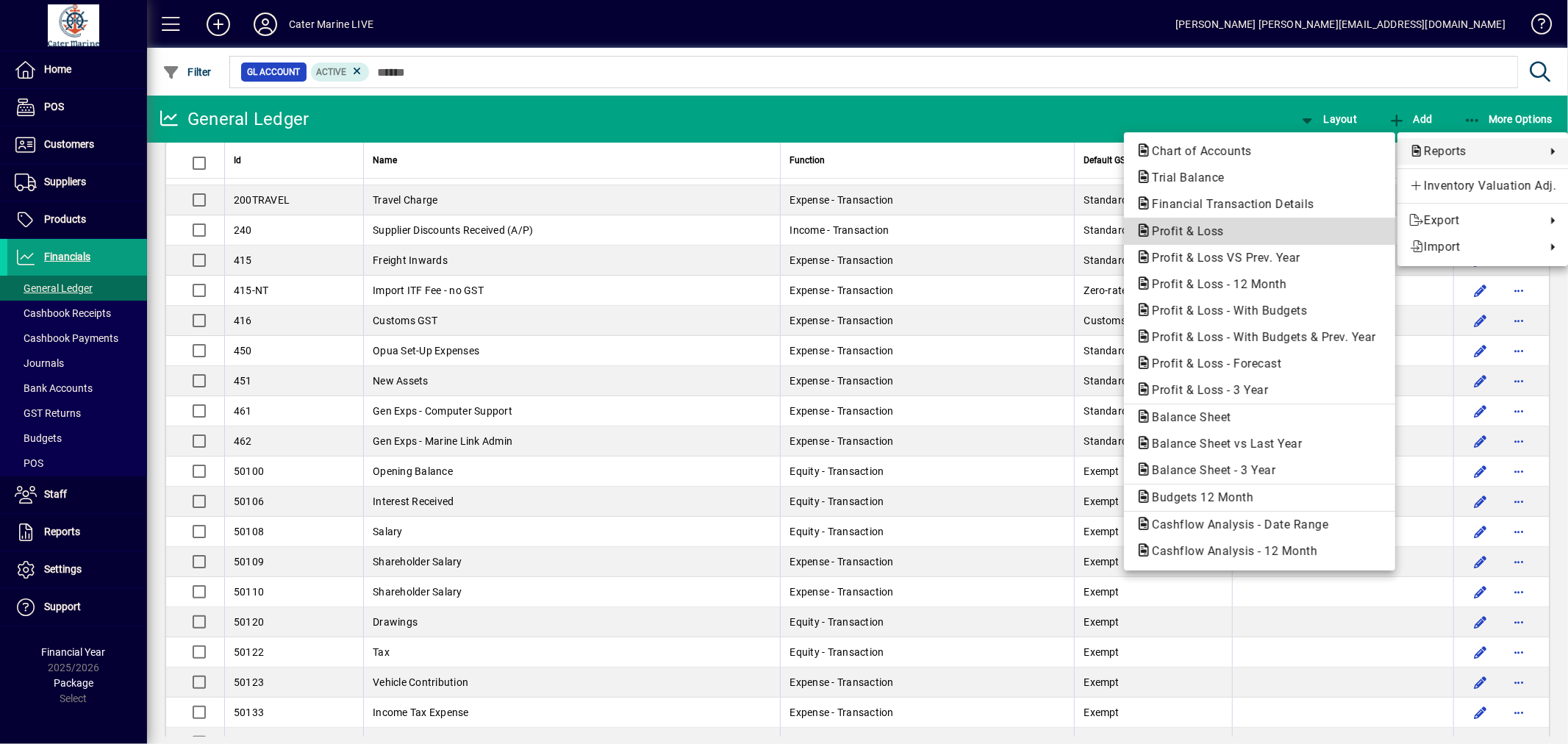
click at [1177, 229] on span "Profit & Loss" at bounding box center [1183, 232] width 95 height 14
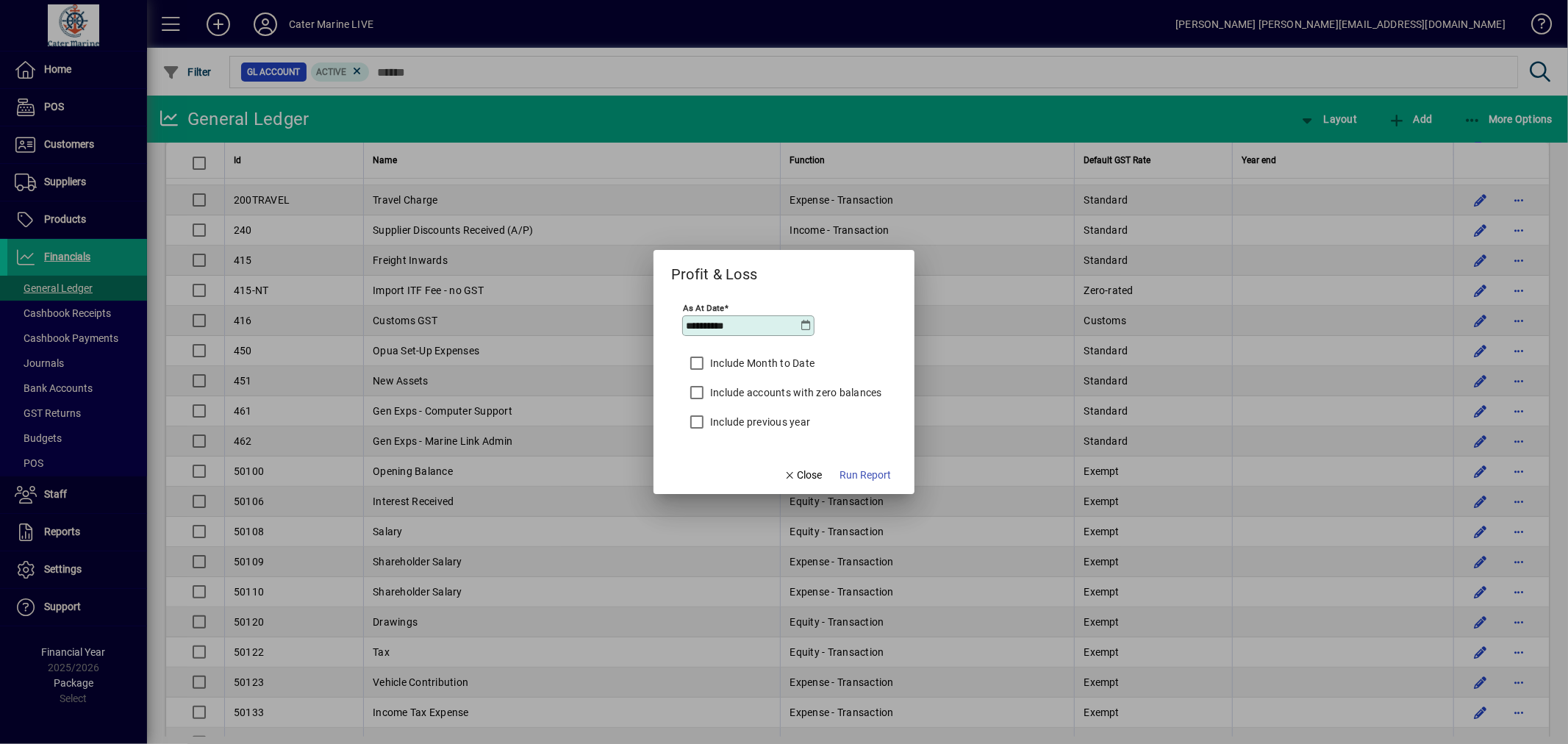
click at [809, 328] on icon at bounding box center [806, 325] width 12 height 12
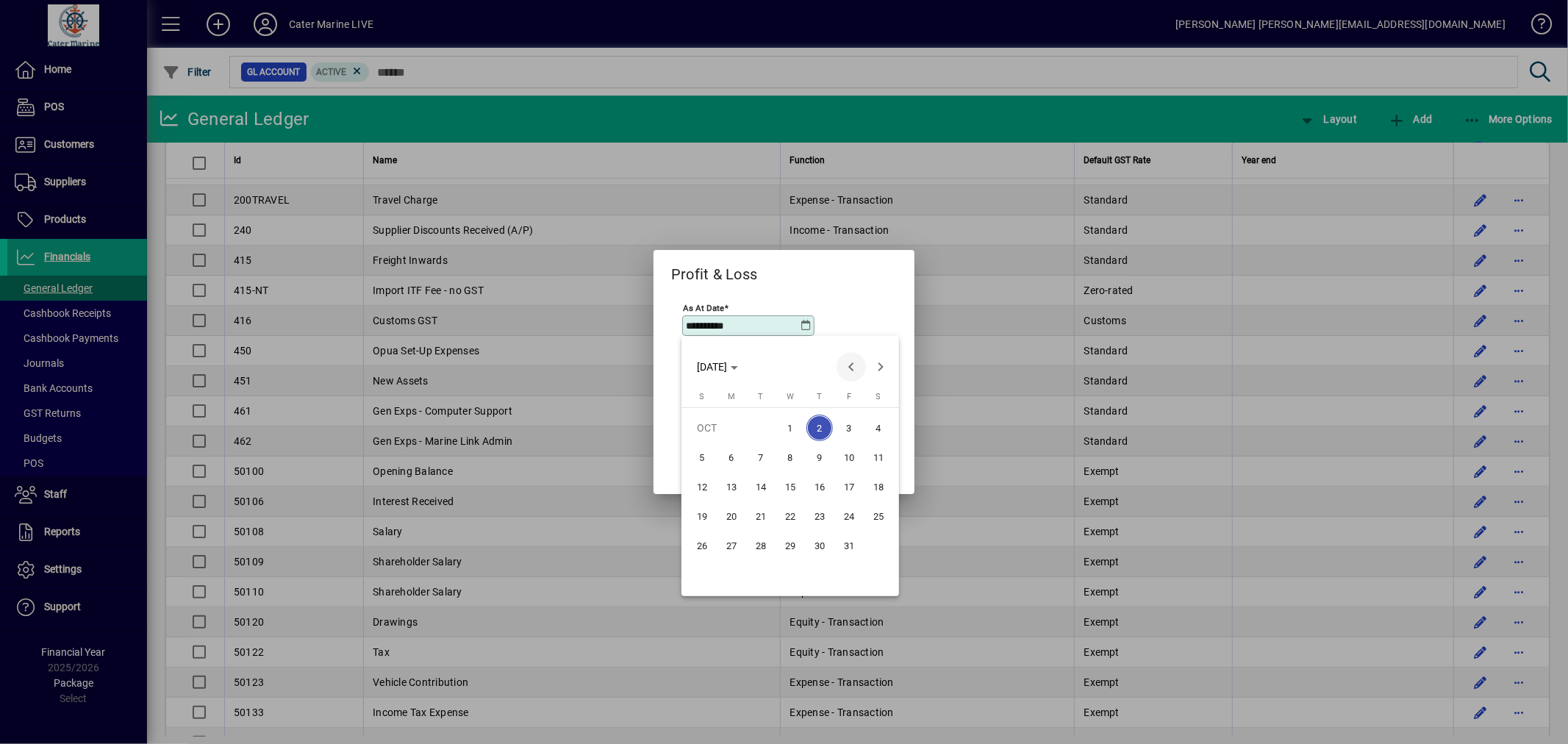
click at [853, 364] on span "Previous month" at bounding box center [851, 367] width 29 height 29
click at [751, 577] on span "30" at bounding box center [761, 575] width 26 height 26
type input "**********"
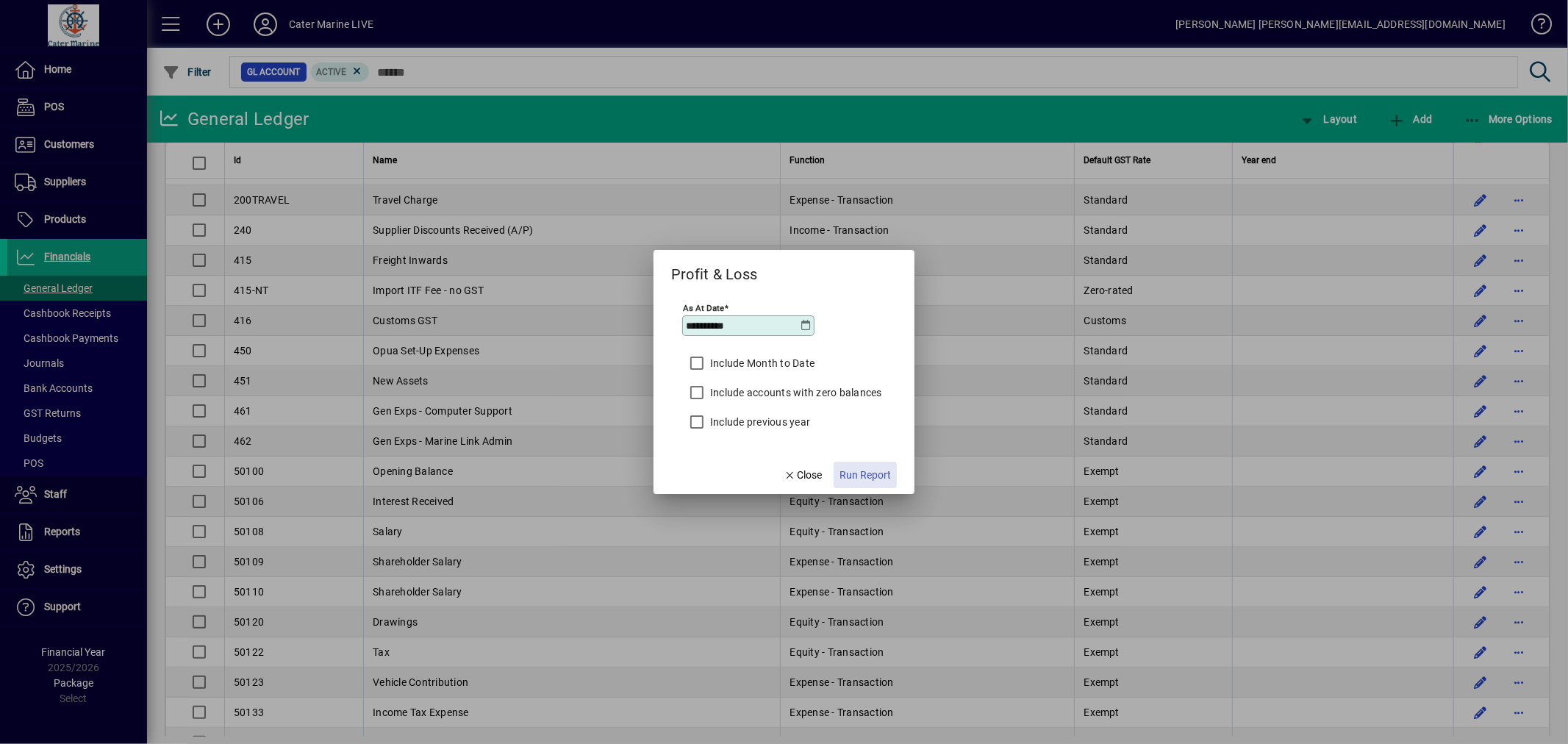
click at [873, 471] on span "Run Report" at bounding box center [865, 475] width 52 height 15
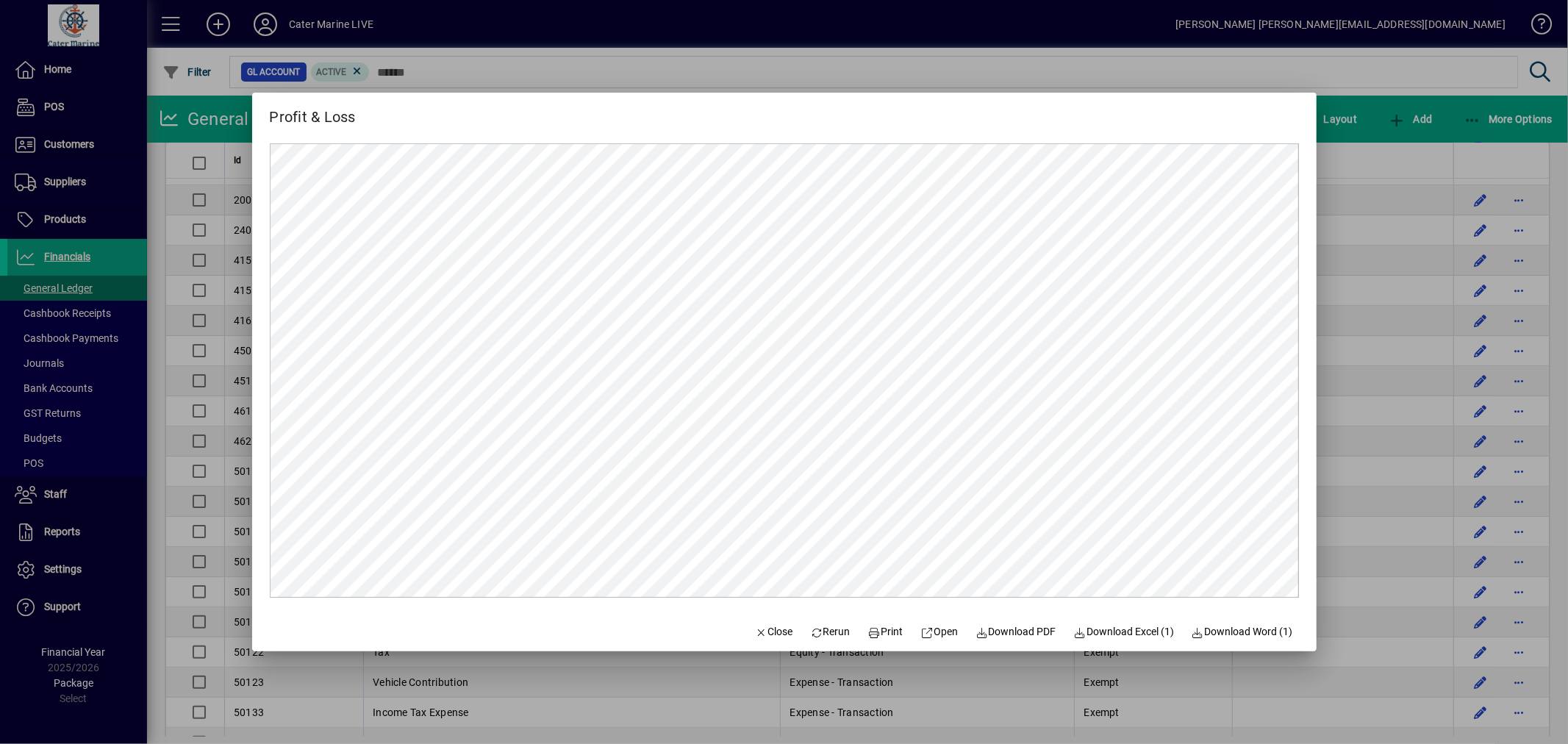
scroll to position [0, 0]
click at [1341, 179] on div at bounding box center [784, 372] width 1568 height 744
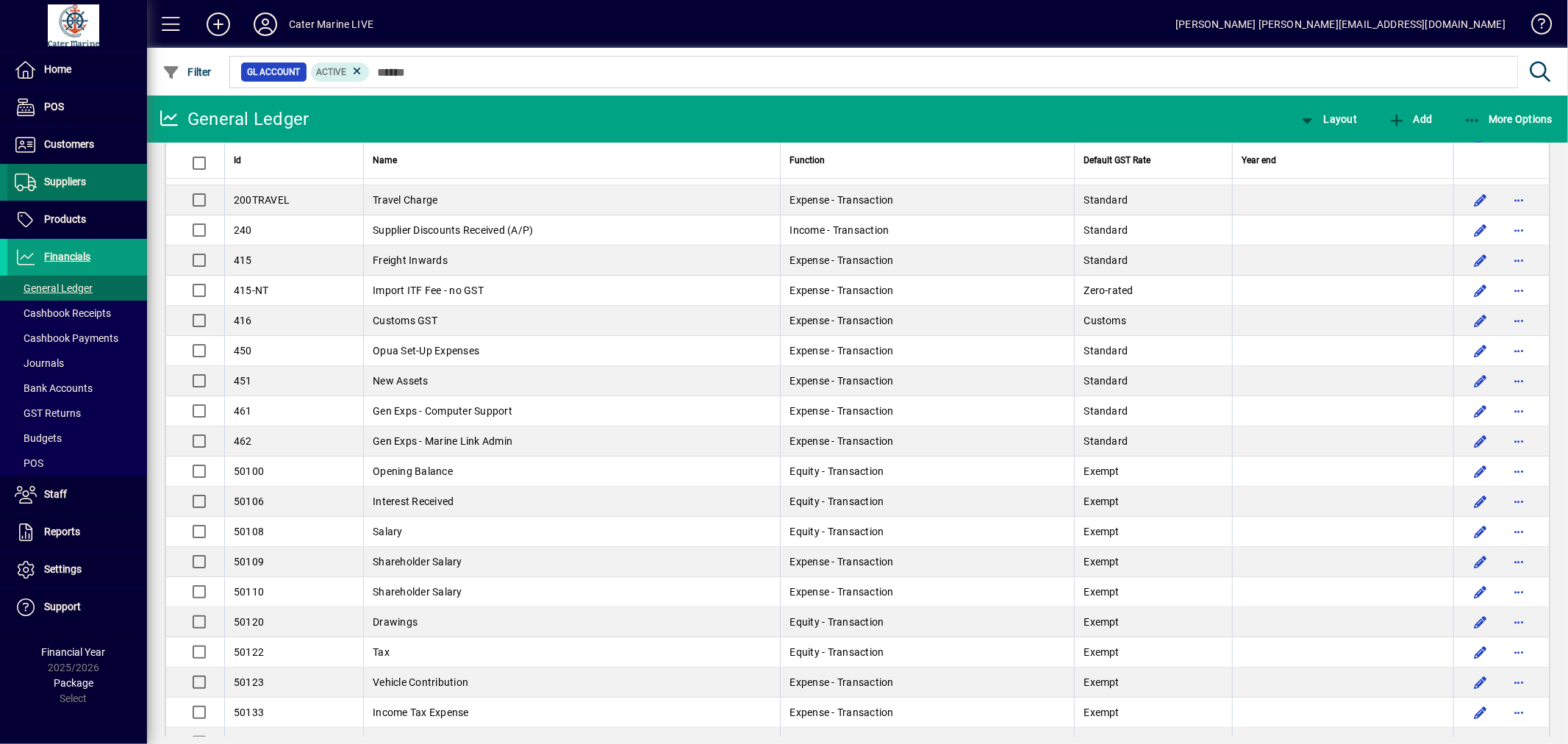
click at [75, 179] on span "Suppliers" at bounding box center [65, 181] width 42 height 12
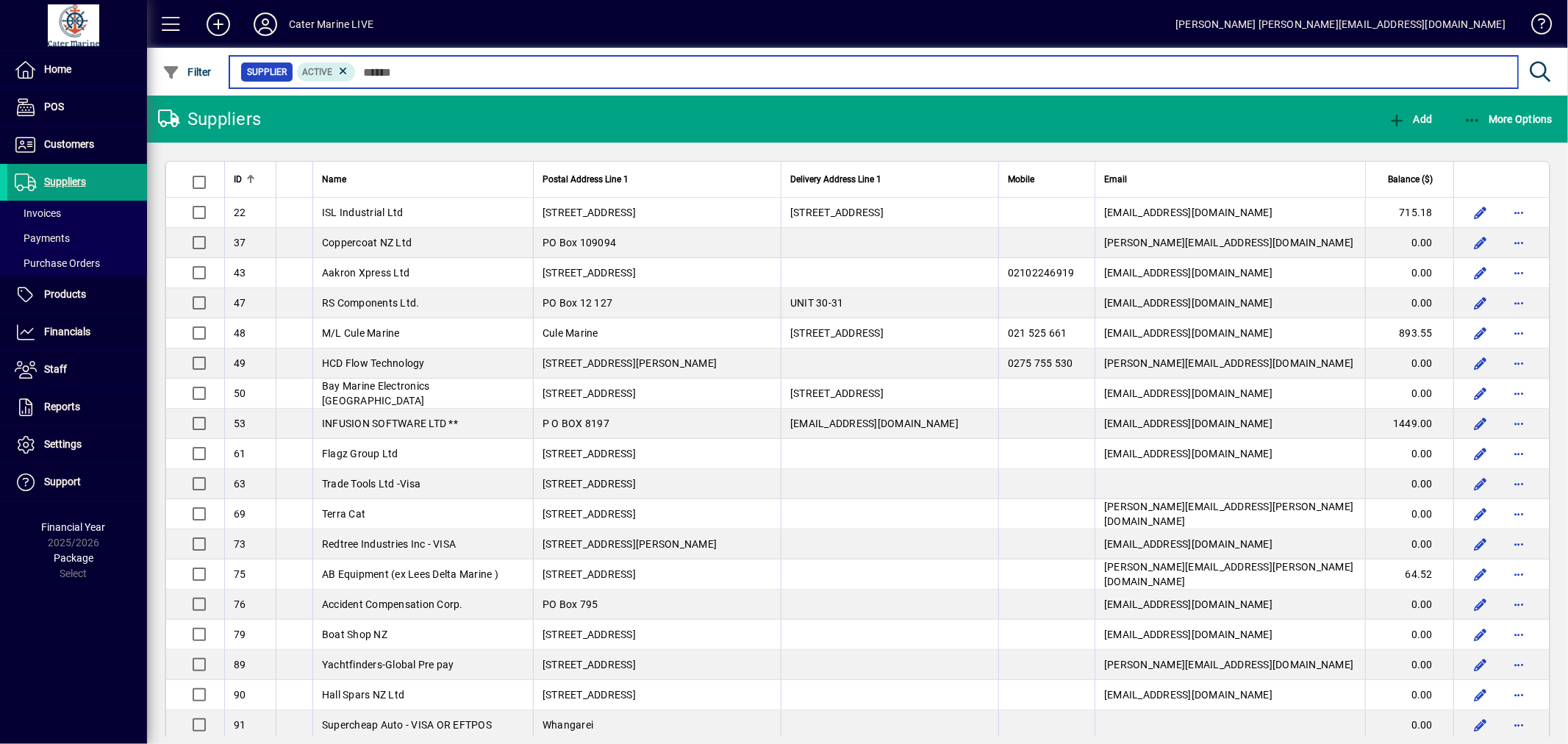
click at [454, 75] on input "text" at bounding box center [931, 72] width 1150 height 21
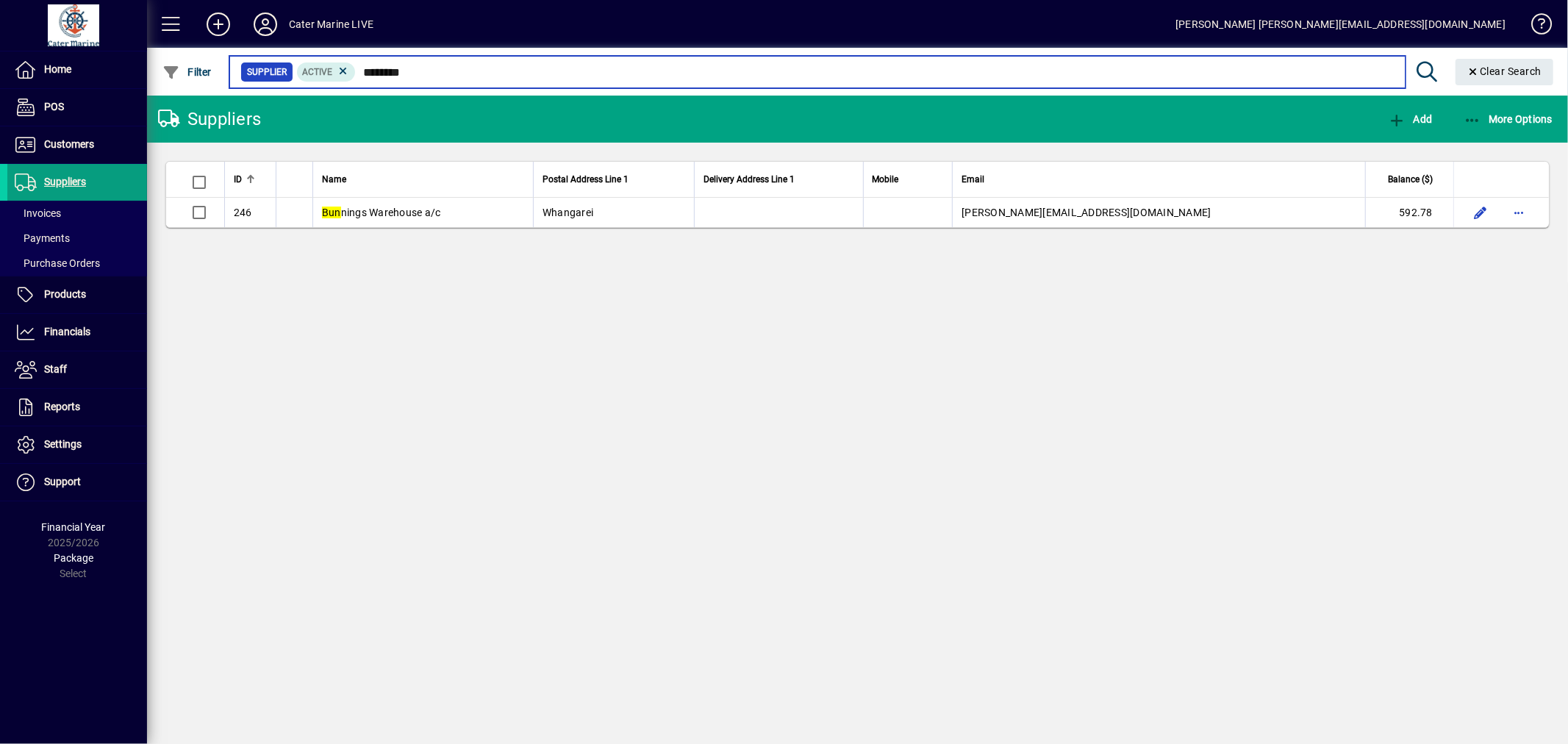
type input "********"
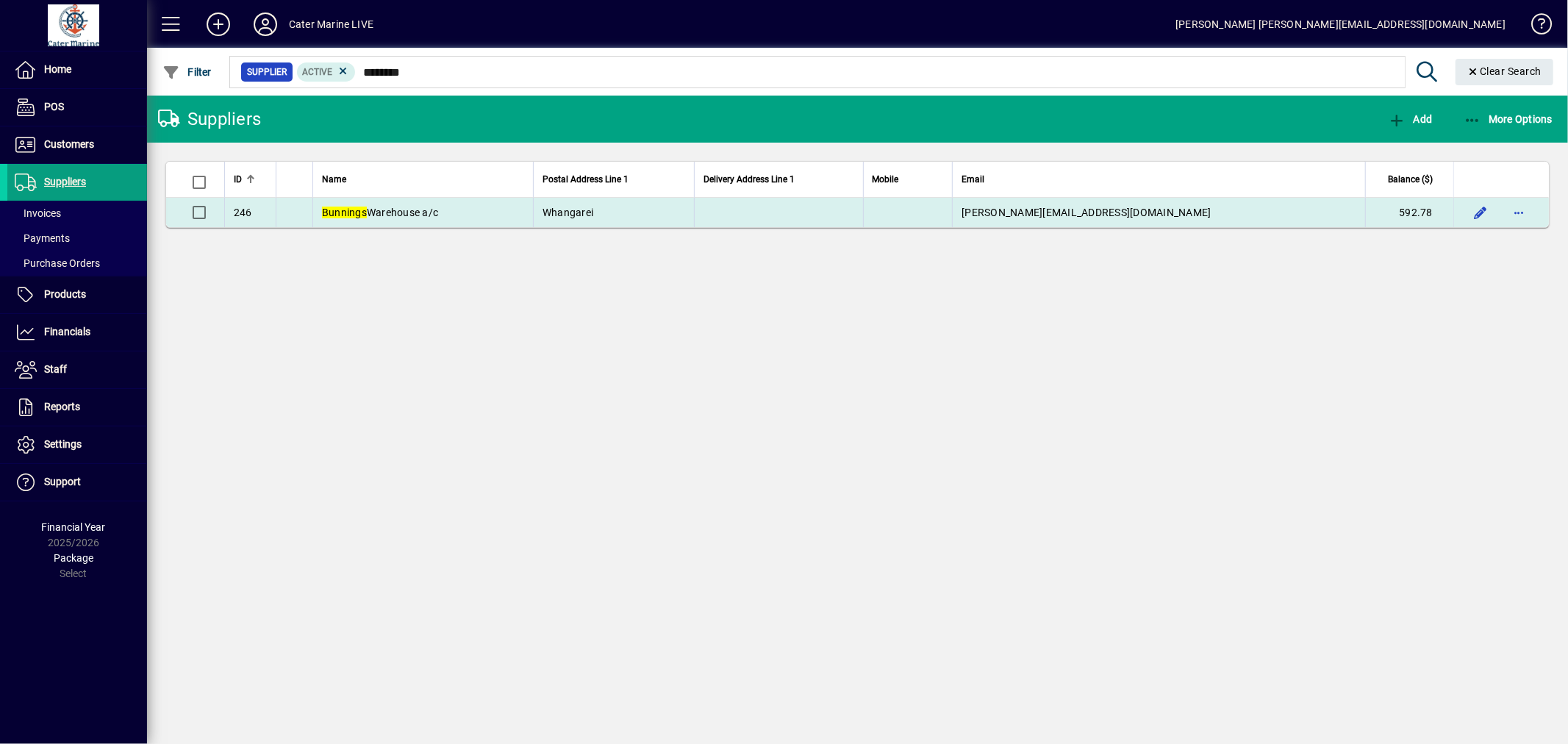
click at [1322, 219] on td "[PERSON_NAME][EMAIL_ADDRESS][DOMAIN_NAME]" at bounding box center [1158, 212] width 413 height 29
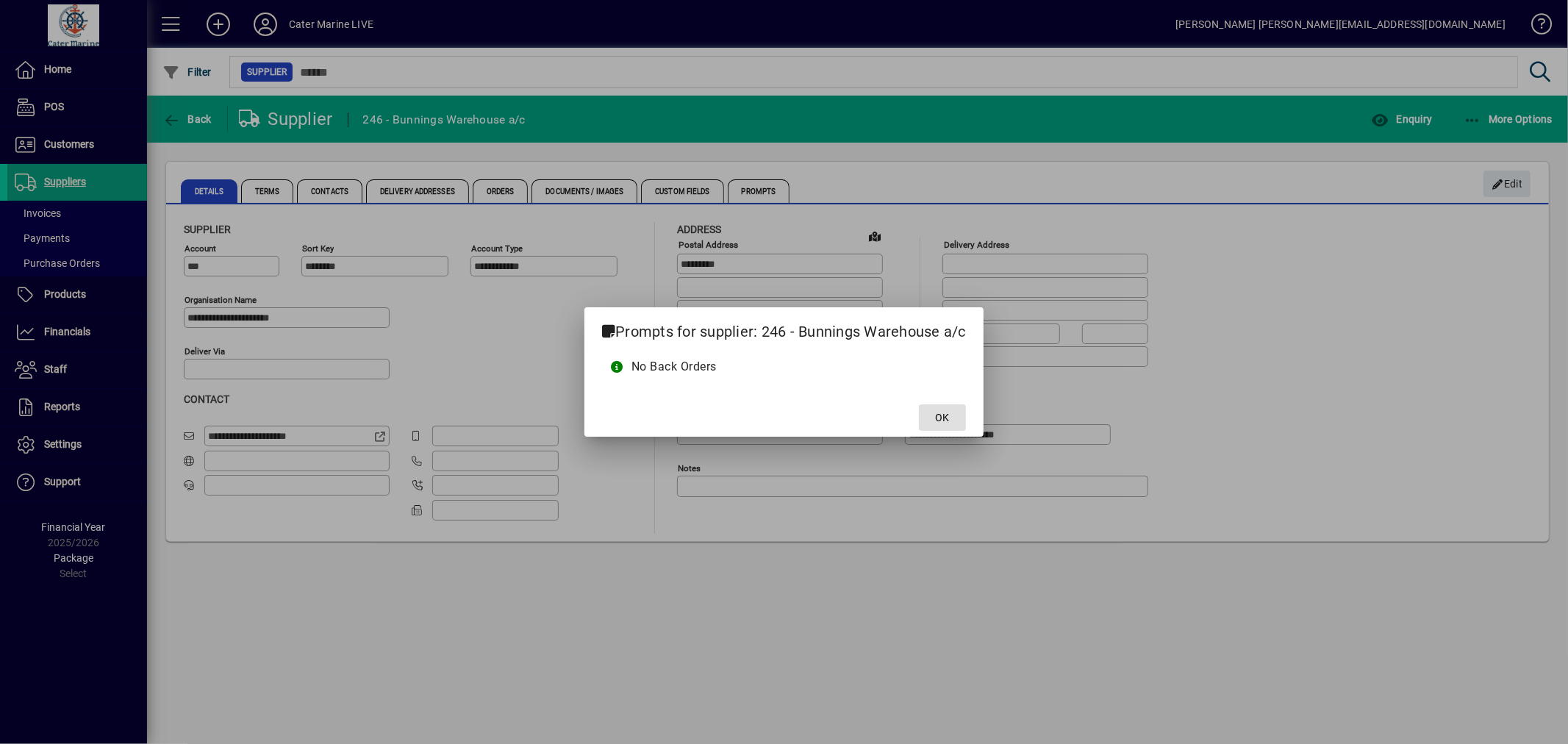
click at [929, 421] on span at bounding box center [942, 418] width 47 height 35
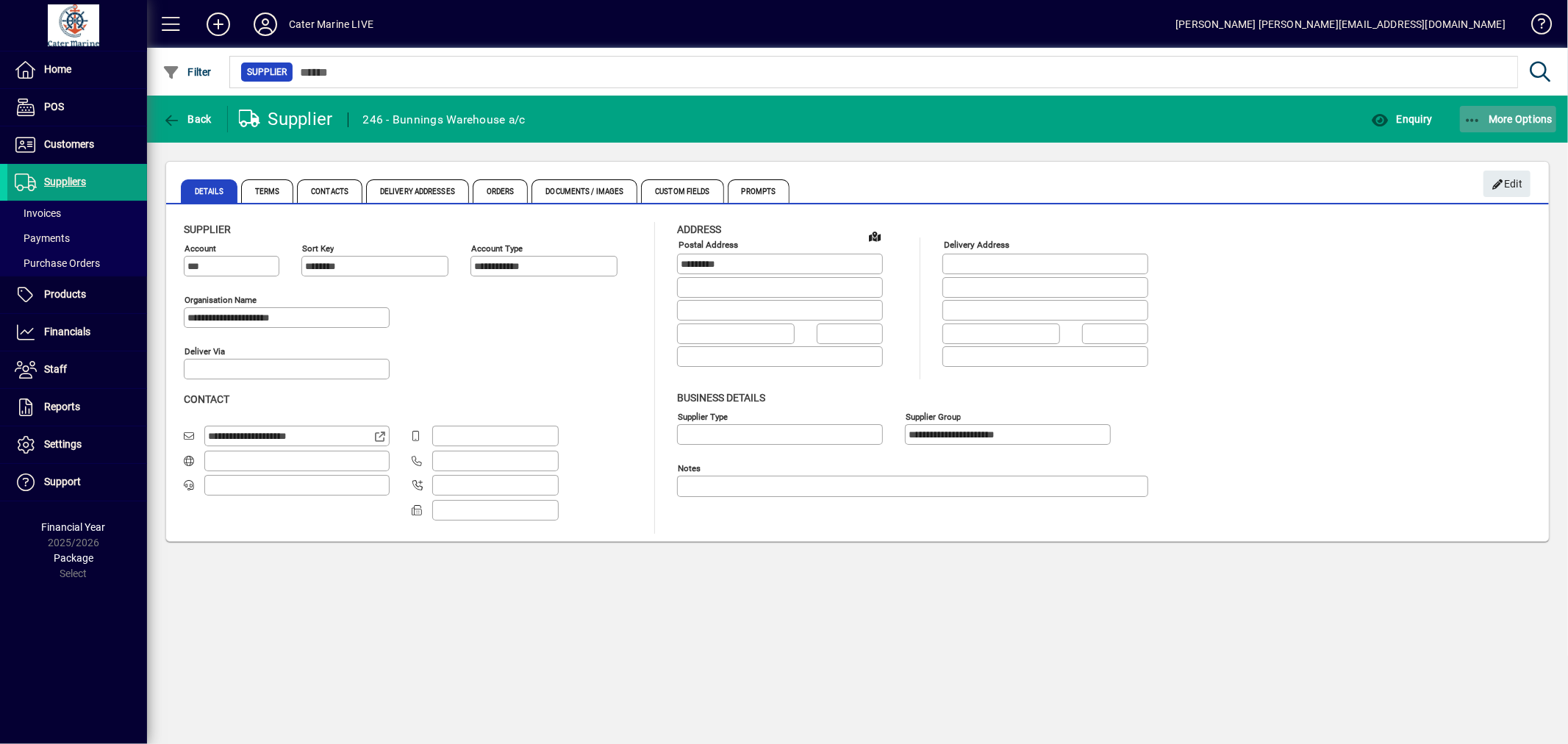
click at [1470, 119] on icon "button" at bounding box center [1473, 120] width 18 height 15
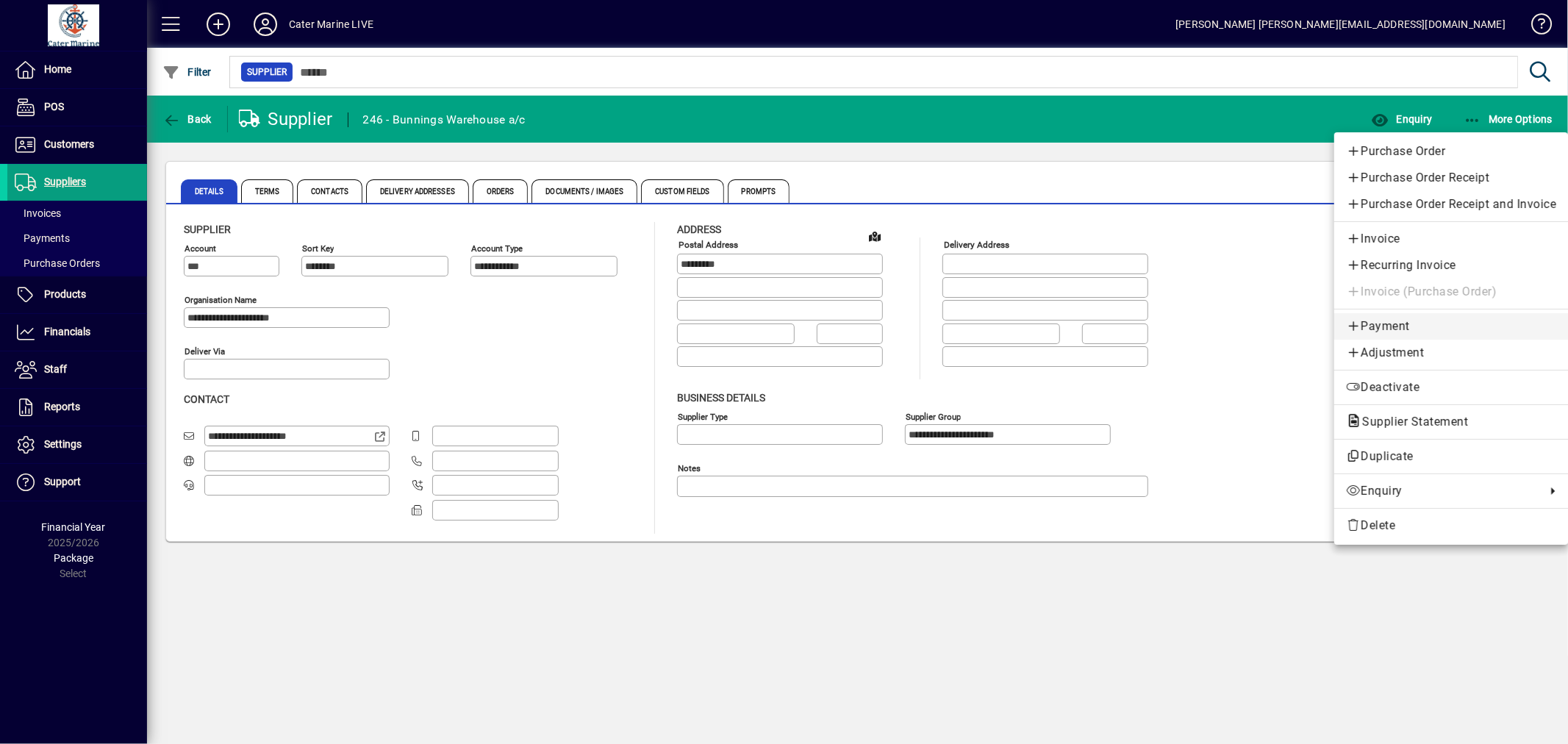
click at [1362, 328] on span "Payment" at bounding box center [1450, 326] width 210 height 18
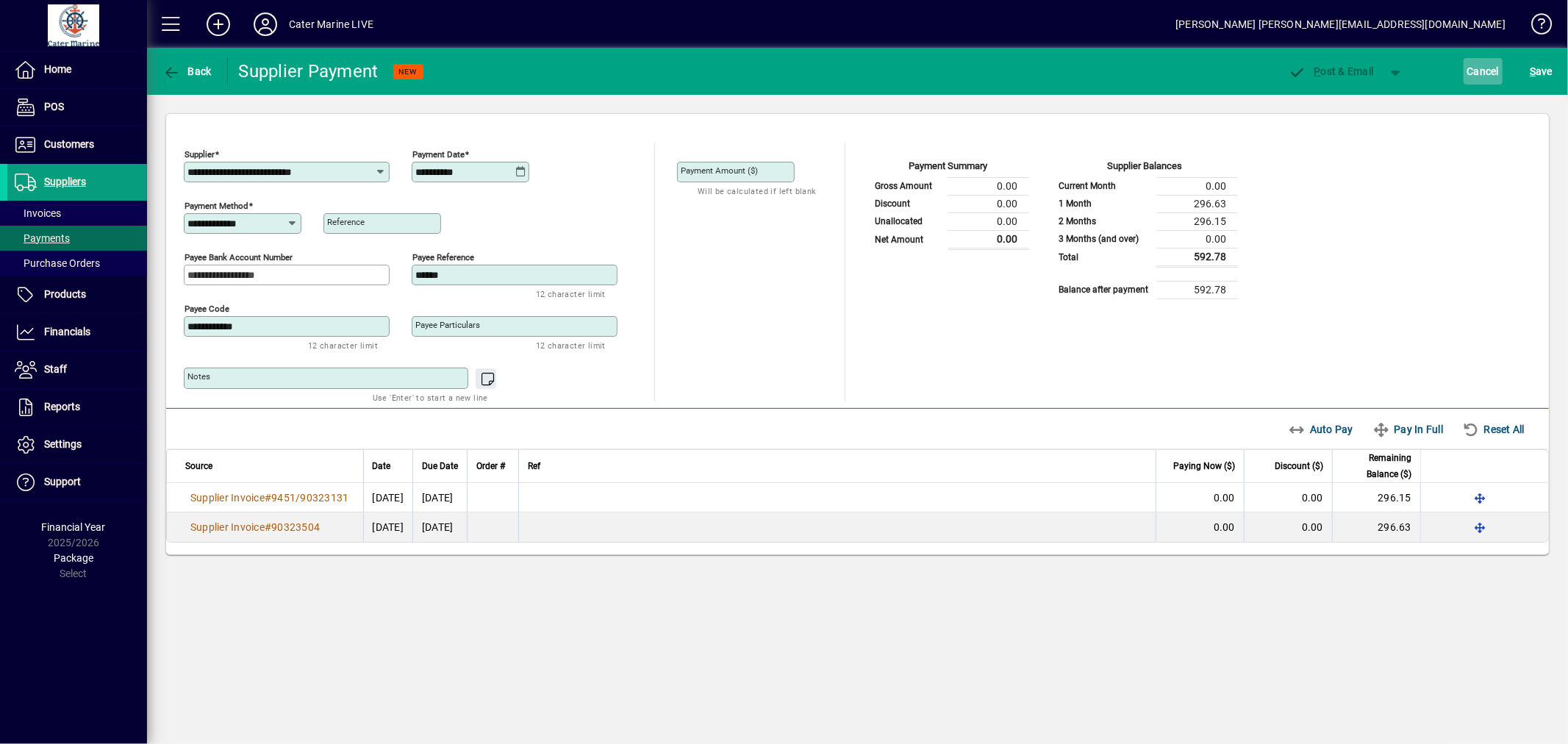
click at [1486, 71] on span "Cancel" at bounding box center [1483, 71] width 32 height 24
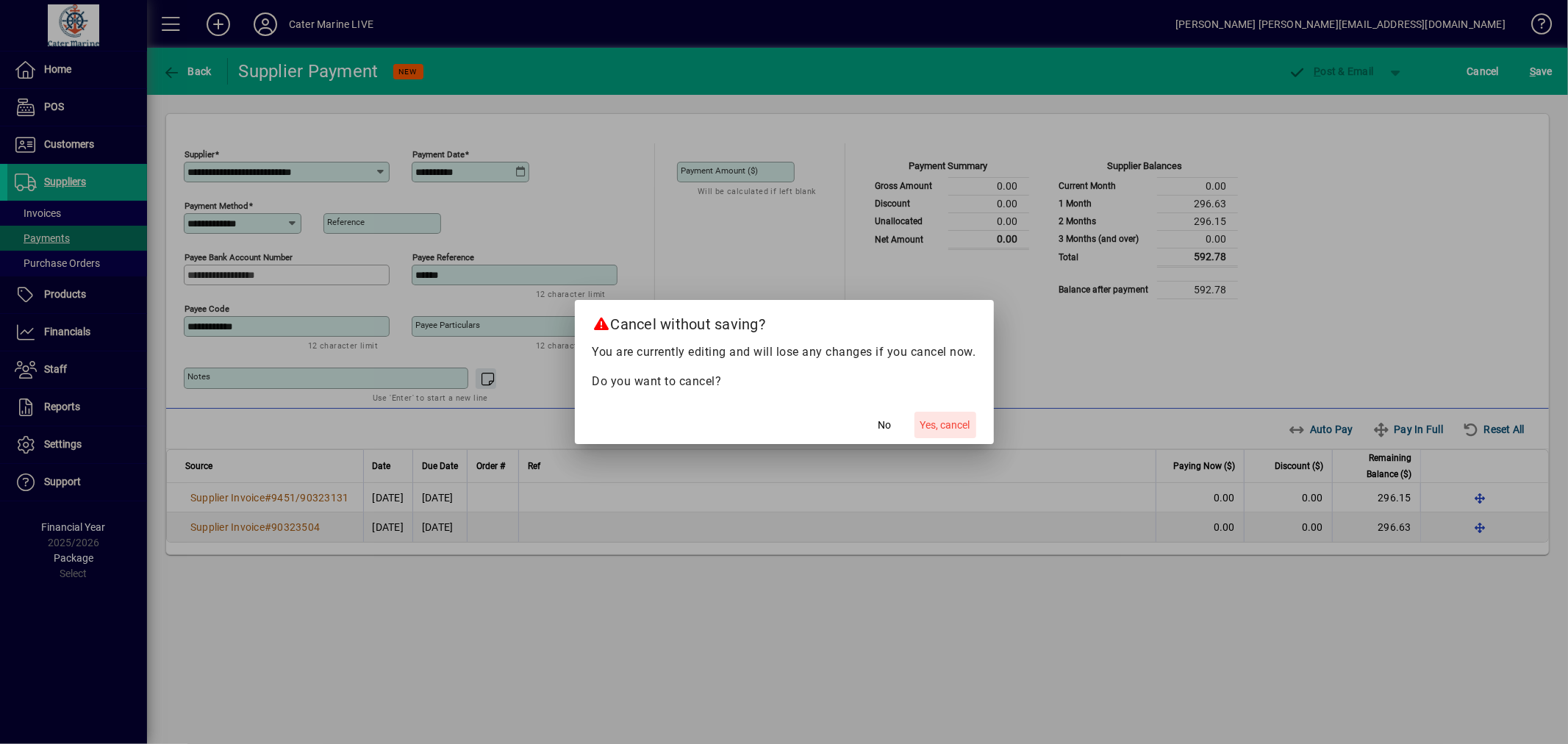
click at [957, 422] on span "Yes, cancel" at bounding box center [945, 425] width 50 height 15
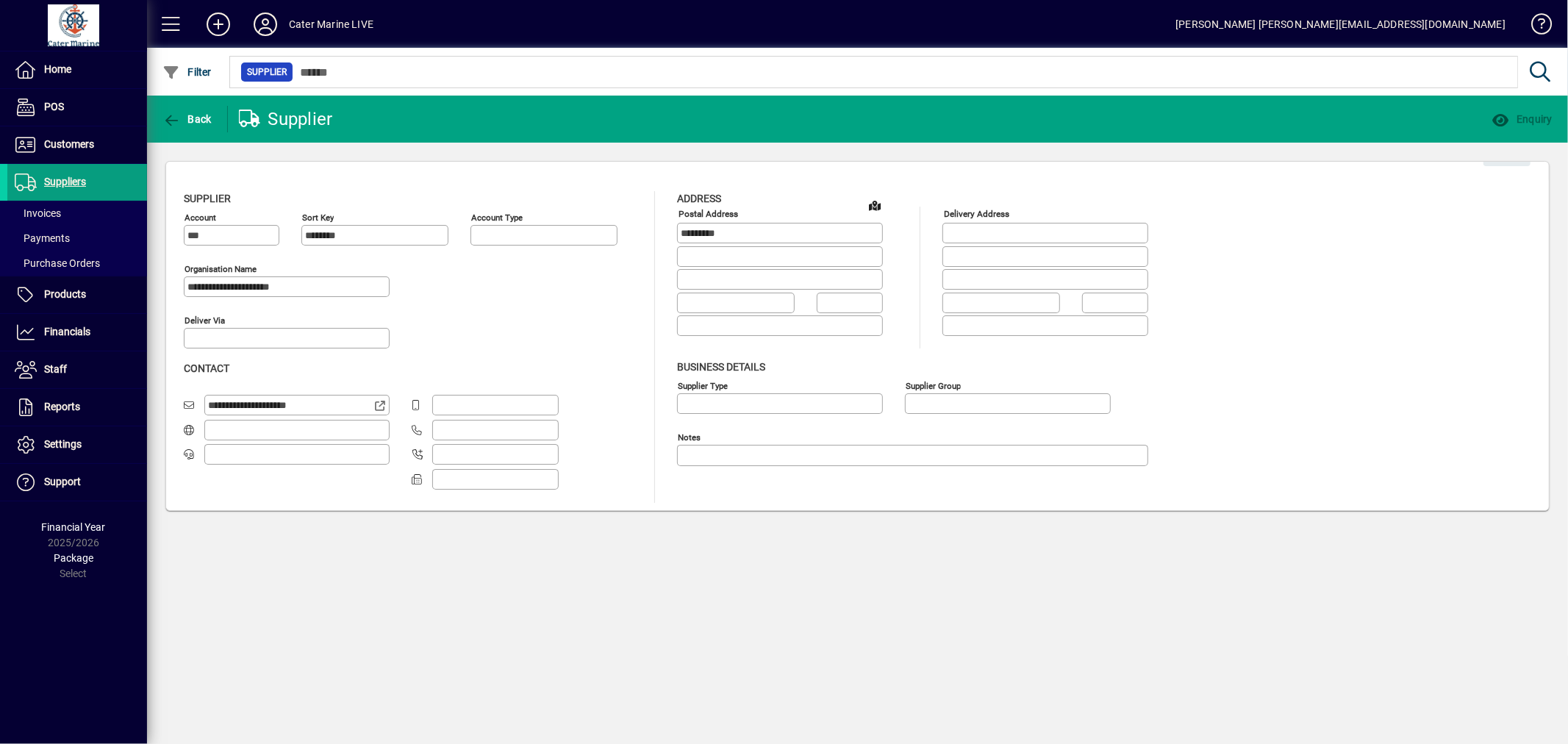
type input "**********"
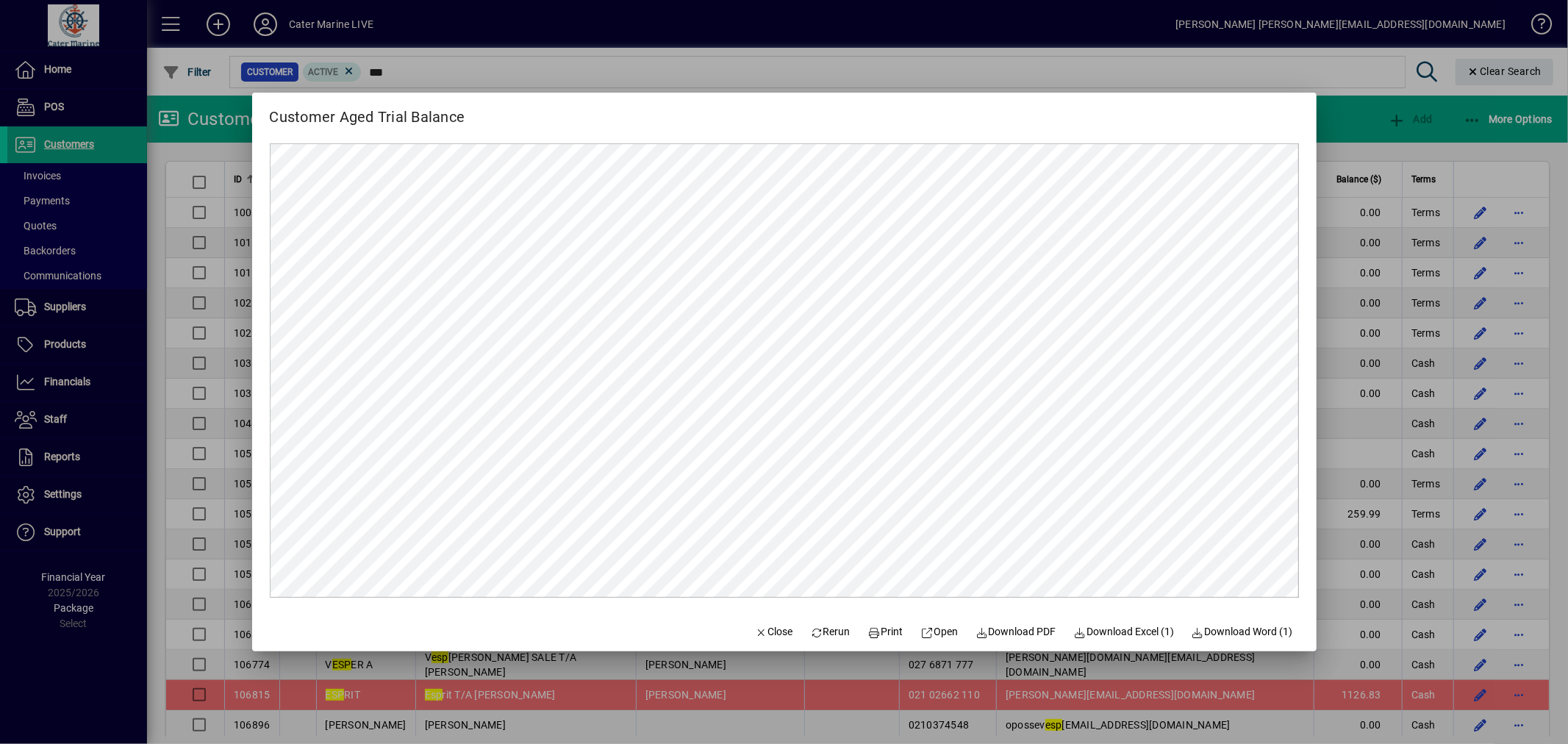
click at [1347, 120] on div at bounding box center [784, 372] width 1568 height 744
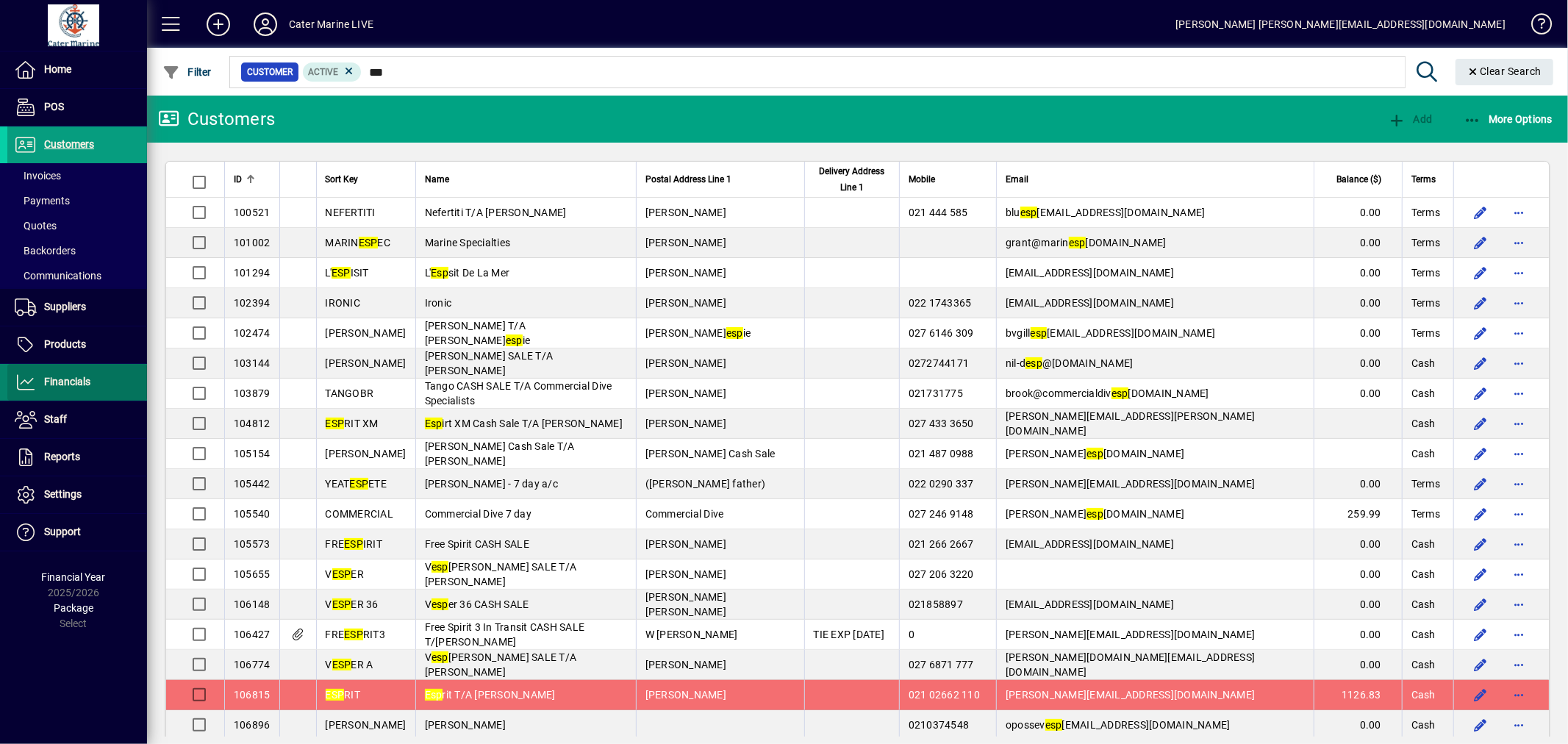
click at [62, 383] on span "Financials" at bounding box center [67, 381] width 46 height 12
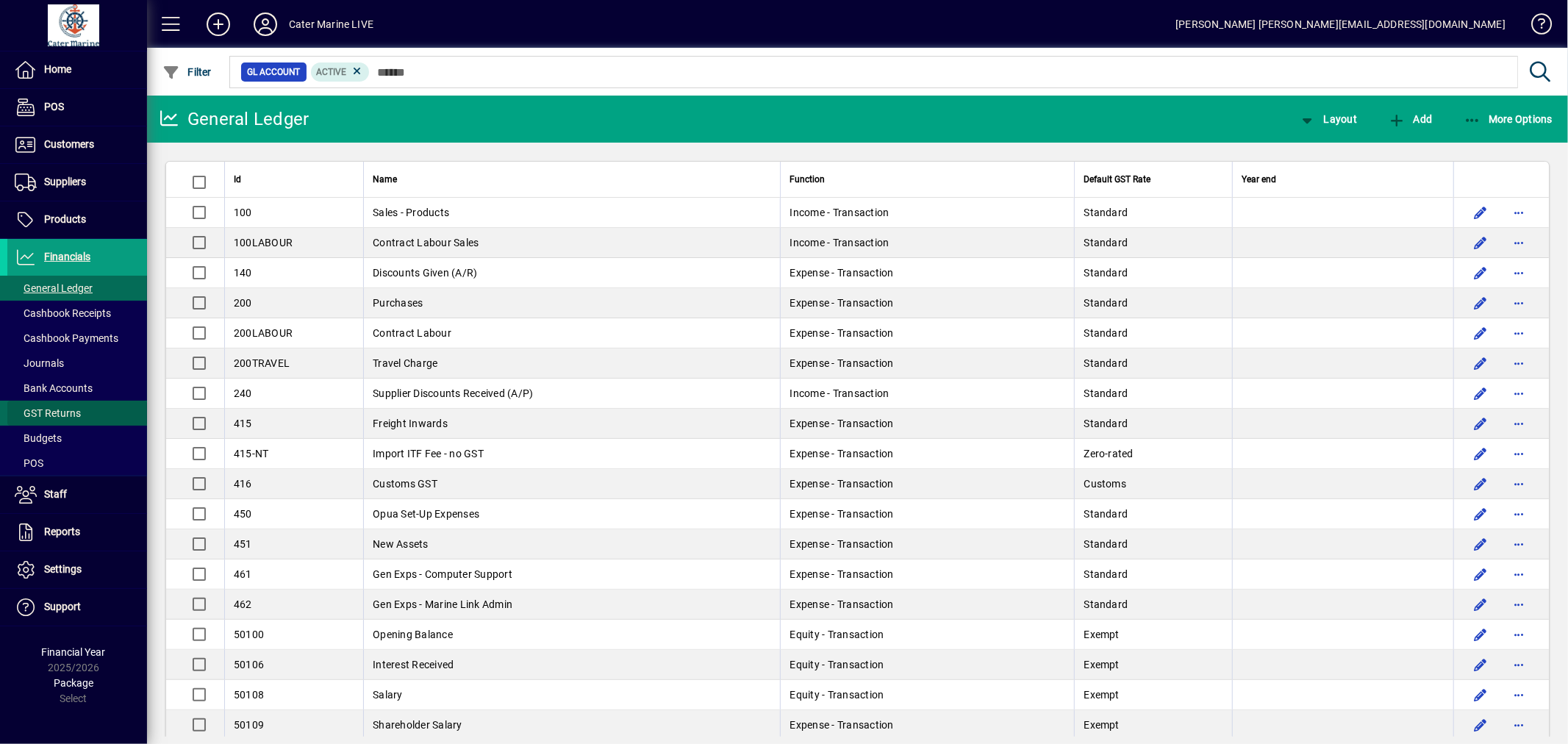
click at [86, 412] on span at bounding box center [78, 413] width 140 height 35
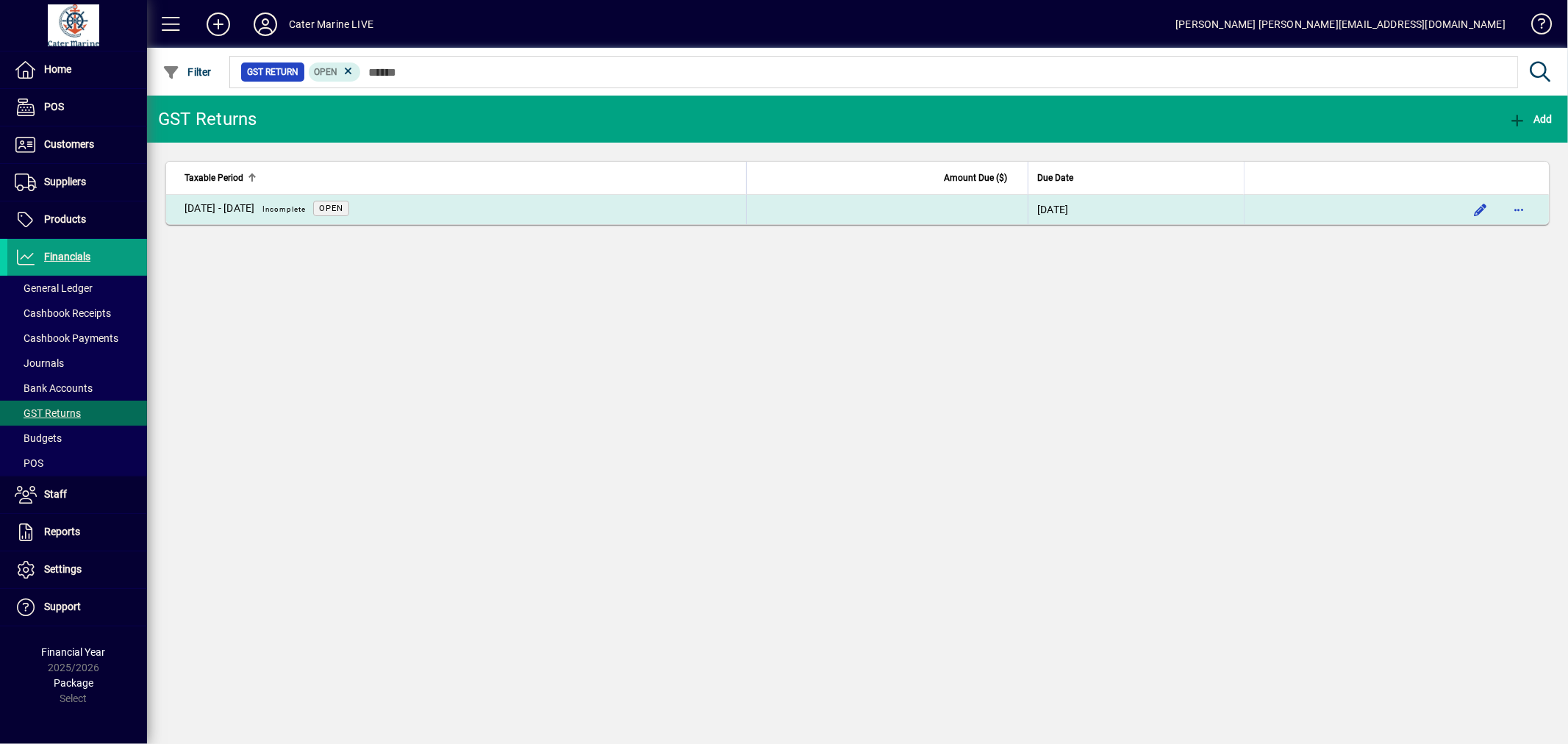
click at [884, 213] on td at bounding box center [887, 209] width 281 height 29
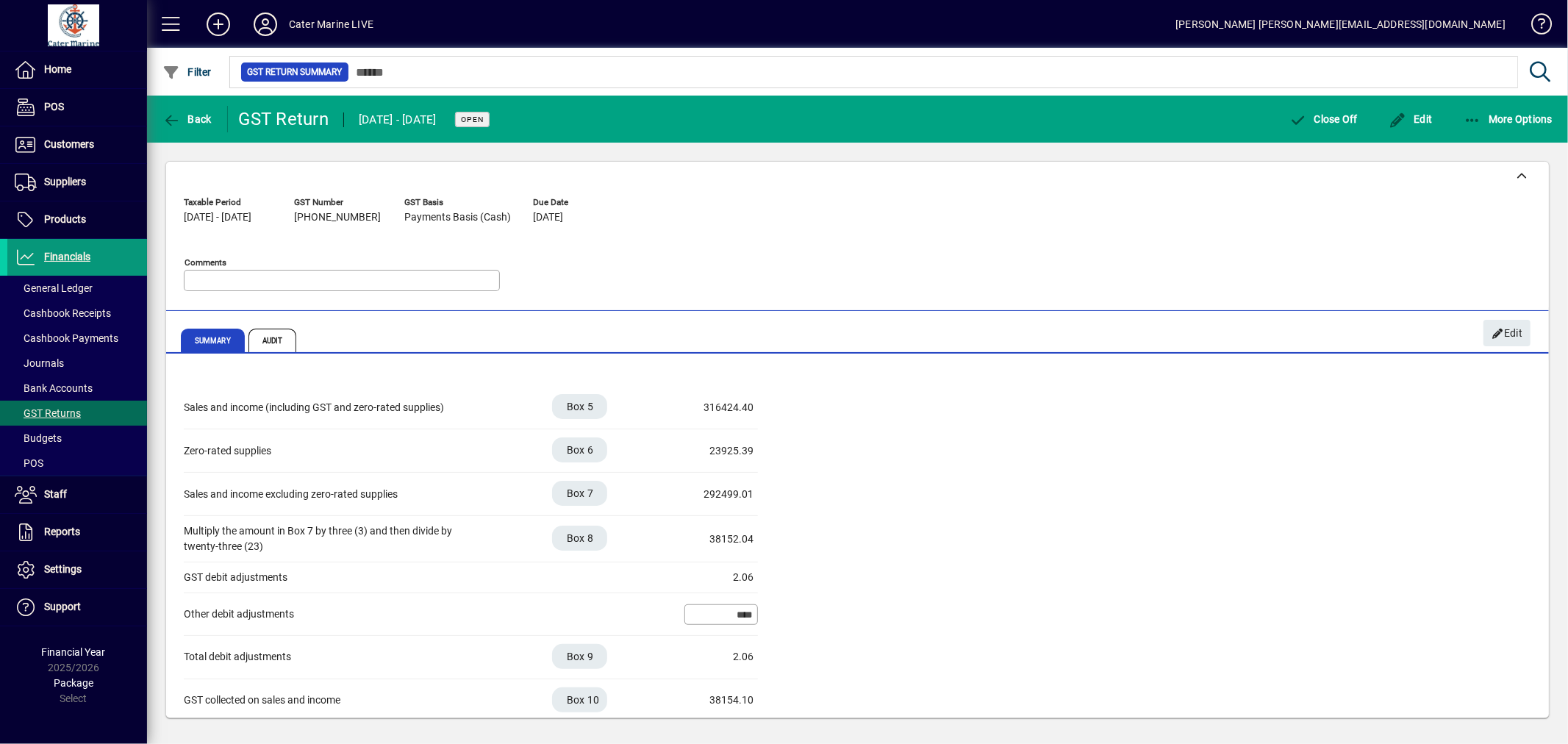
click at [64, 261] on span "Financials" at bounding box center [67, 256] width 46 height 12
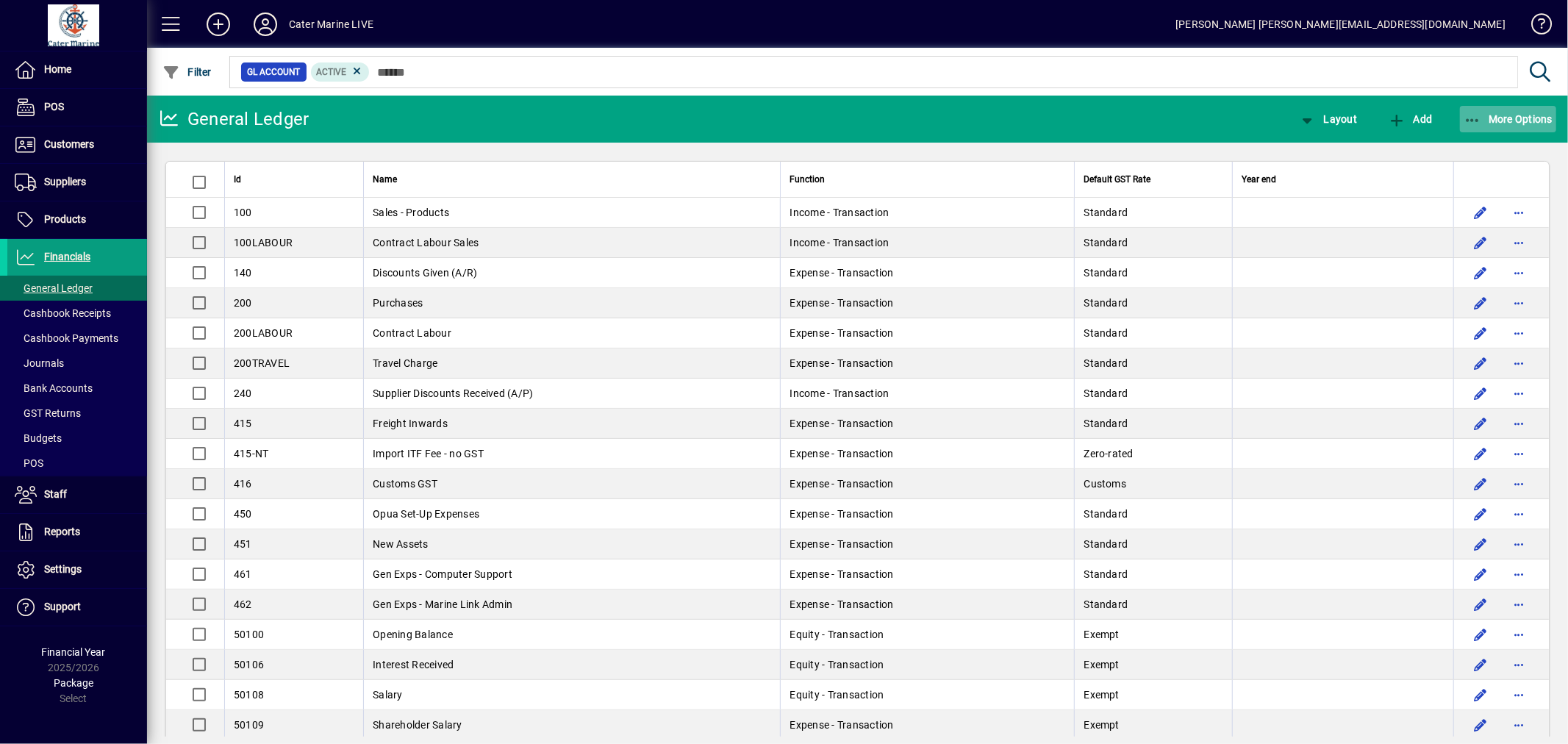
click at [1468, 115] on icon "button" at bounding box center [1473, 120] width 18 height 15
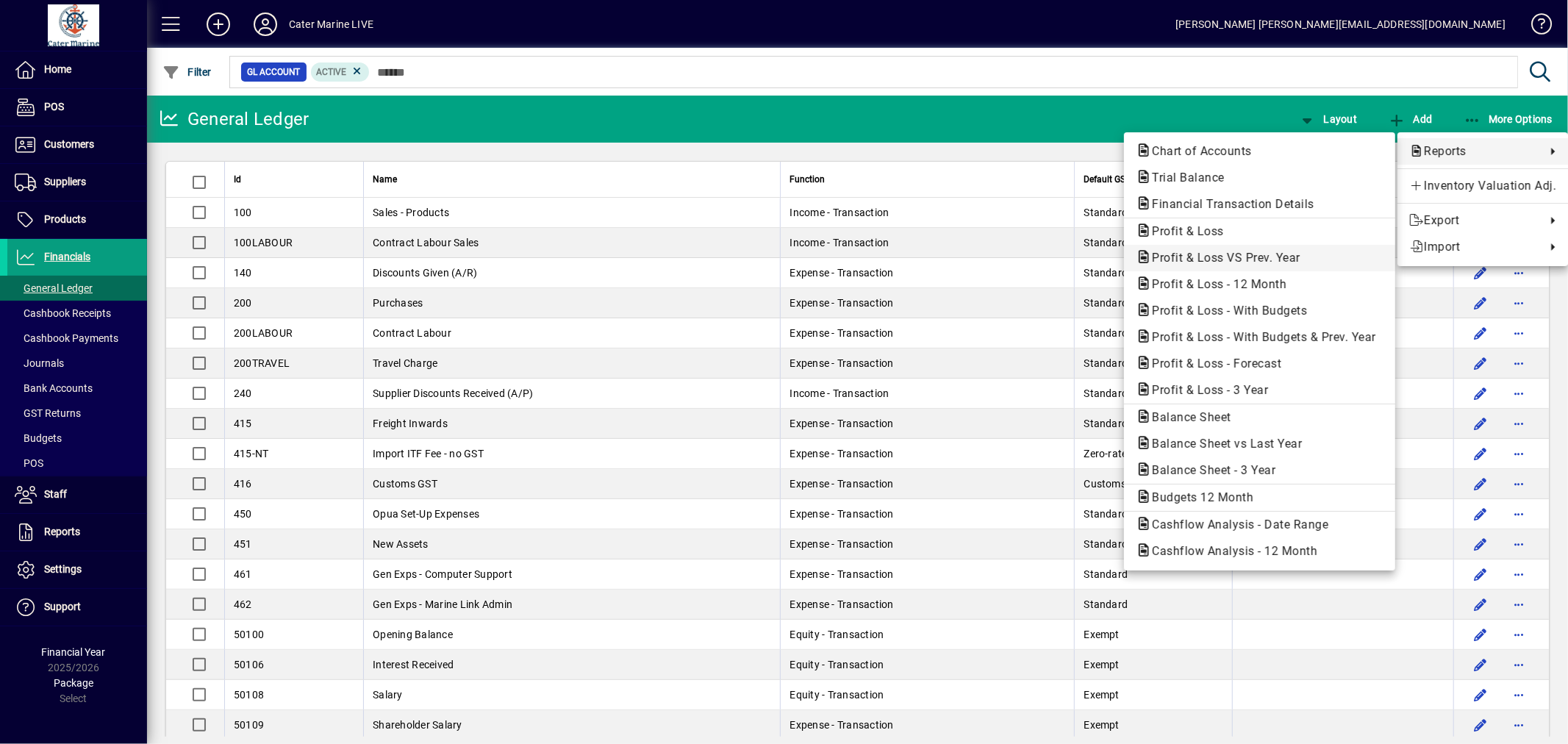
click at [1197, 262] on span "Profit & Loss VS Prev. Year" at bounding box center [1222, 258] width 172 height 14
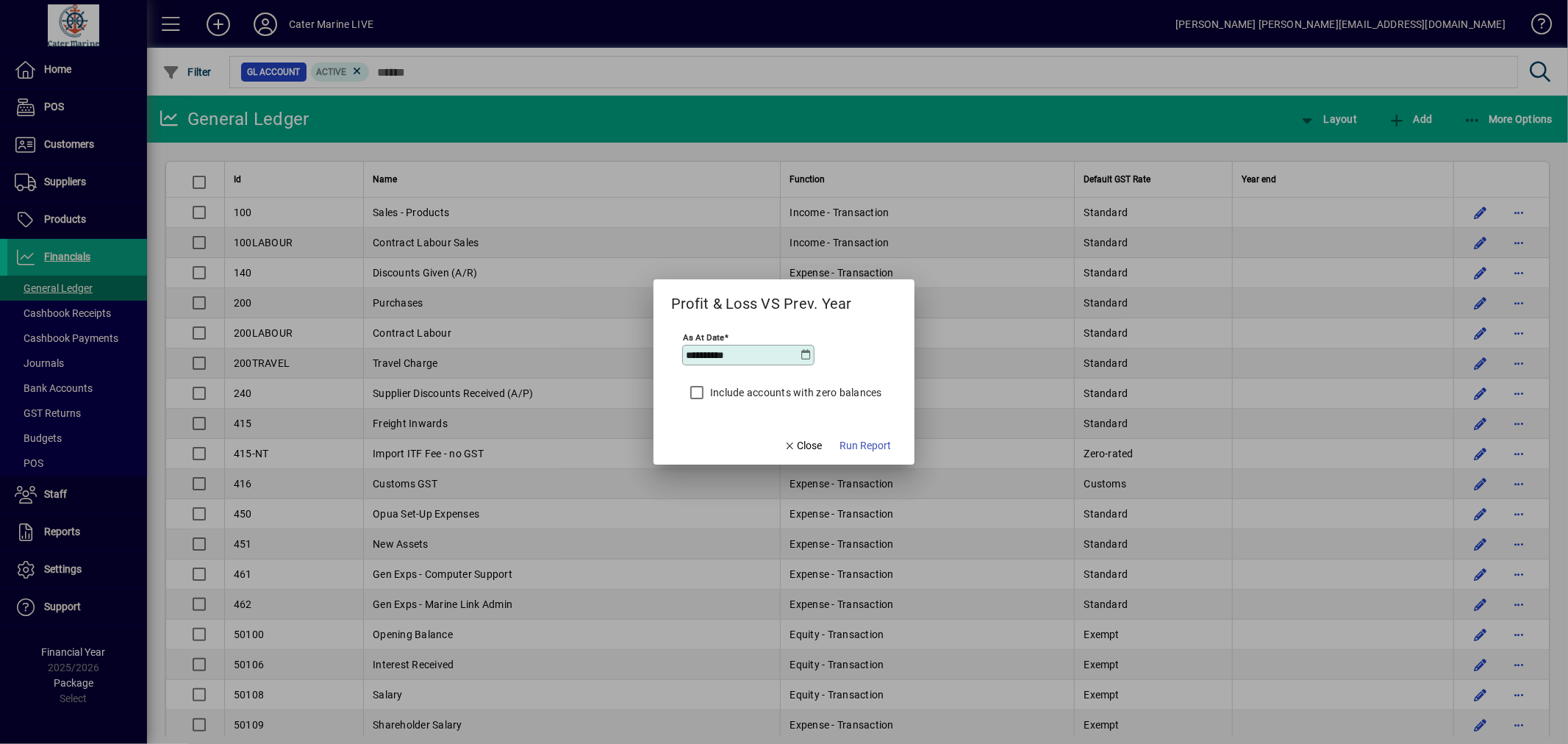
click at [806, 357] on icon at bounding box center [806, 355] width 12 height 12
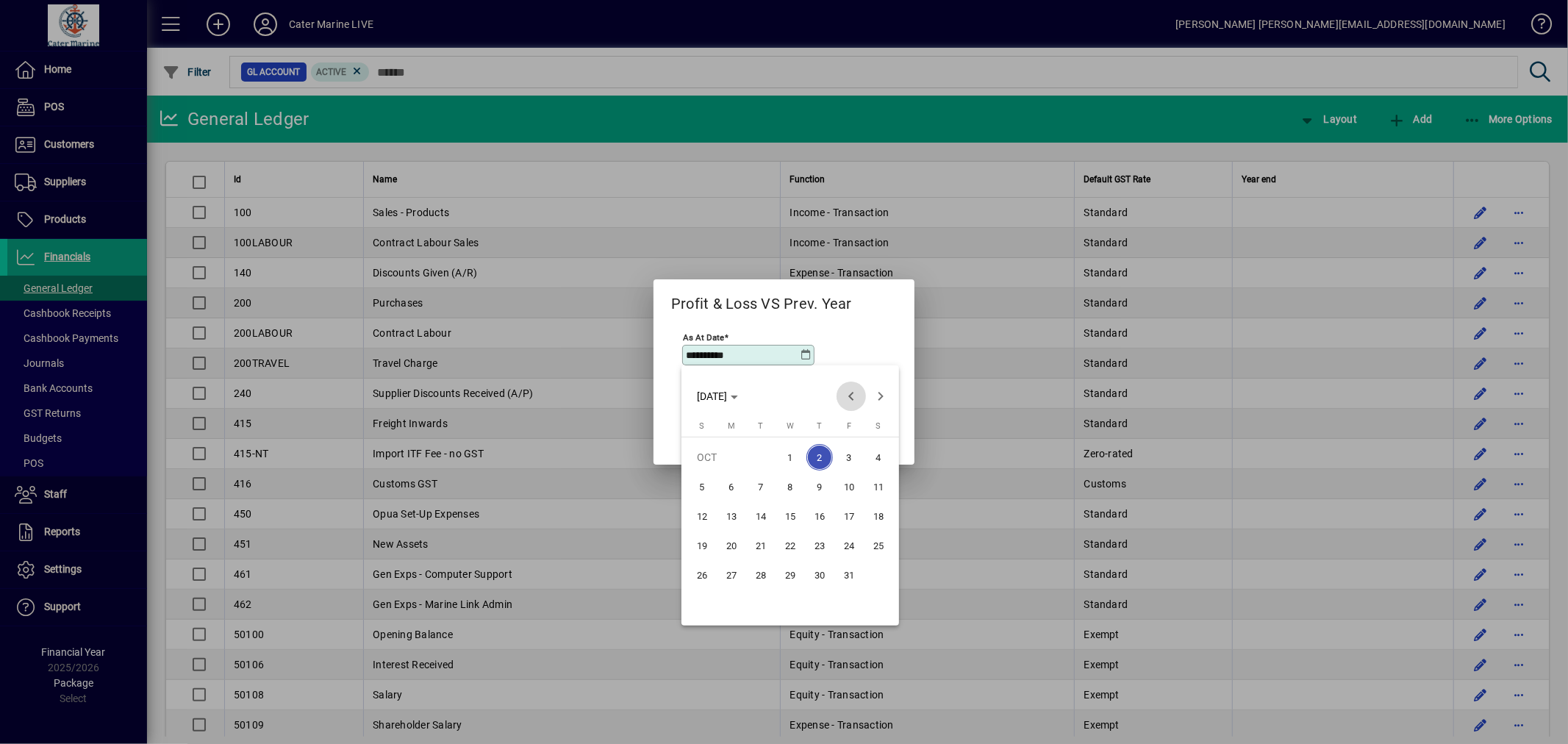
click at [845, 402] on span "Previous month" at bounding box center [851, 396] width 29 height 29
click at [761, 603] on span "30" at bounding box center [761, 605] width 26 height 26
type input "**********"
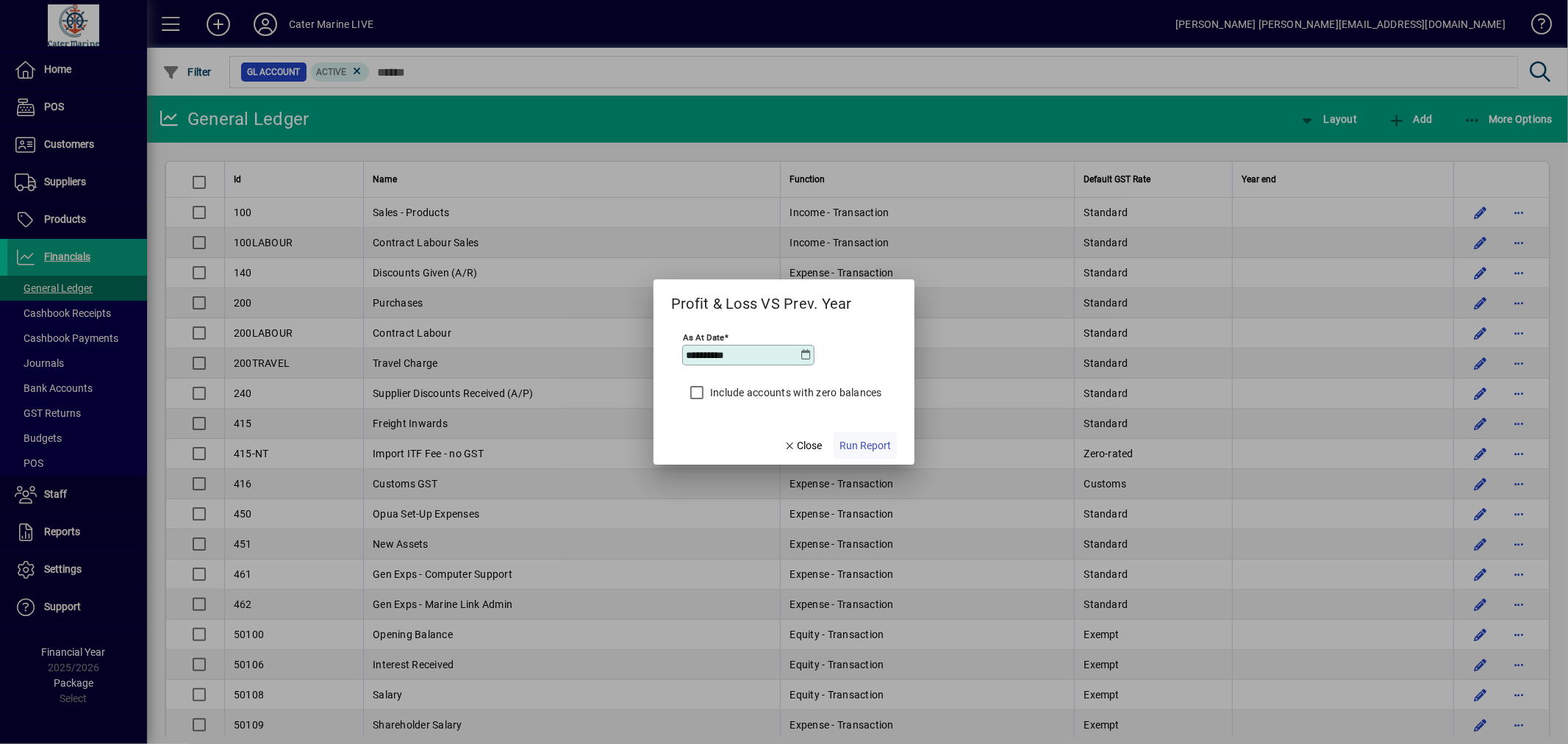
click at [867, 443] on span "Run Report" at bounding box center [865, 446] width 52 height 15
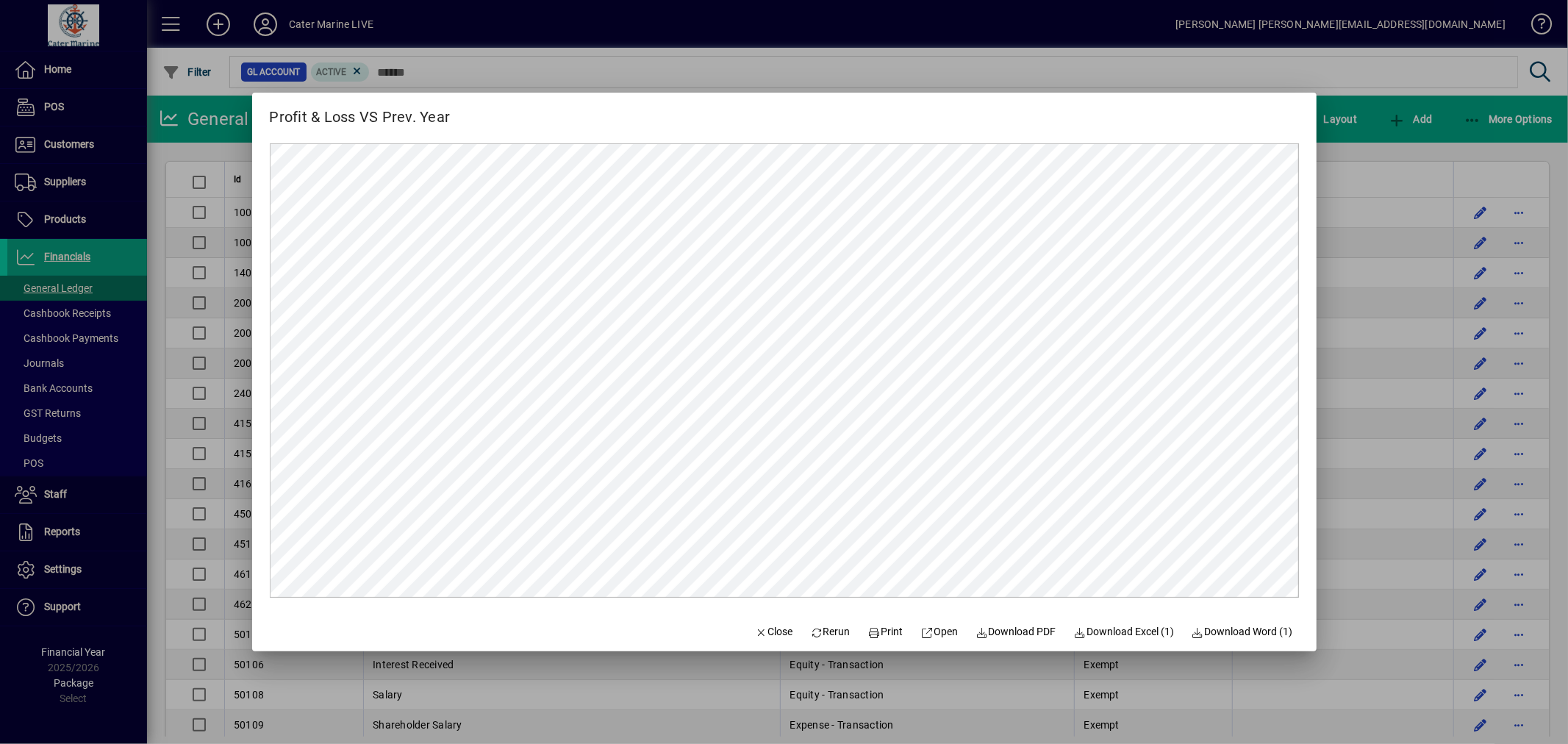
click at [1362, 158] on div at bounding box center [784, 372] width 1568 height 744
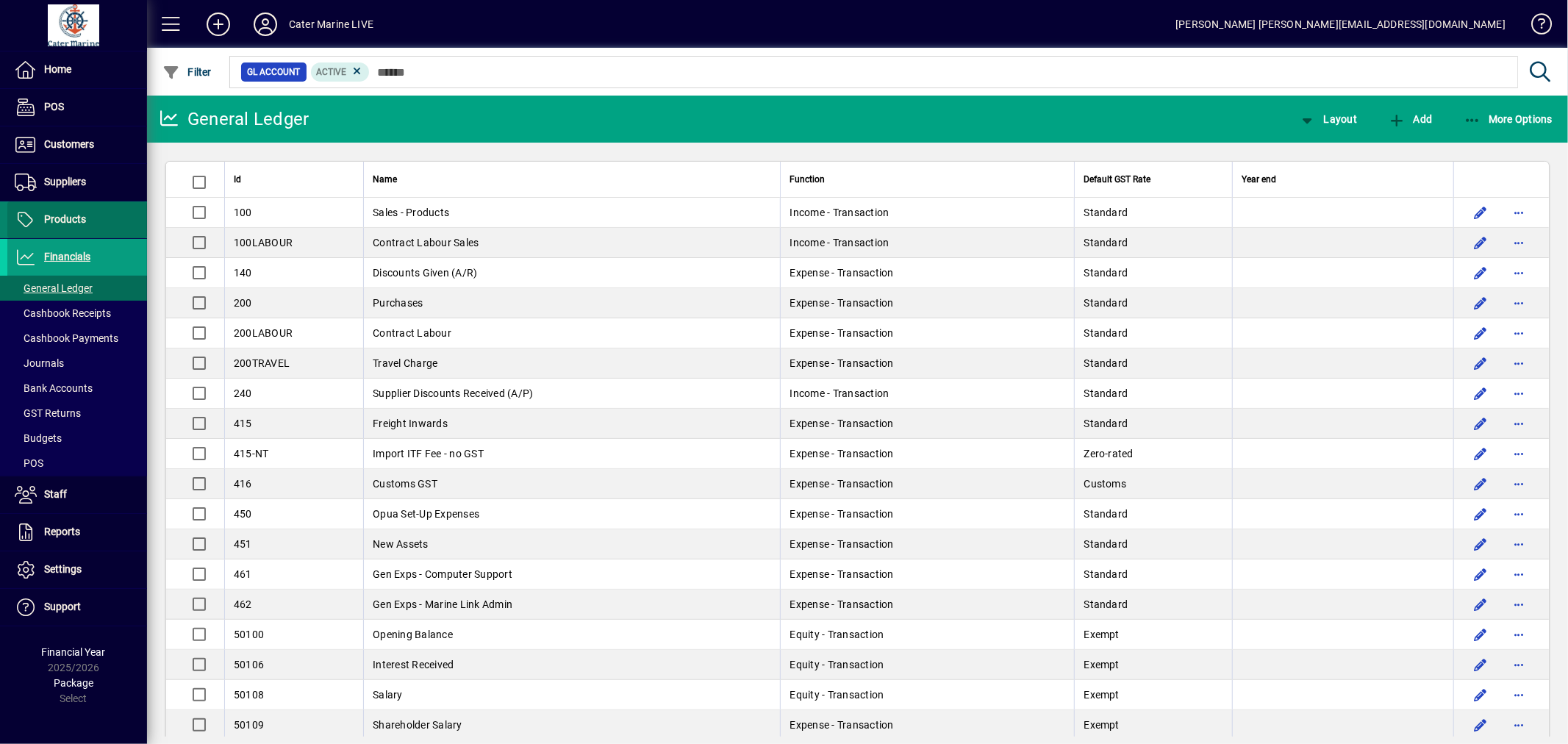
drag, startPoint x: 61, startPoint y: 205, endPoint x: 69, endPoint y: 210, distance: 9.4
click at [61, 205] on span at bounding box center [78, 220] width 140 height 35
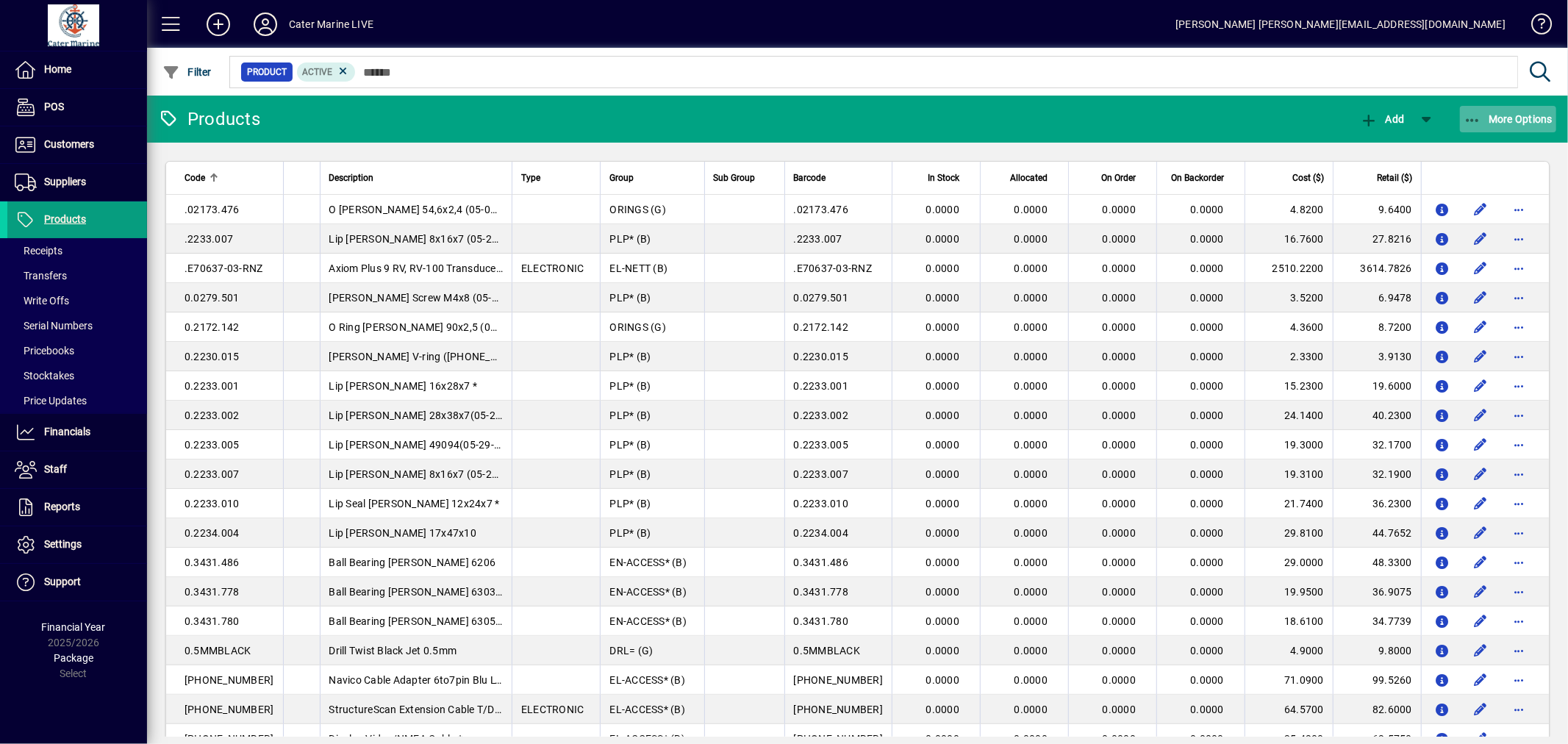
click at [1463, 113] on icon "button" at bounding box center [1473, 120] width 18 height 15
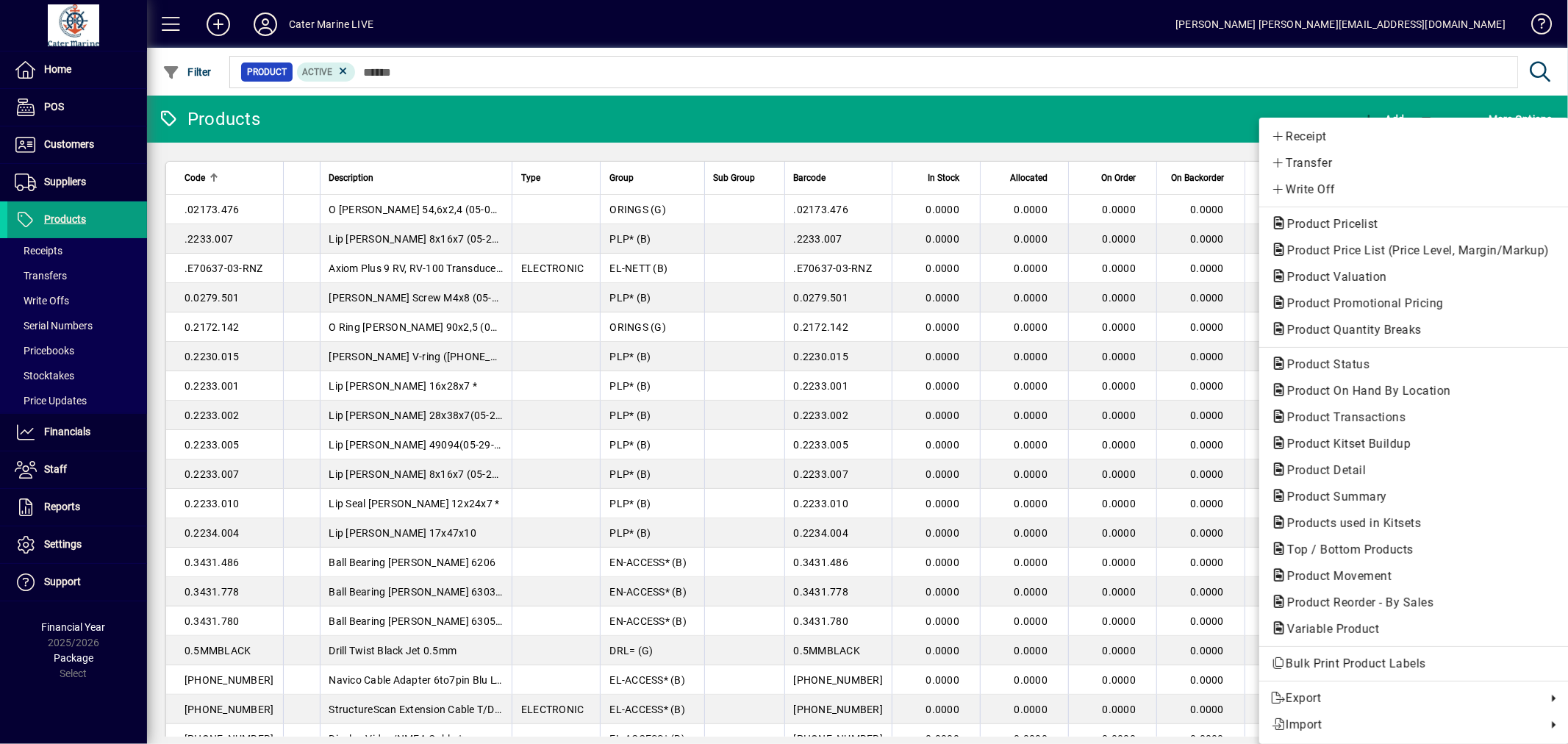
click at [58, 431] on div at bounding box center [784, 372] width 1568 height 744
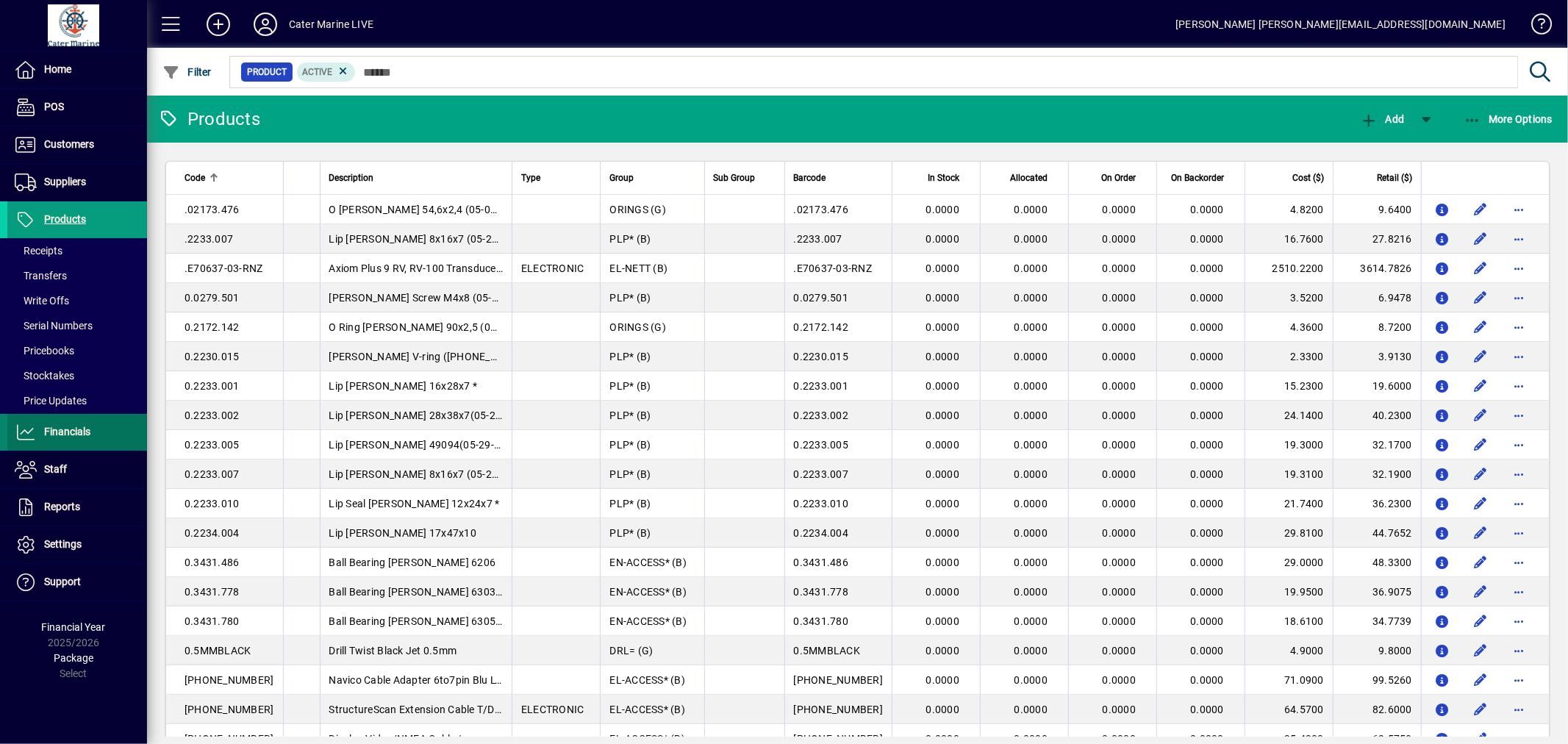
click at [81, 439] on span "Financials" at bounding box center [49, 432] width 83 height 18
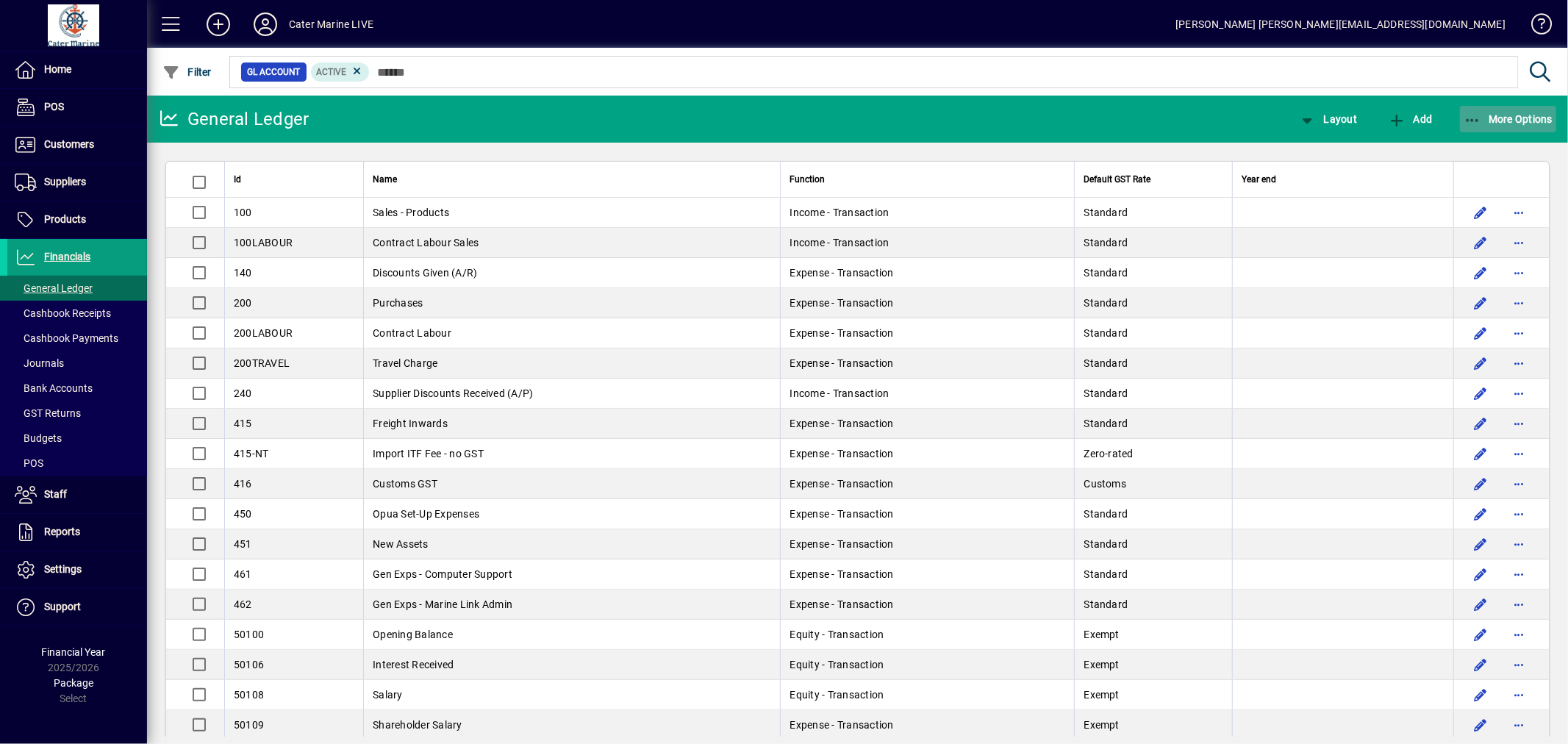
click at [1476, 114] on icon "button" at bounding box center [1473, 120] width 18 height 15
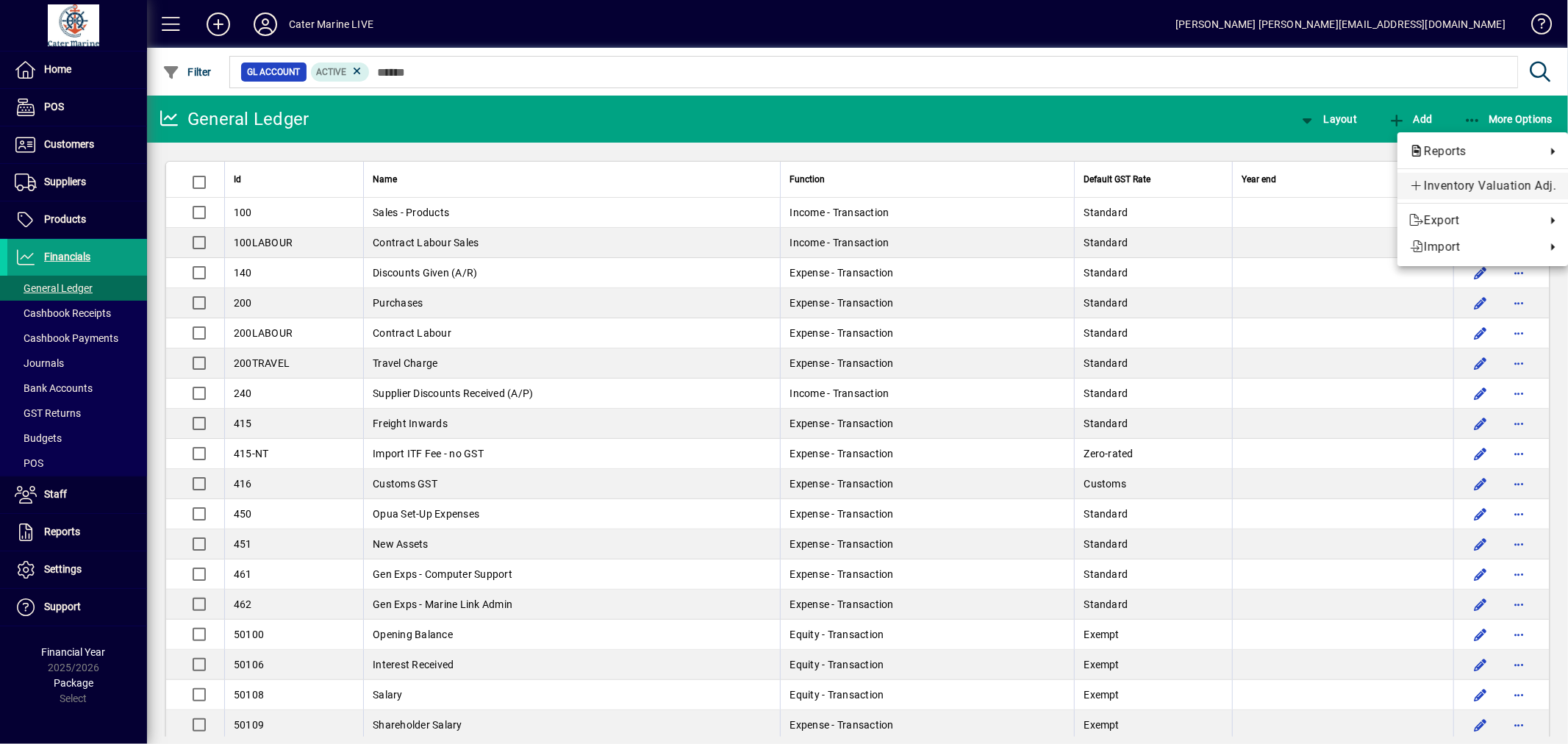
click at [1463, 182] on span "Inventory Valuation Adj." at bounding box center [1483, 185] width 147 height 18
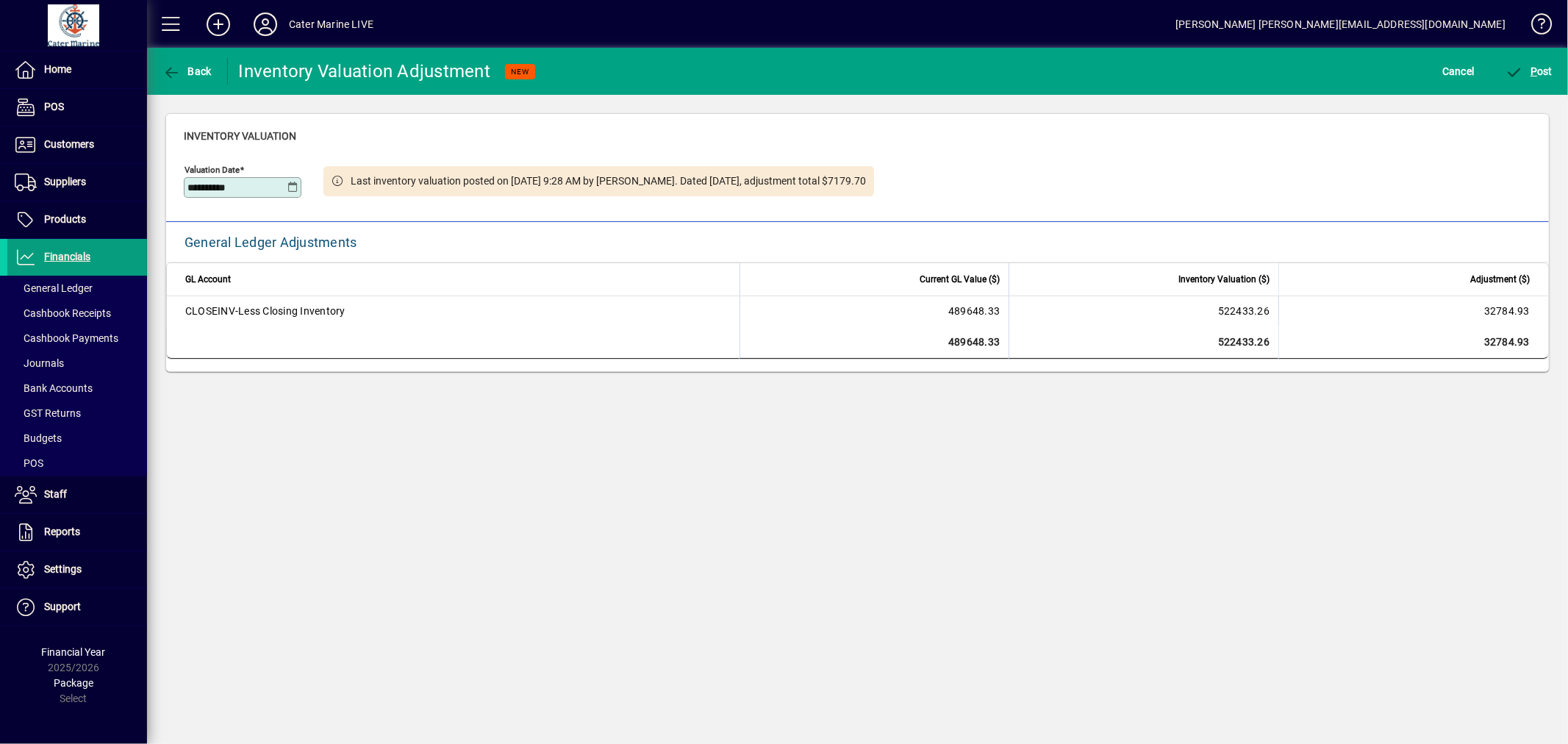
click at [288, 187] on icon at bounding box center [293, 187] width 11 height 12
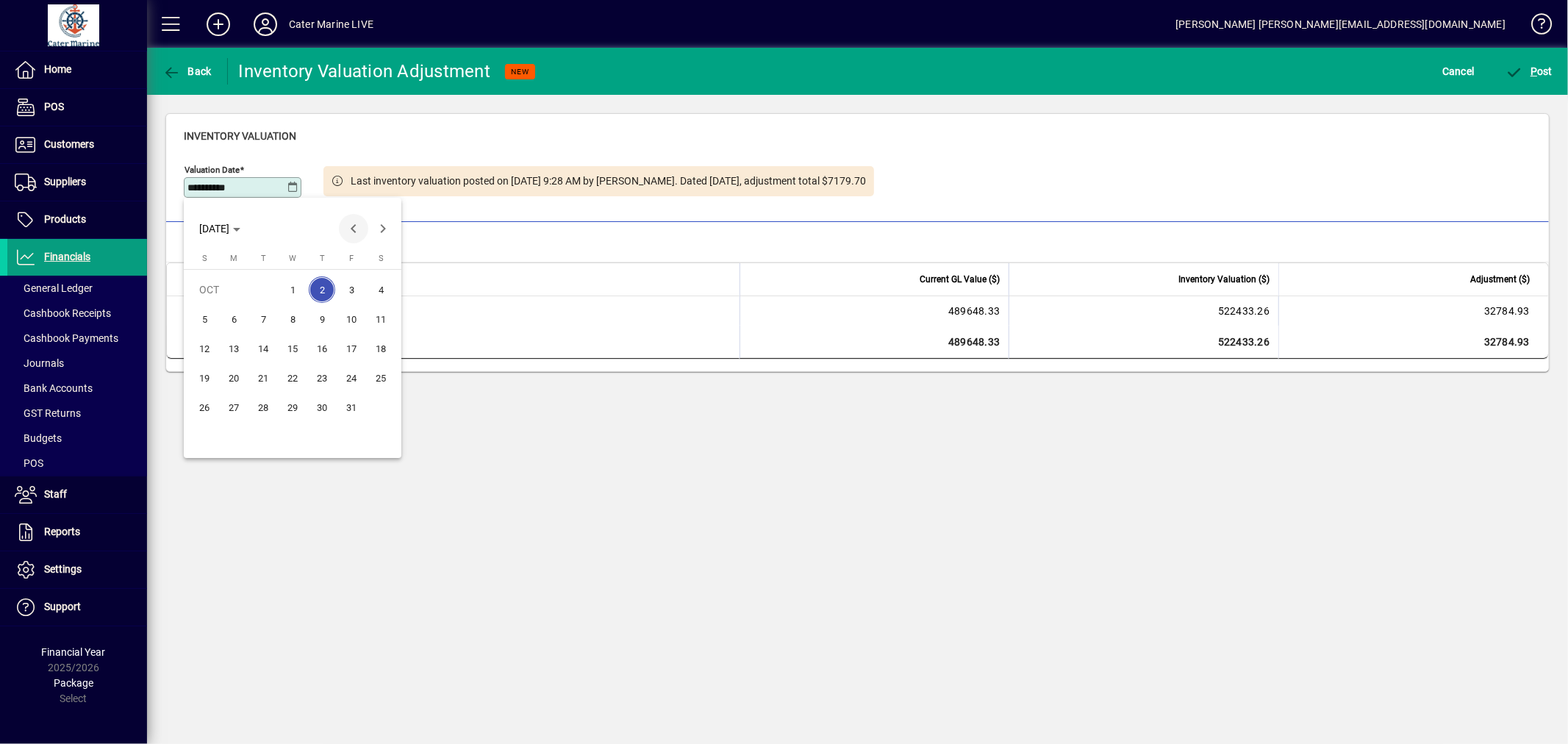
click at [355, 234] on span "Previous month" at bounding box center [354, 229] width 29 height 29
click at [253, 435] on span "30" at bounding box center [263, 437] width 26 height 26
type input "**********"
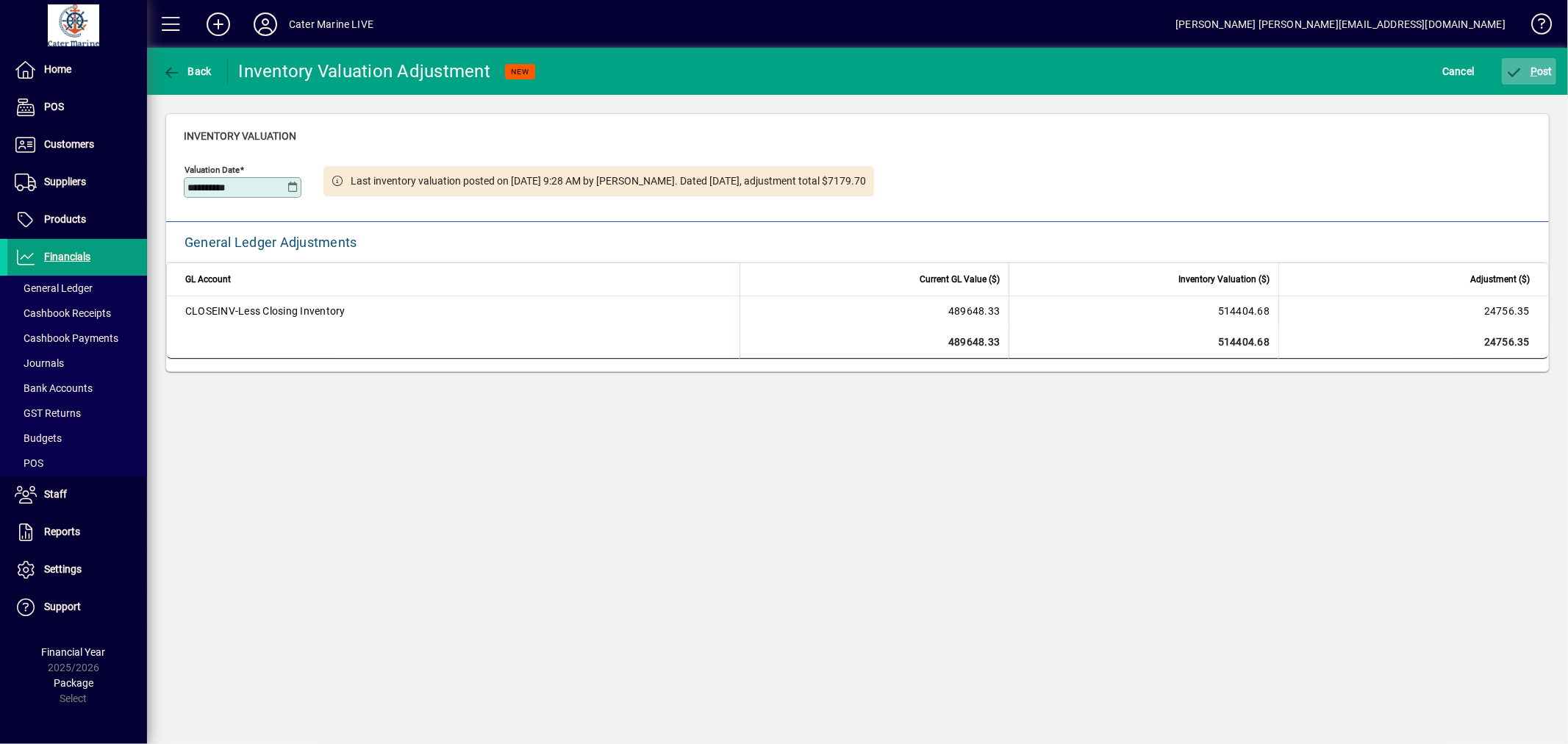
click at [1545, 75] on span "P ost" at bounding box center [1530, 71] width 48 height 12
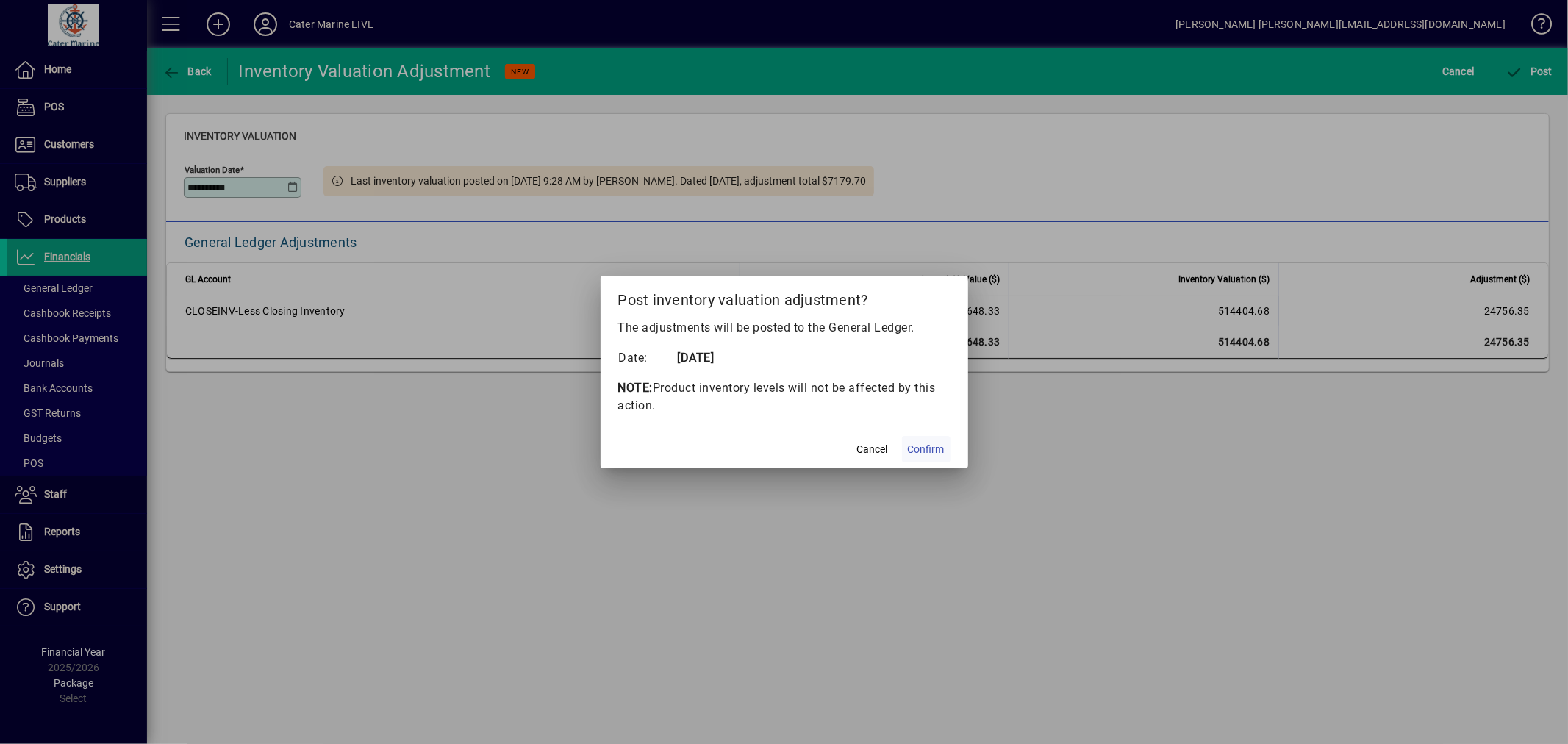
click at [917, 445] on span "Confirm" at bounding box center [927, 450] width 37 height 15
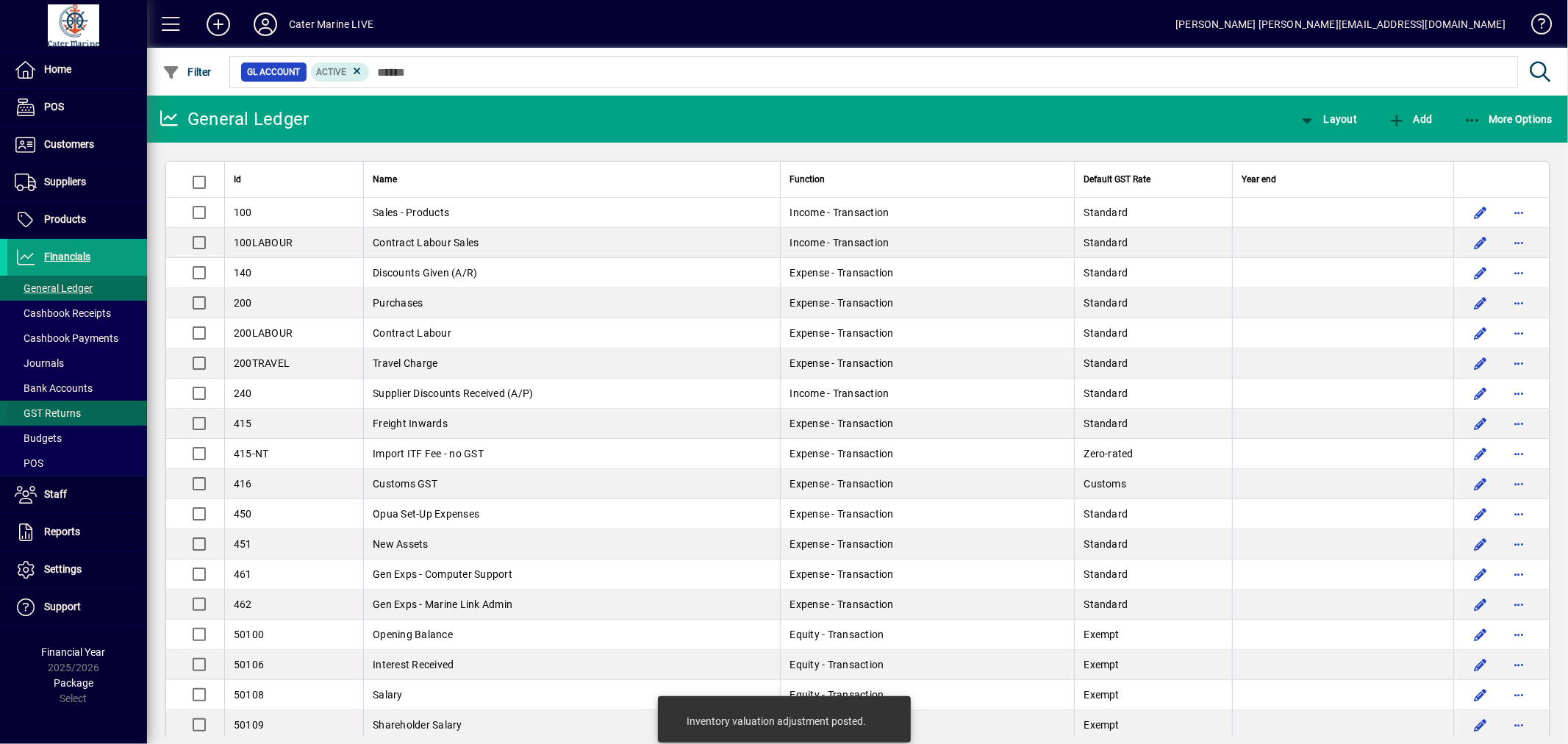
click at [67, 415] on span "GST Returns" at bounding box center [48, 413] width 66 height 12
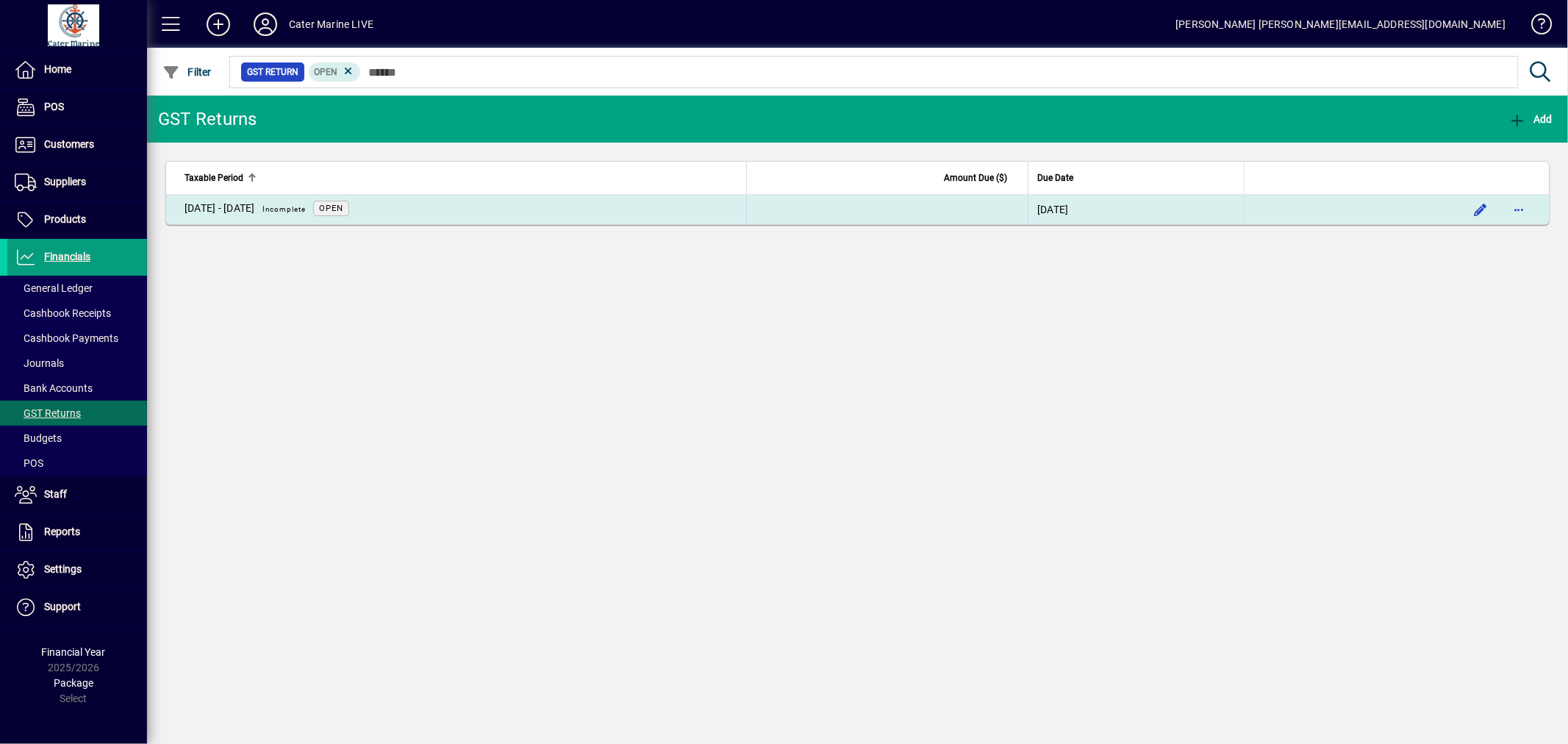
click at [892, 211] on td at bounding box center [887, 209] width 281 height 29
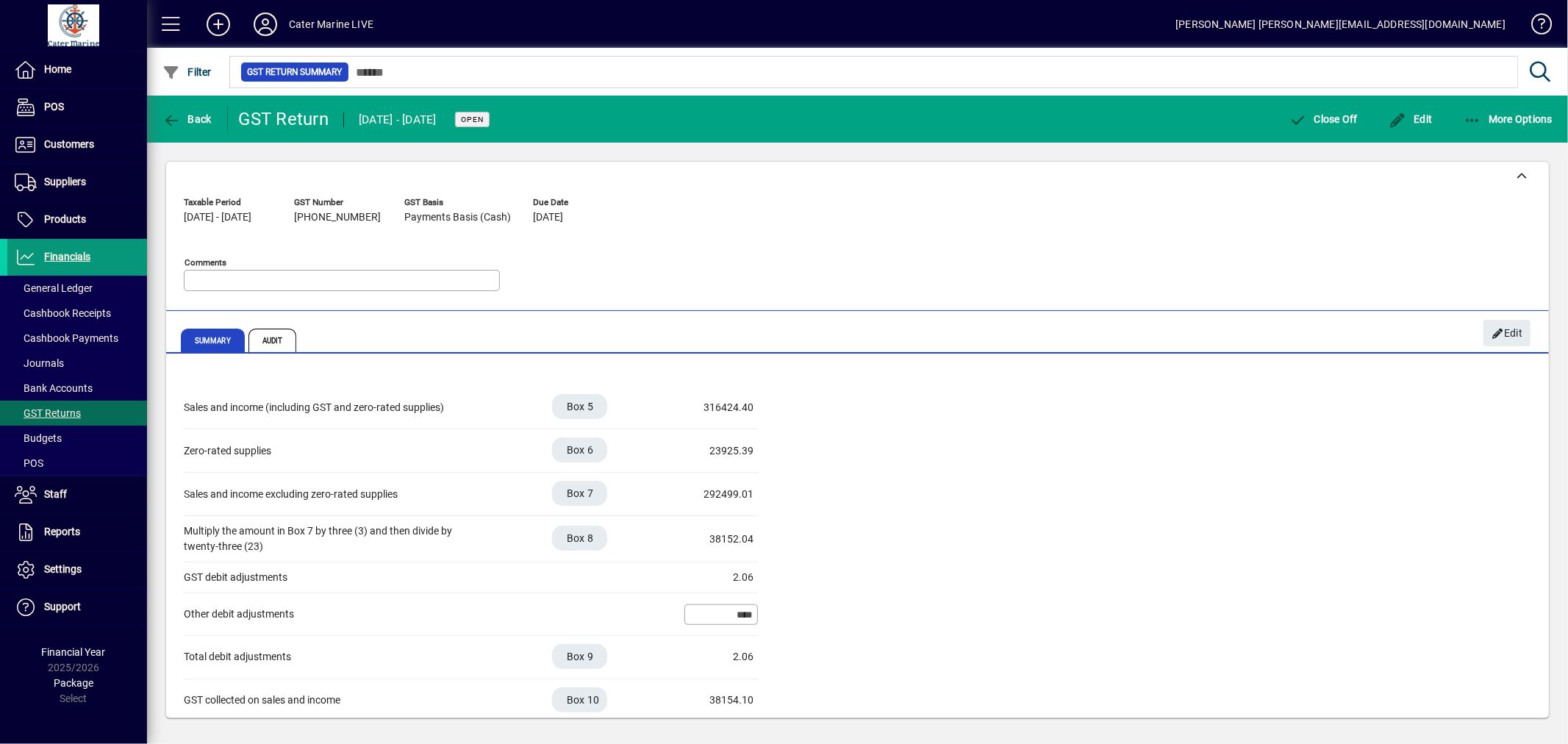
click at [68, 256] on span "Financials" at bounding box center [67, 256] width 46 height 12
